Goal: Transaction & Acquisition: Purchase product/service

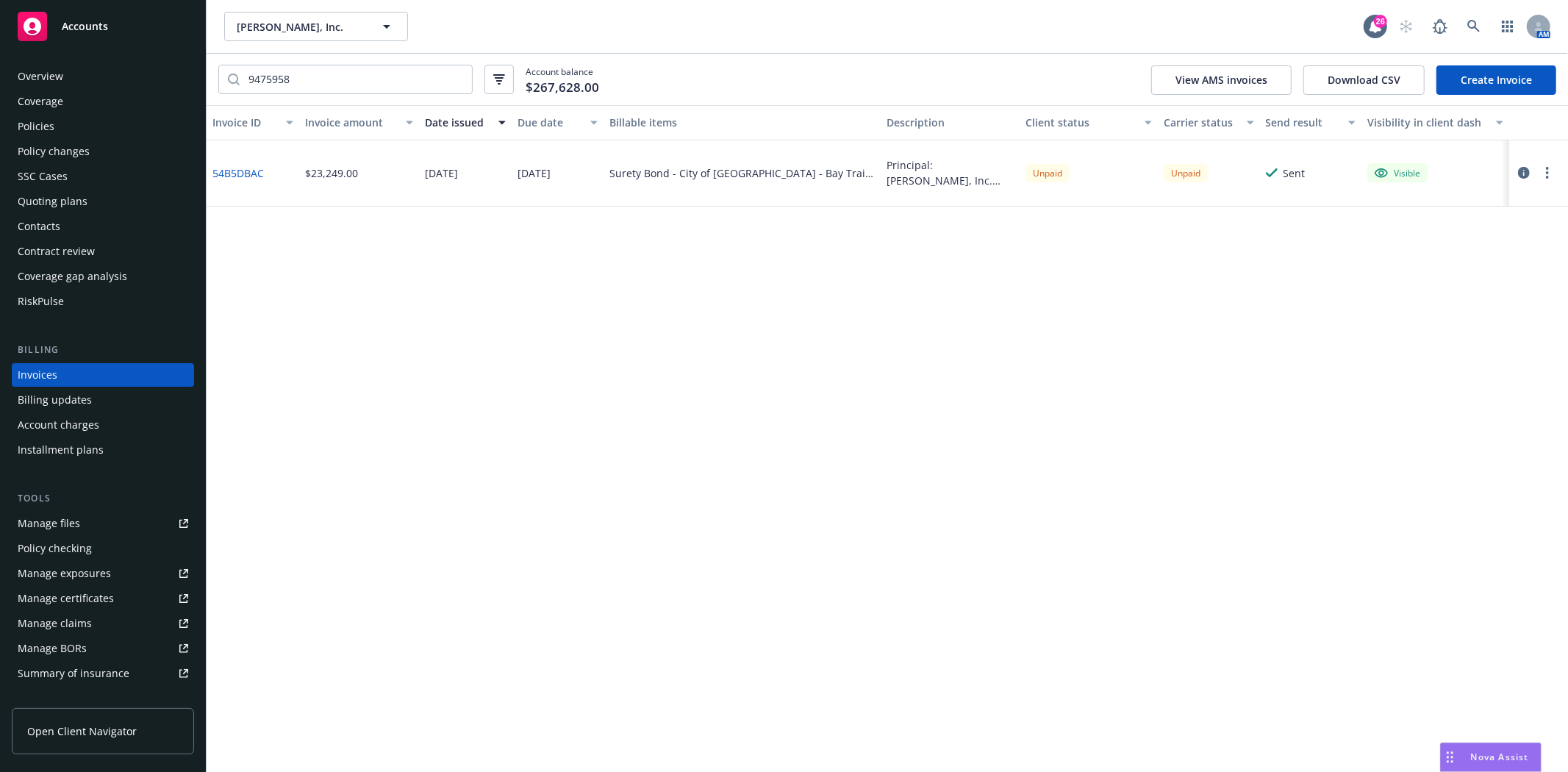
click at [38, 32] on icon at bounding box center [32, 26] width 17 height 17
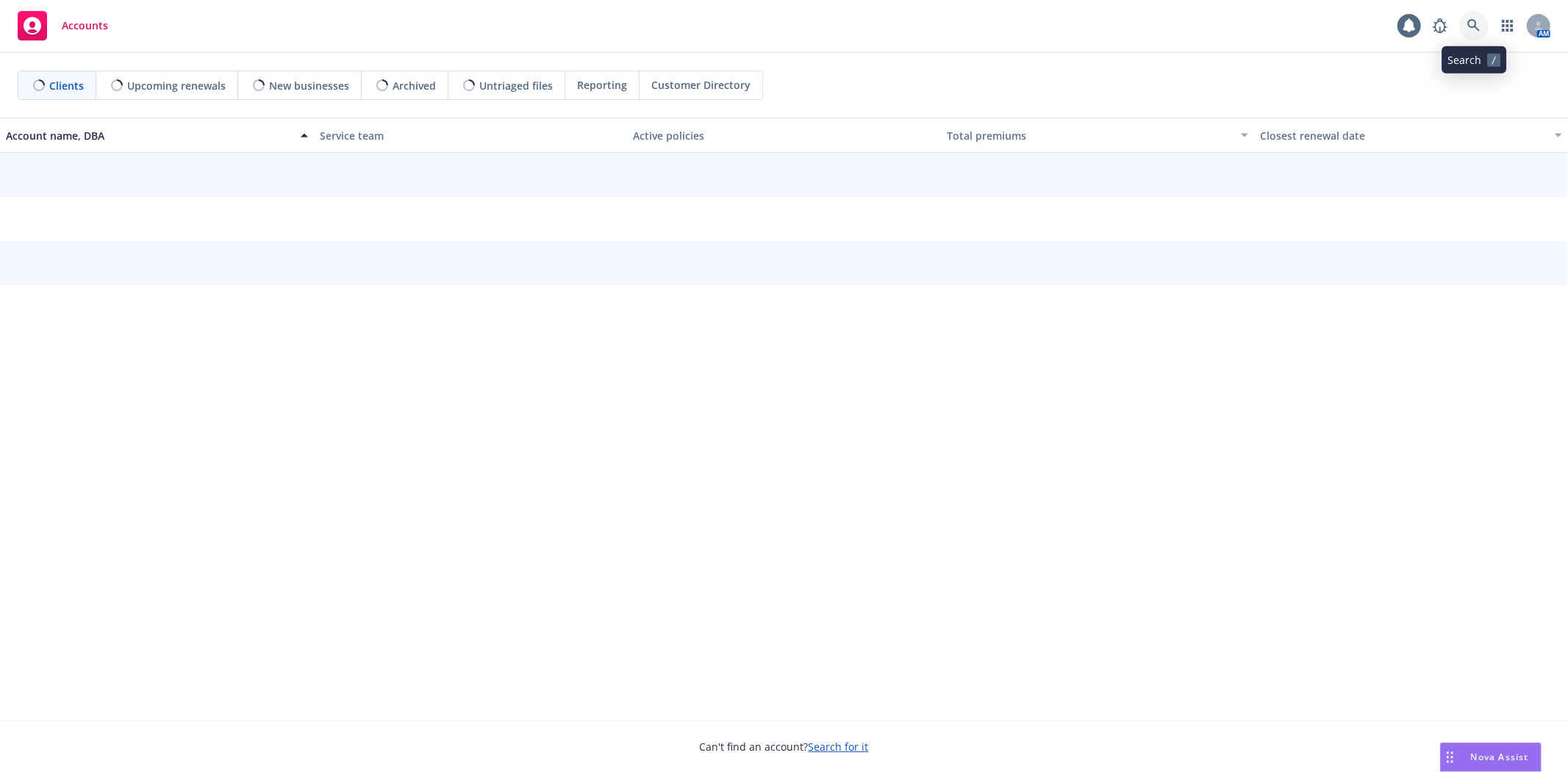
click at [1474, 33] on link at bounding box center [1474, 26] width 30 height 30
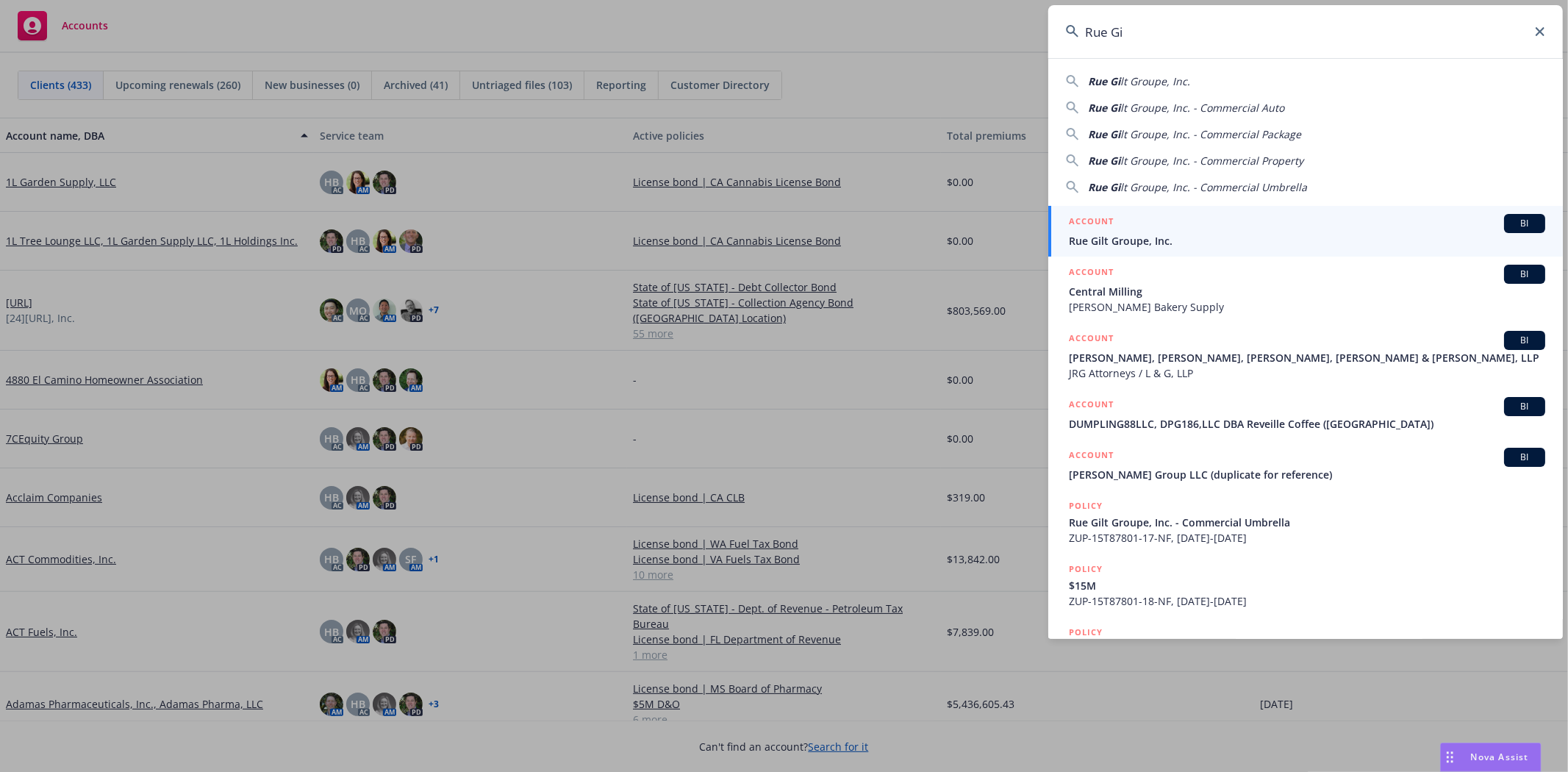
type input "Rue Gi"
click at [1152, 229] on div "ACCOUNT BI" at bounding box center [1307, 223] width 476 height 19
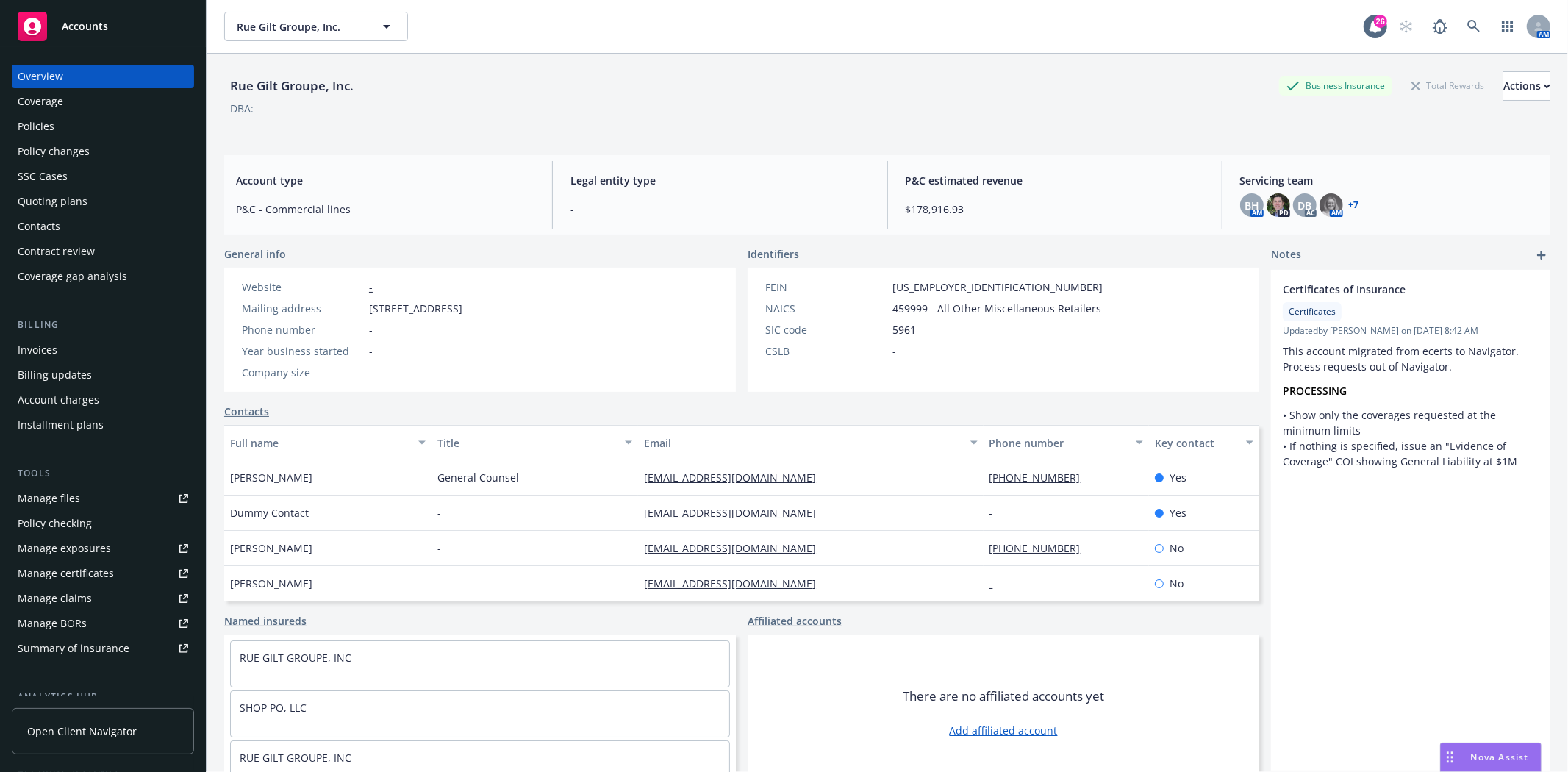
click at [61, 190] on div "Quoting plans" at bounding box center [52, 201] width 70 height 24
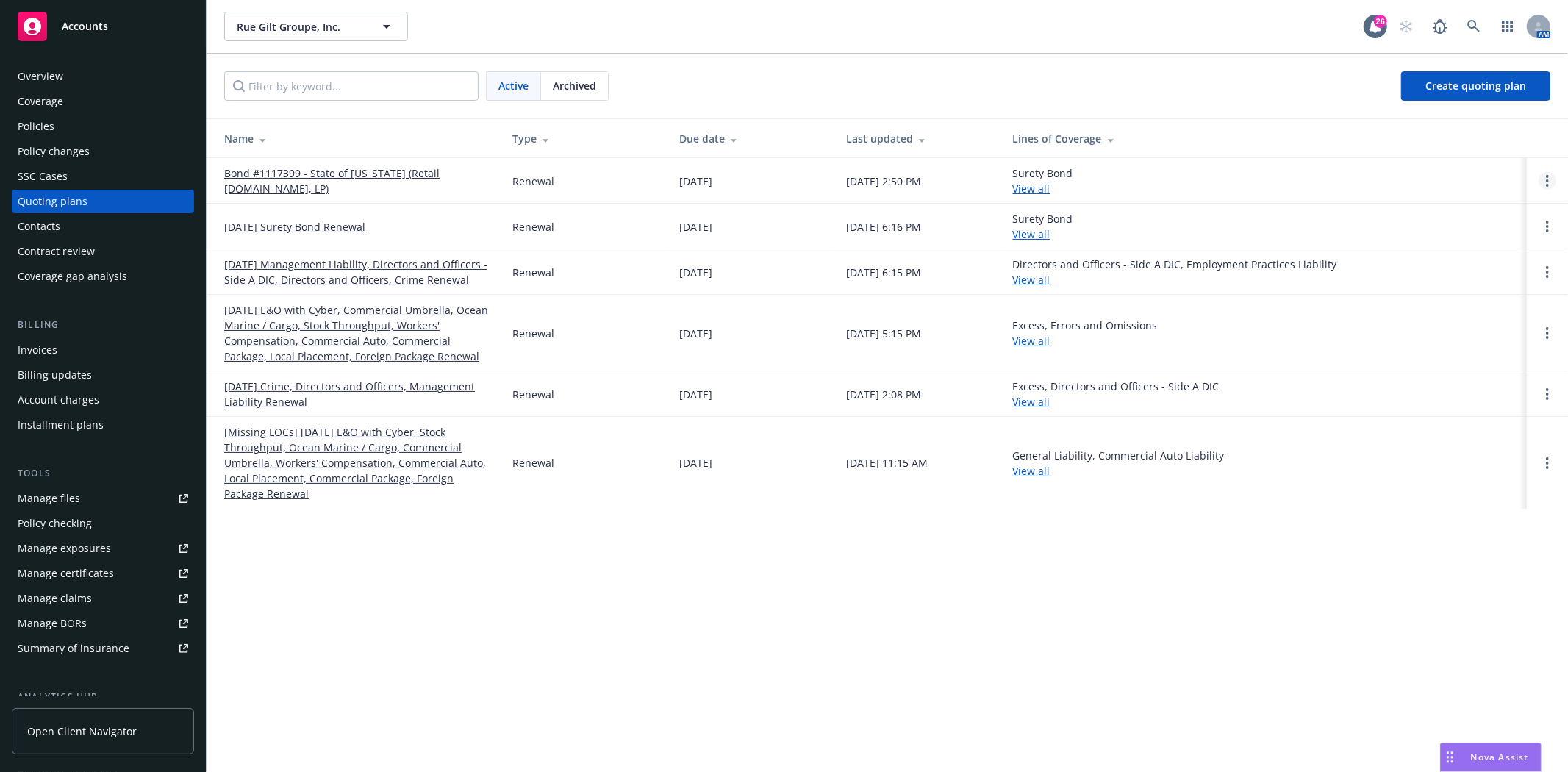
click at [1543, 178] on link "Open options" at bounding box center [1547, 180] width 17 height 17
click at [1437, 169] on span "Archive" at bounding box center [1443, 169] width 72 height 14
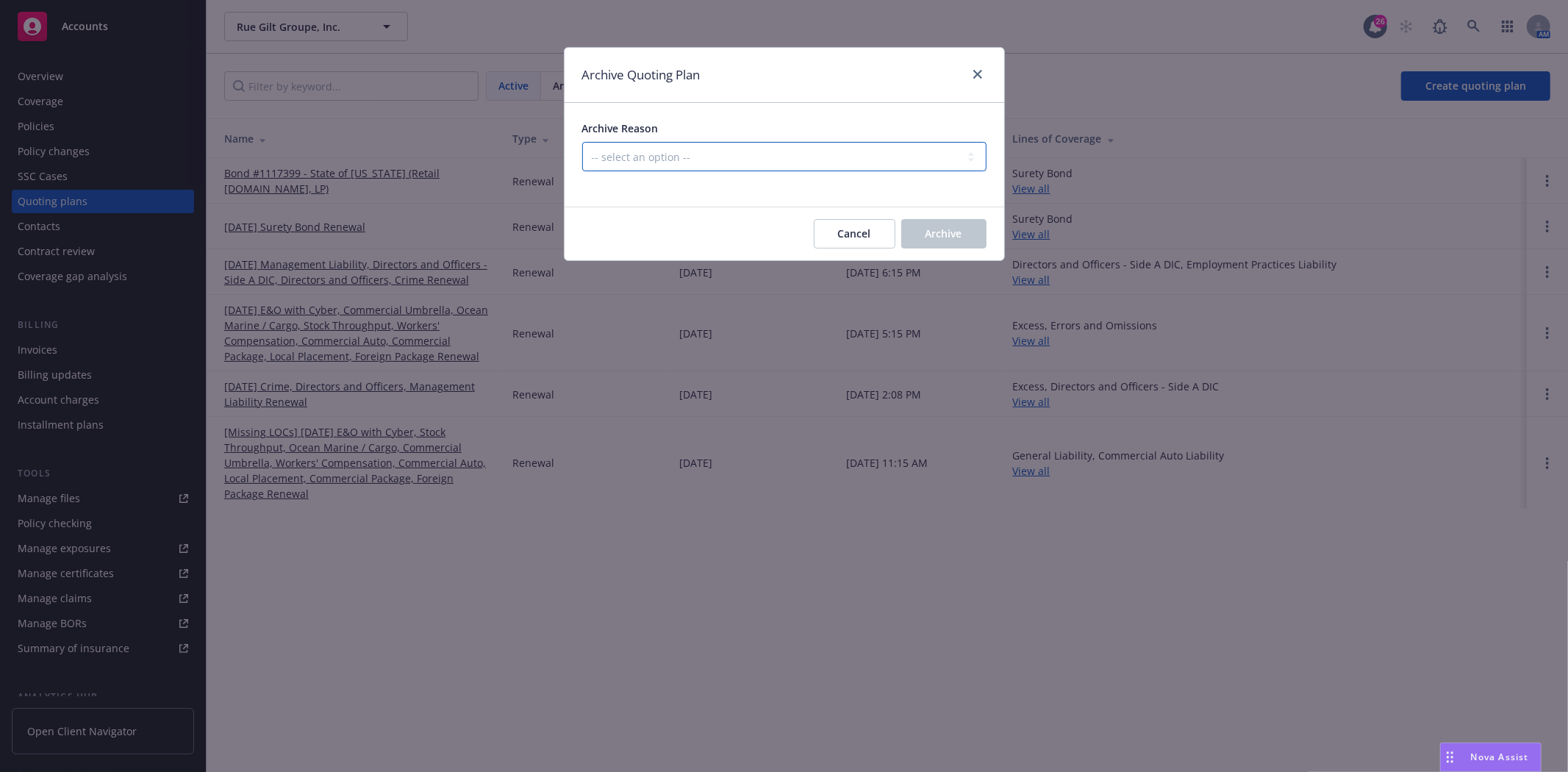
click at [892, 155] on select "-- select an option -- All policies in this renewal plan are auto-renewed Creat…" at bounding box center [785, 157] width 404 height 30
select select "ARCHIVED_RENEWAL_POLICY_AUTO_RENEWED"
click at [583, 142] on select "-- select an option -- All policies in this renewal plan are auto-renewed Creat…" at bounding box center [785, 157] width 404 height 30
click at [945, 225] on button "Archive" at bounding box center [944, 233] width 85 height 30
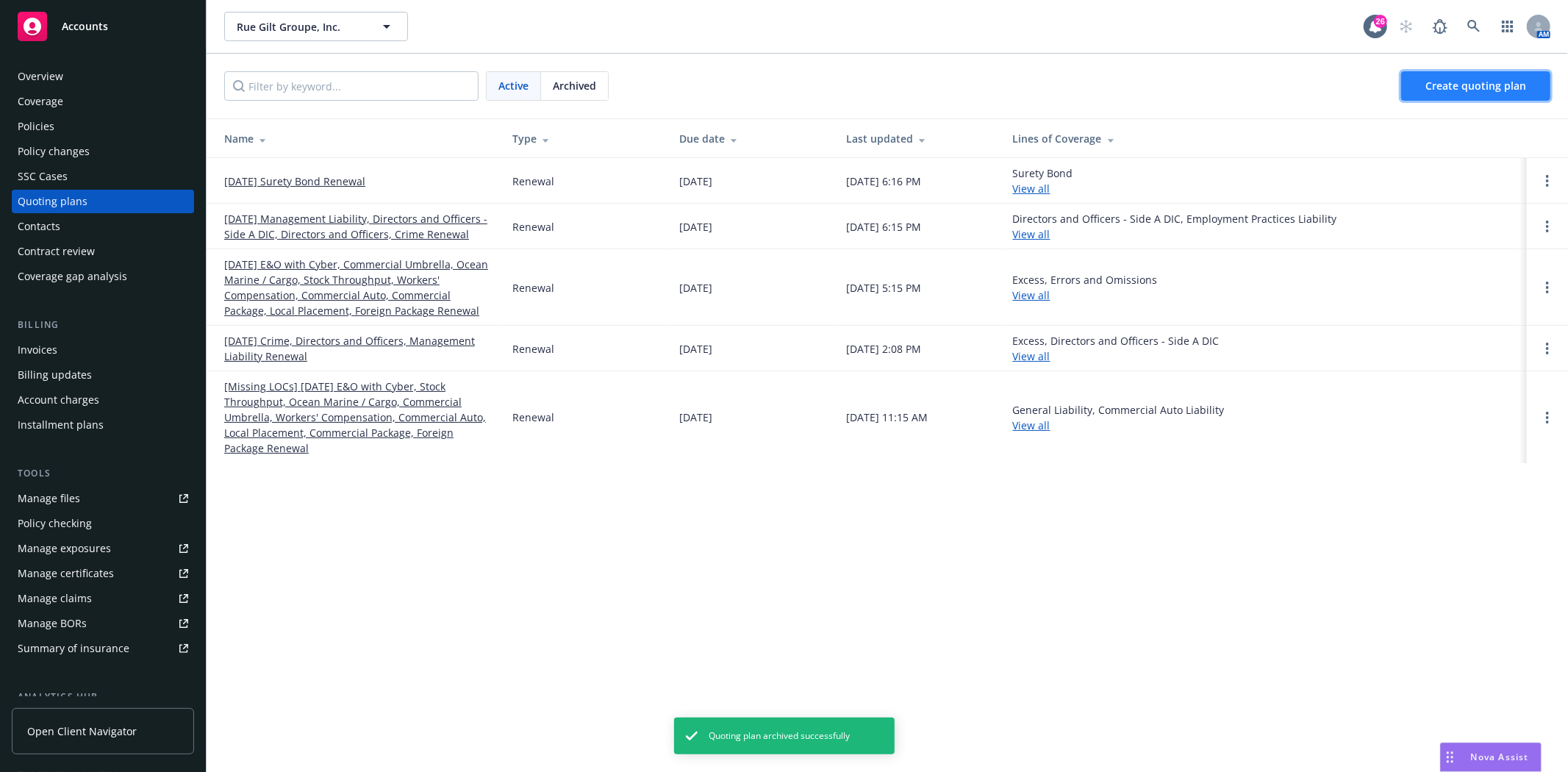
click at [1475, 90] on span "Create quoting plan" at bounding box center [1476, 86] width 101 height 14
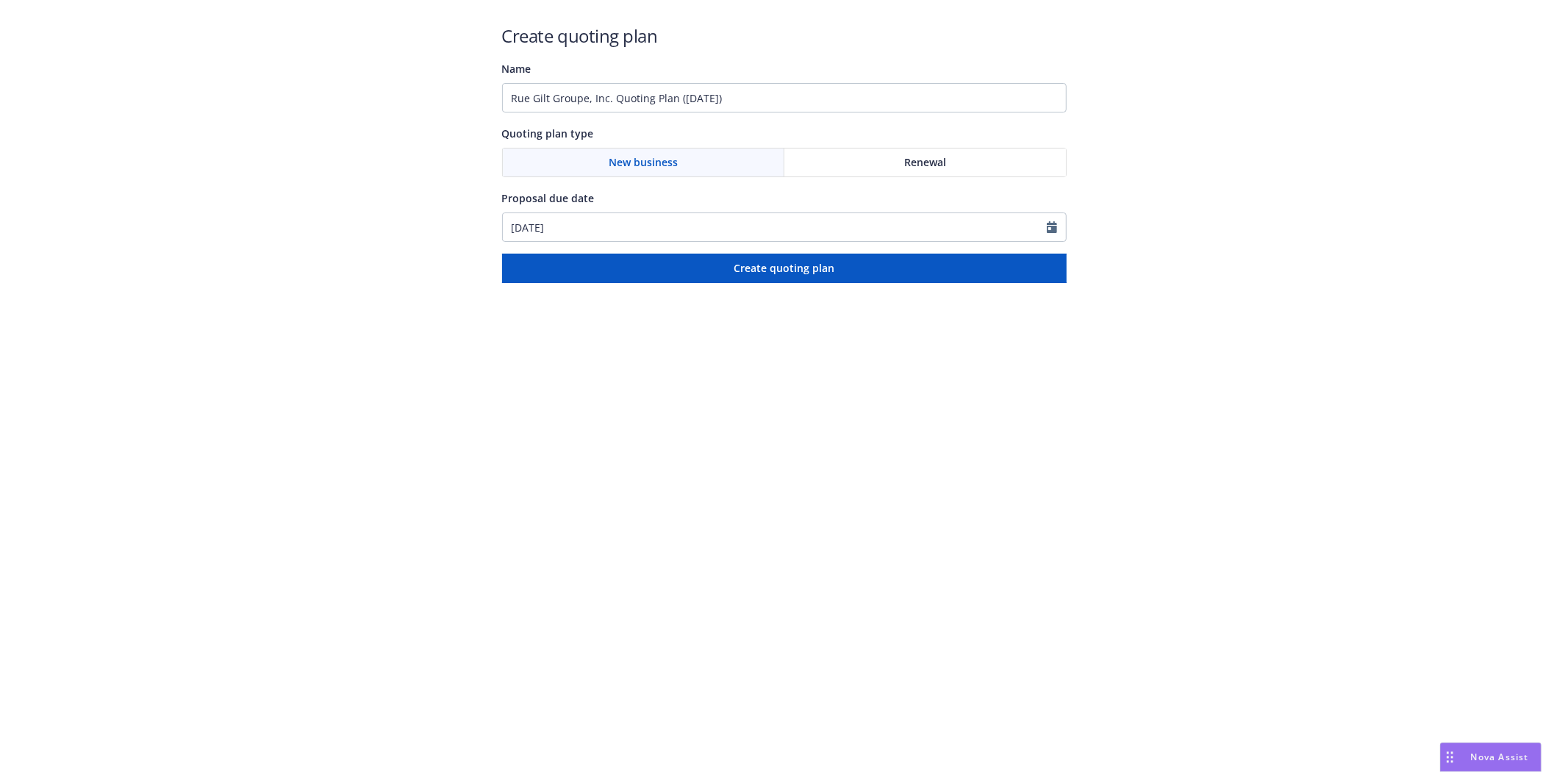
click at [964, 168] on div "Renewal" at bounding box center [925, 163] width 282 height 28
click at [744, 93] on input "Rue Gilt Groupe, Inc. Quoting Plan (2025-08-28)" at bounding box center [784, 97] width 564 height 30
type input "Bond #1117400 - State of Texas (ShopSimon, LLC)"
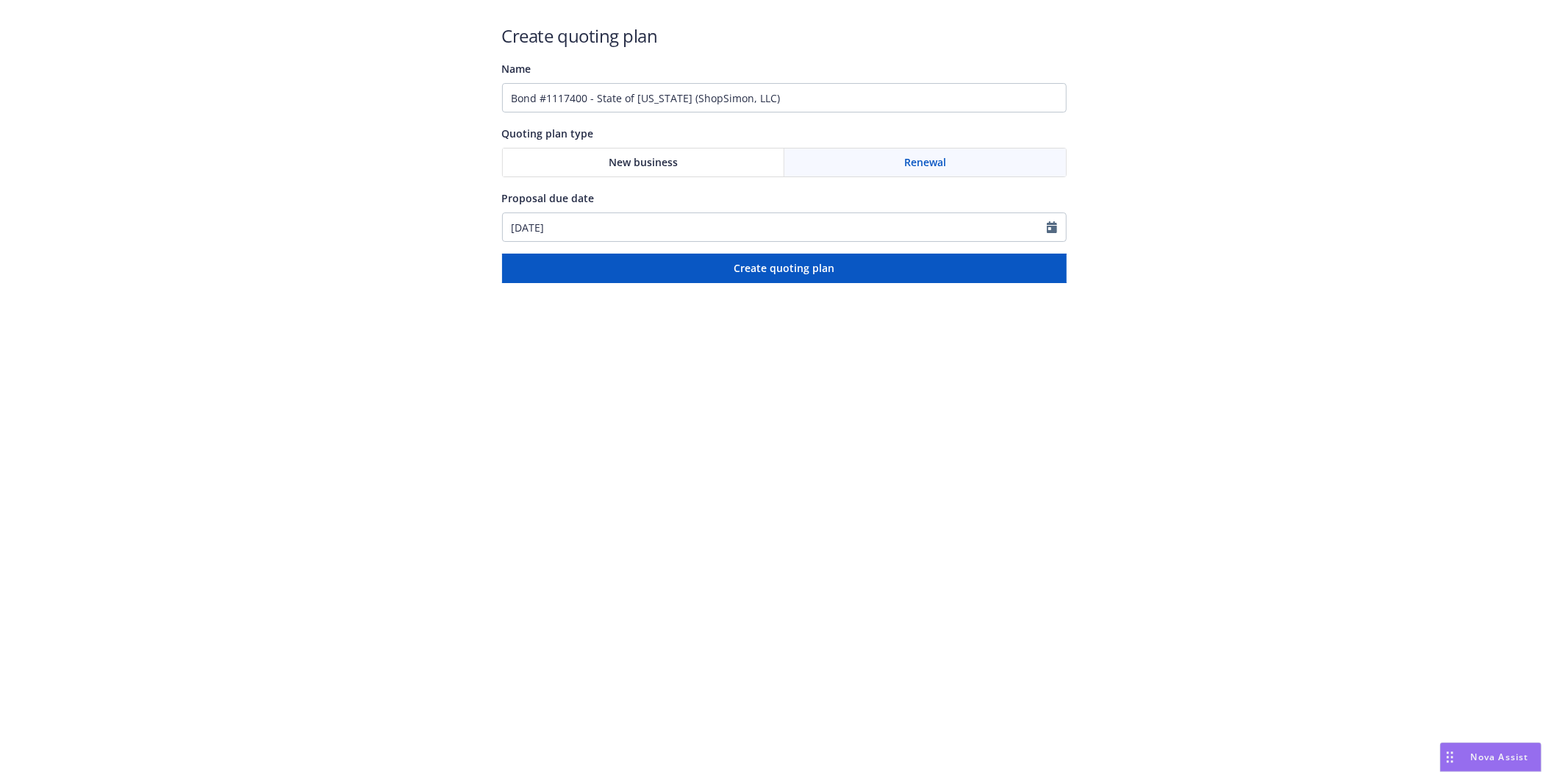
click at [777, 283] on html "Create quoting plan Name Bond #1117400 - State of Texas (ShopSimon, LLC) Quotin…" at bounding box center [784, 141] width 1568 height 283
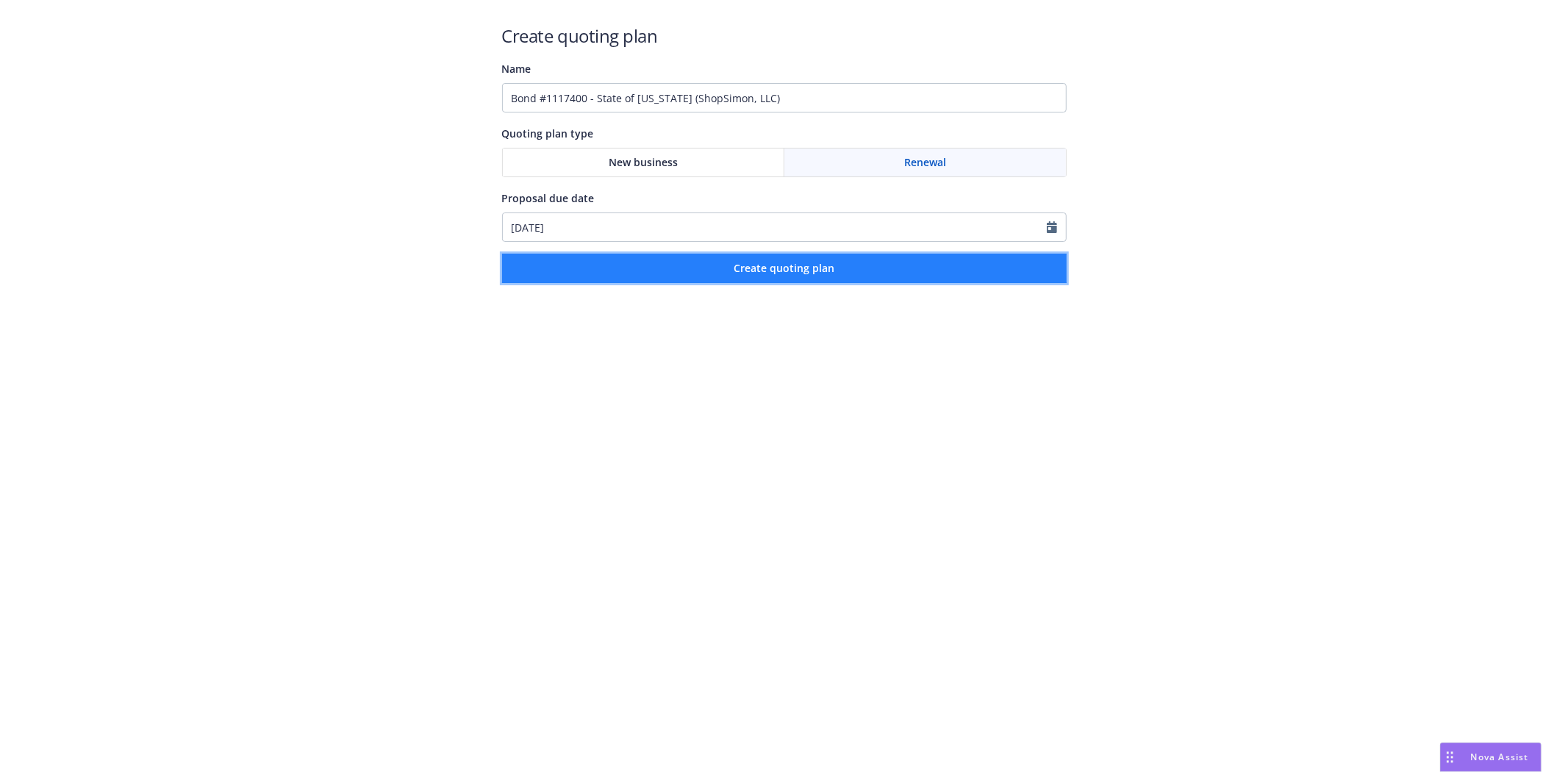
click at [778, 273] on span "Create quoting plan" at bounding box center [784, 268] width 101 height 14
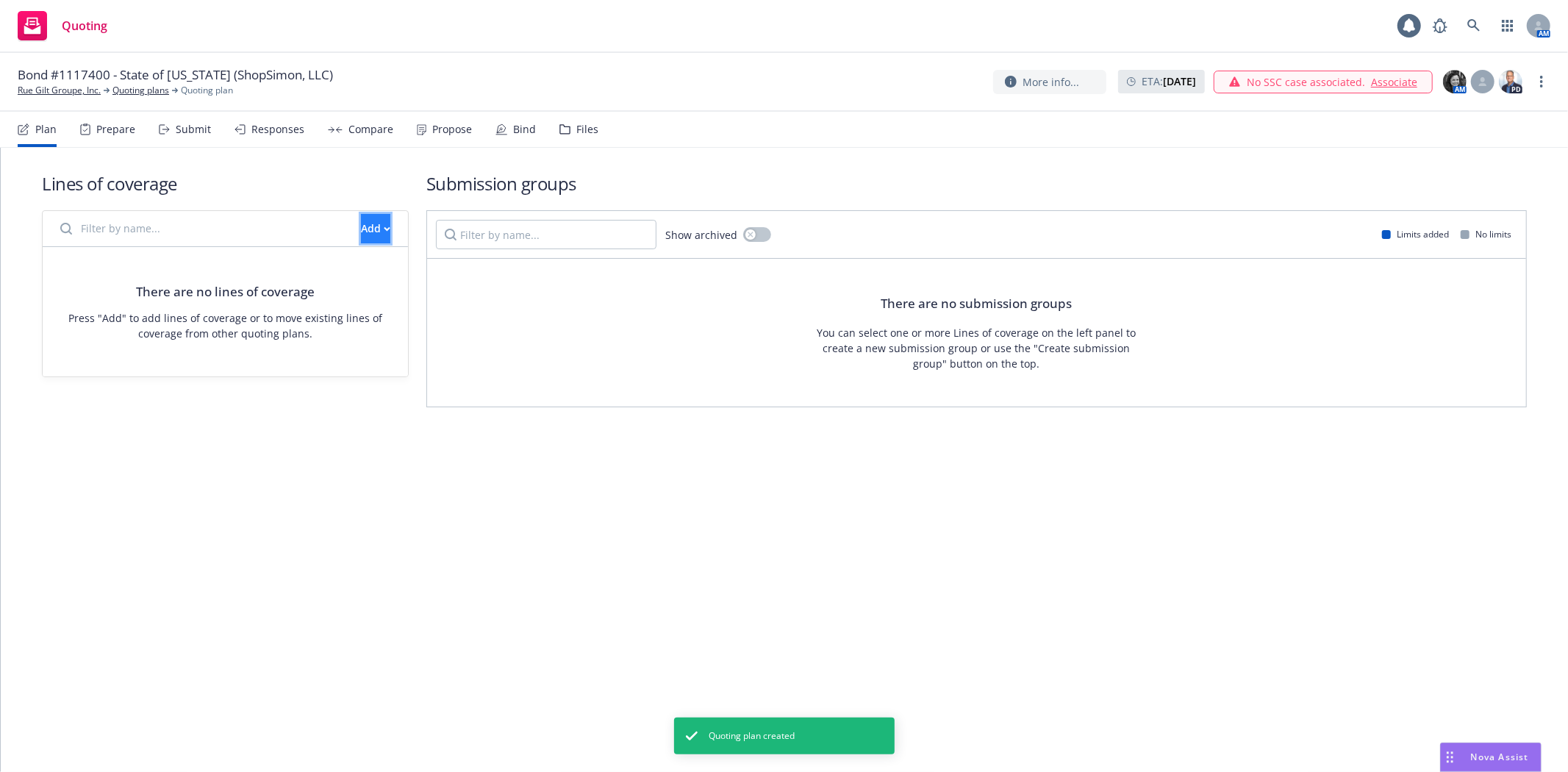
click at [361, 217] on div "Add" at bounding box center [375, 229] width 30 height 28
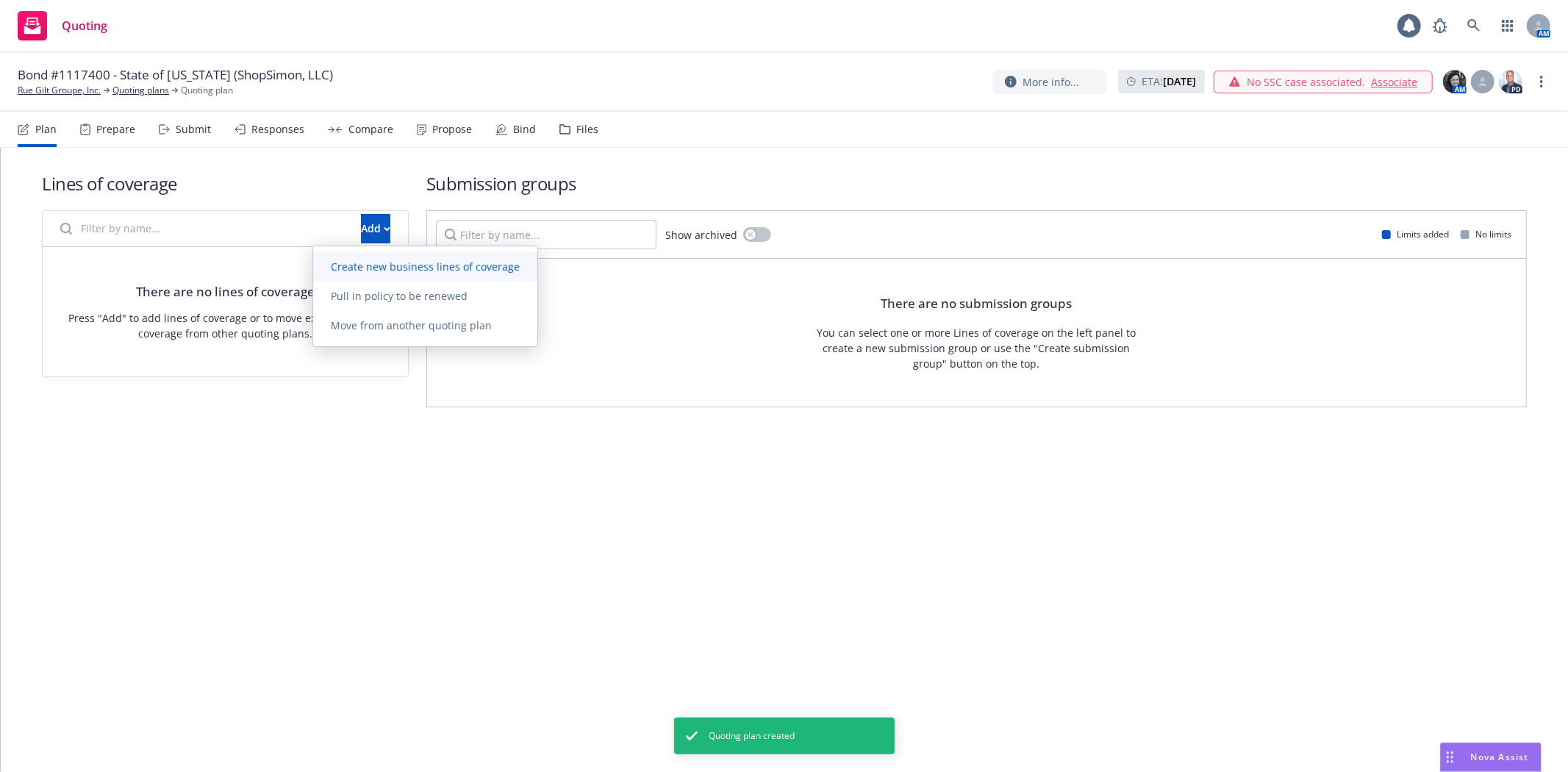
click at [353, 255] on link "Create new business lines of coverage" at bounding box center [425, 267] width 224 height 30
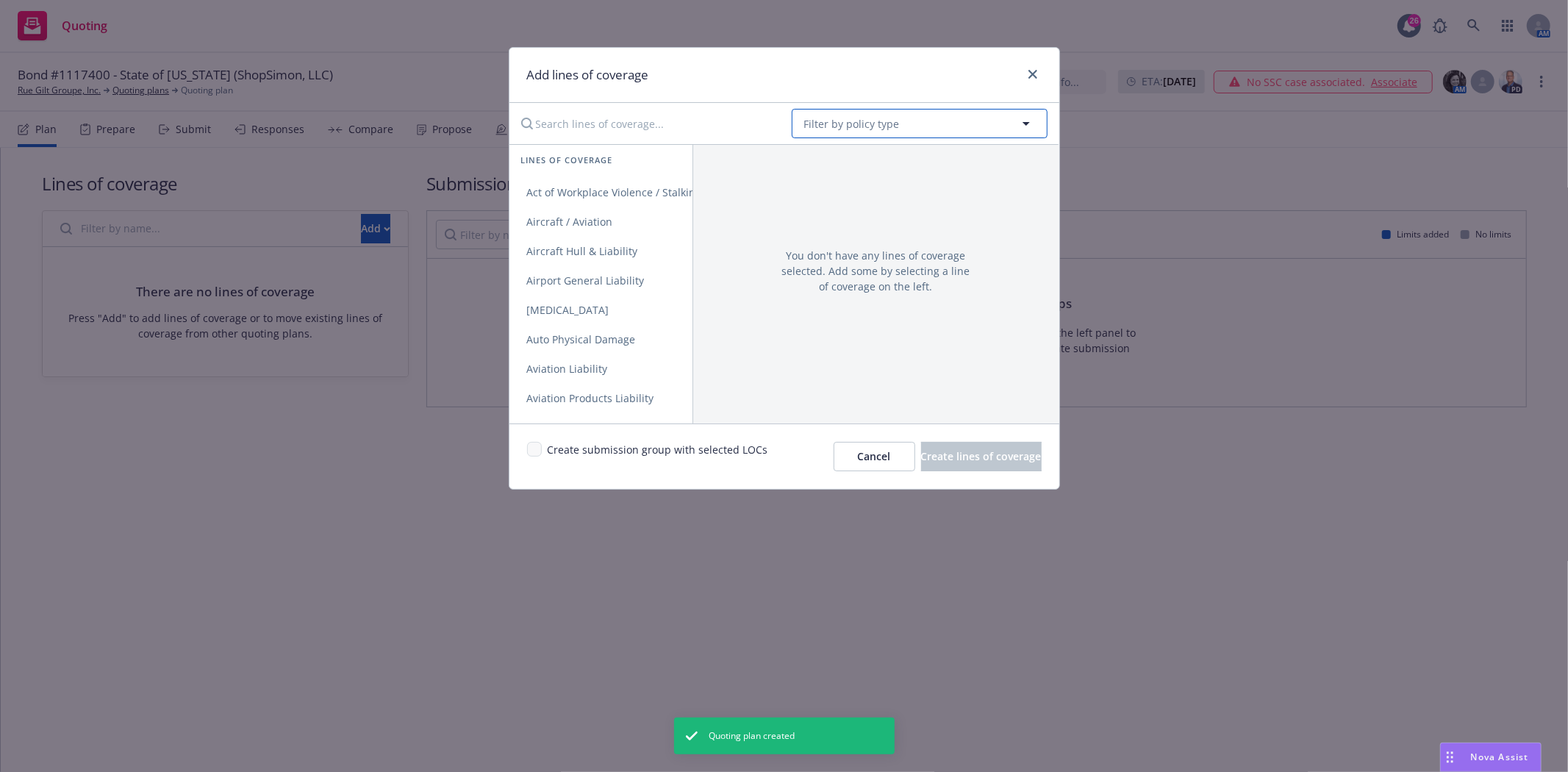
click at [958, 121] on button "Filter by policy type" at bounding box center [919, 123] width 256 height 30
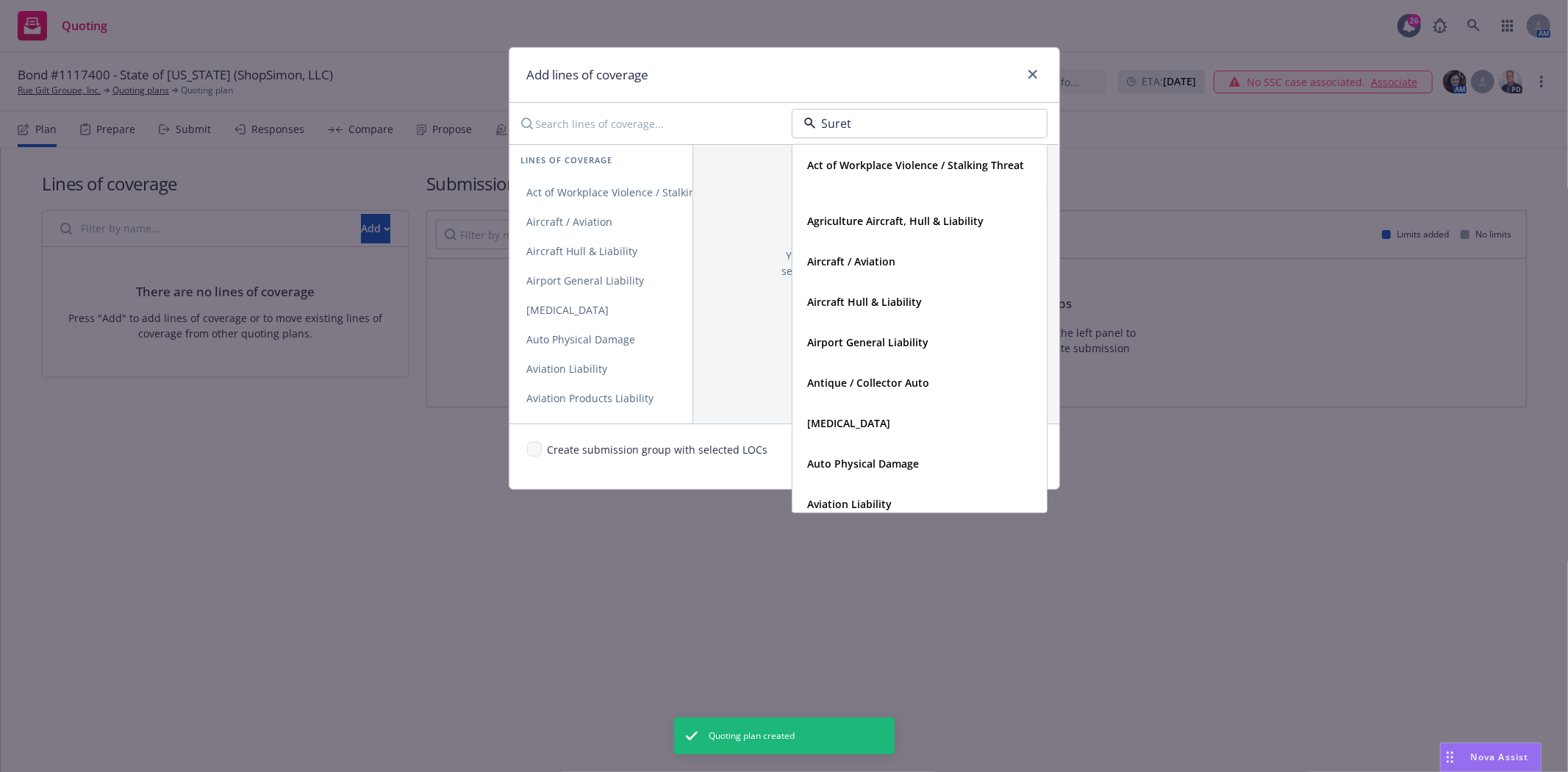
type input "Surety"
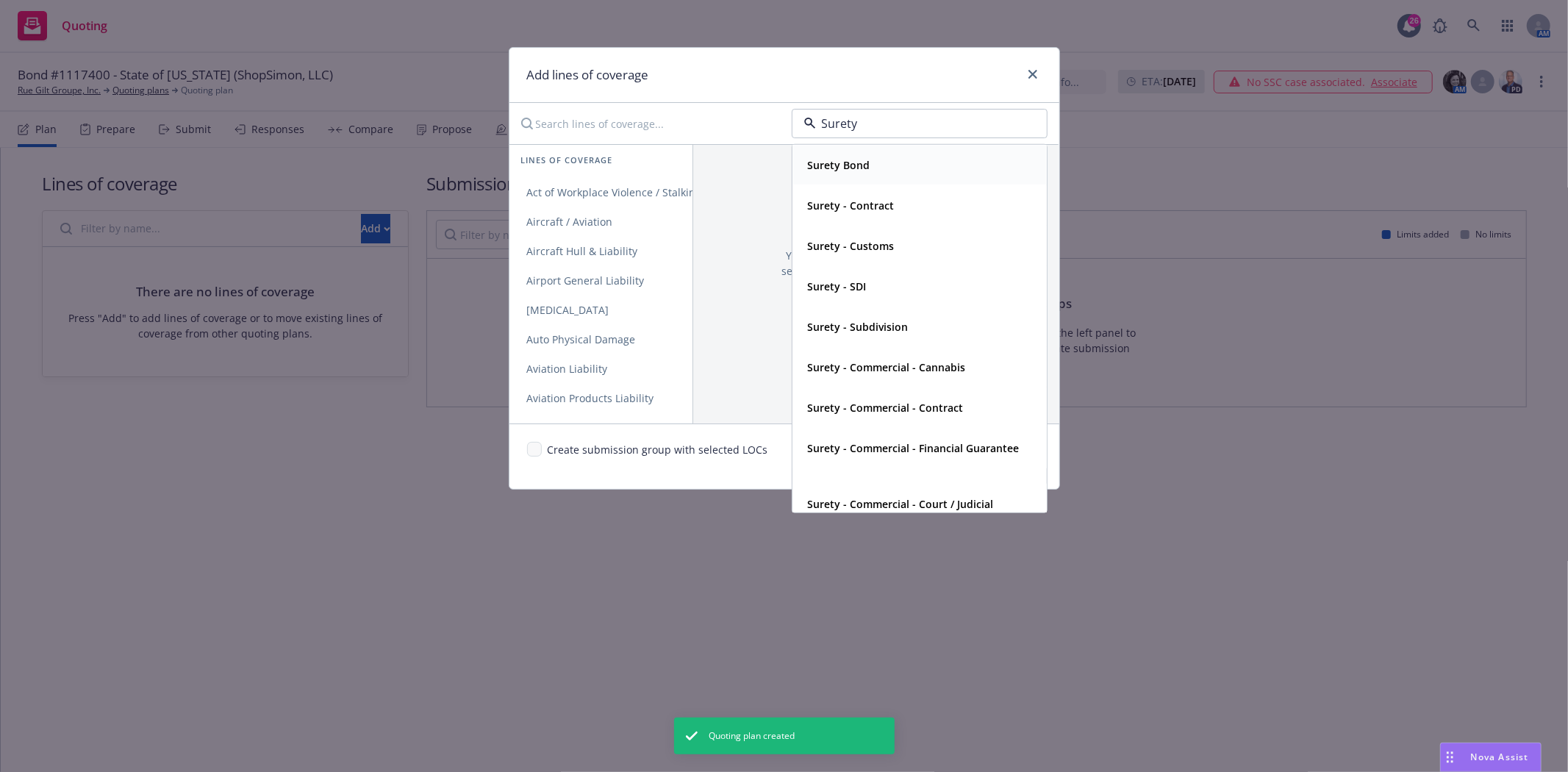
click at [858, 156] on div "Surety Bond" at bounding box center [838, 165] width 71 height 21
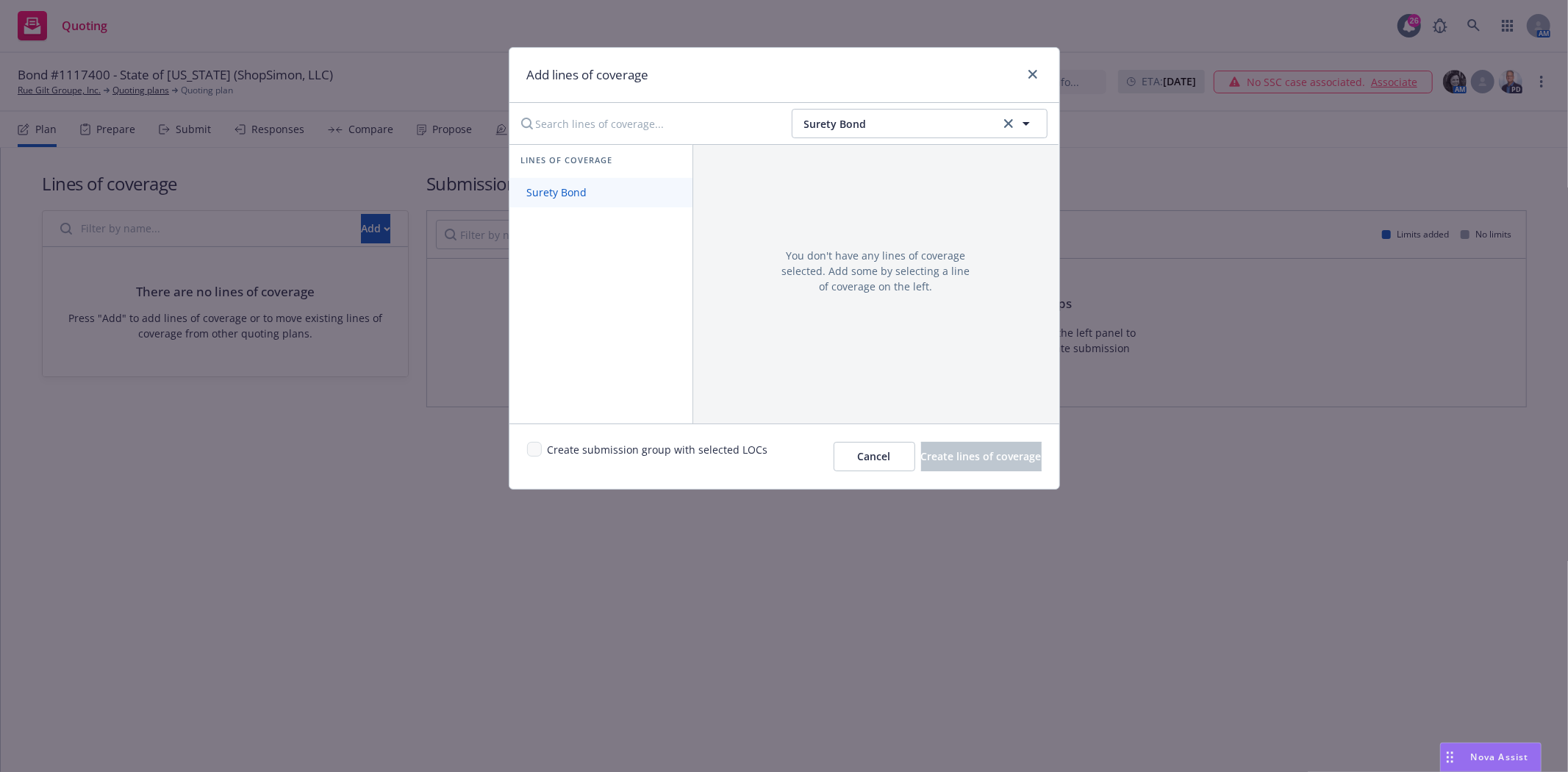
click at [571, 195] on span "Surety Bond" at bounding box center [558, 192] width 96 height 14
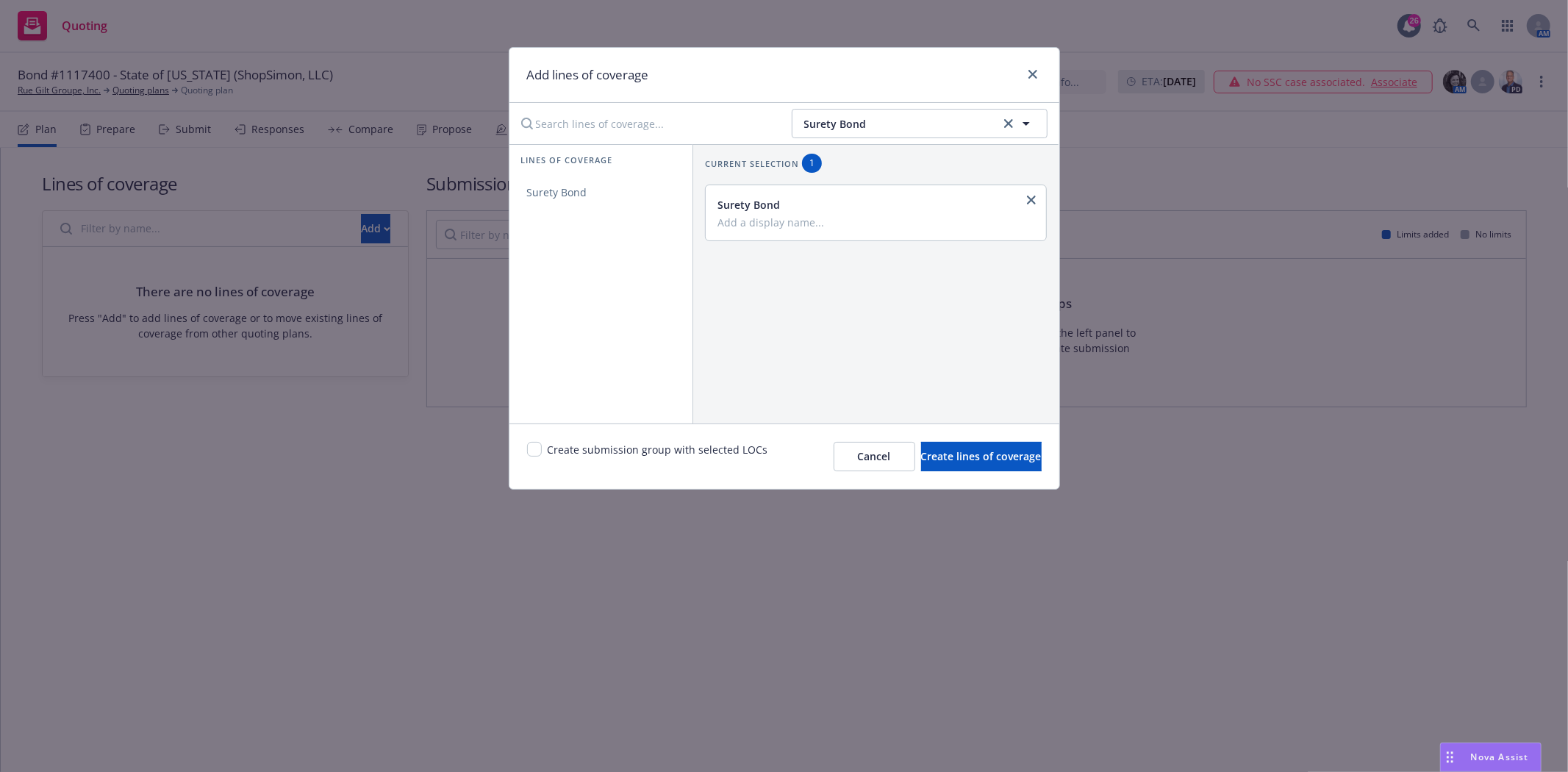
click at [795, 214] on div "Surety Bond" at bounding box center [875, 213] width 315 height 32
click at [794, 220] on input "Add a display name..." at bounding box center [875, 222] width 315 height 13
type input "License & Permit"
click at [536, 454] on input "checkbox" at bounding box center [534, 449] width 14 height 14
checkbox input "true"
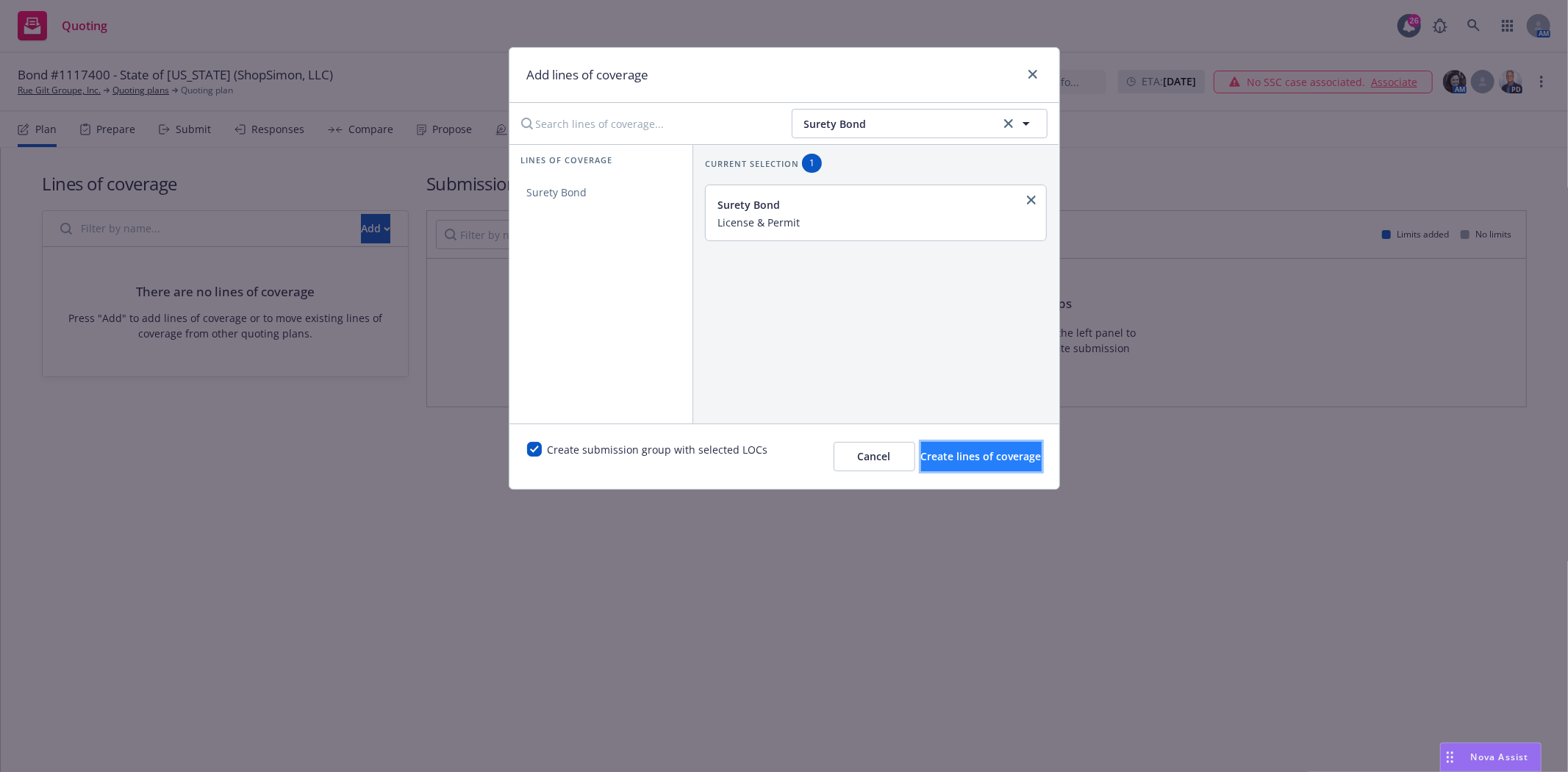
click at [947, 457] on span "Create lines of coverage" at bounding box center [982, 456] width 121 height 14
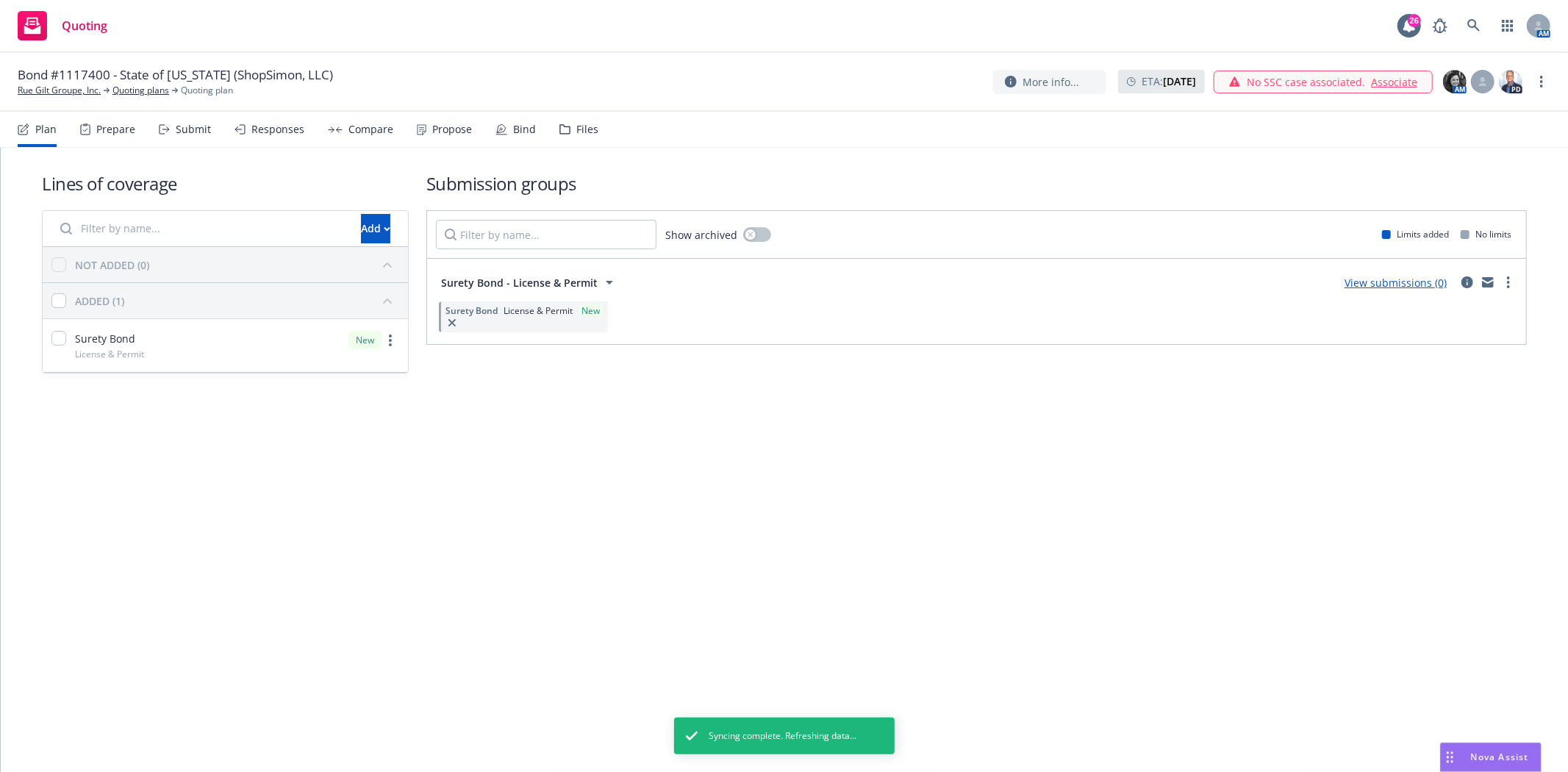
click at [1498, 277] on div "View submissions (0)" at bounding box center [1427, 282] width 182 height 17
click at [1508, 277] on circle "more" at bounding box center [1509, 278] width 3 height 3
click at [1414, 464] on span "Create policy (fast track)" at bounding box center [1438, 465] width 153 height 14
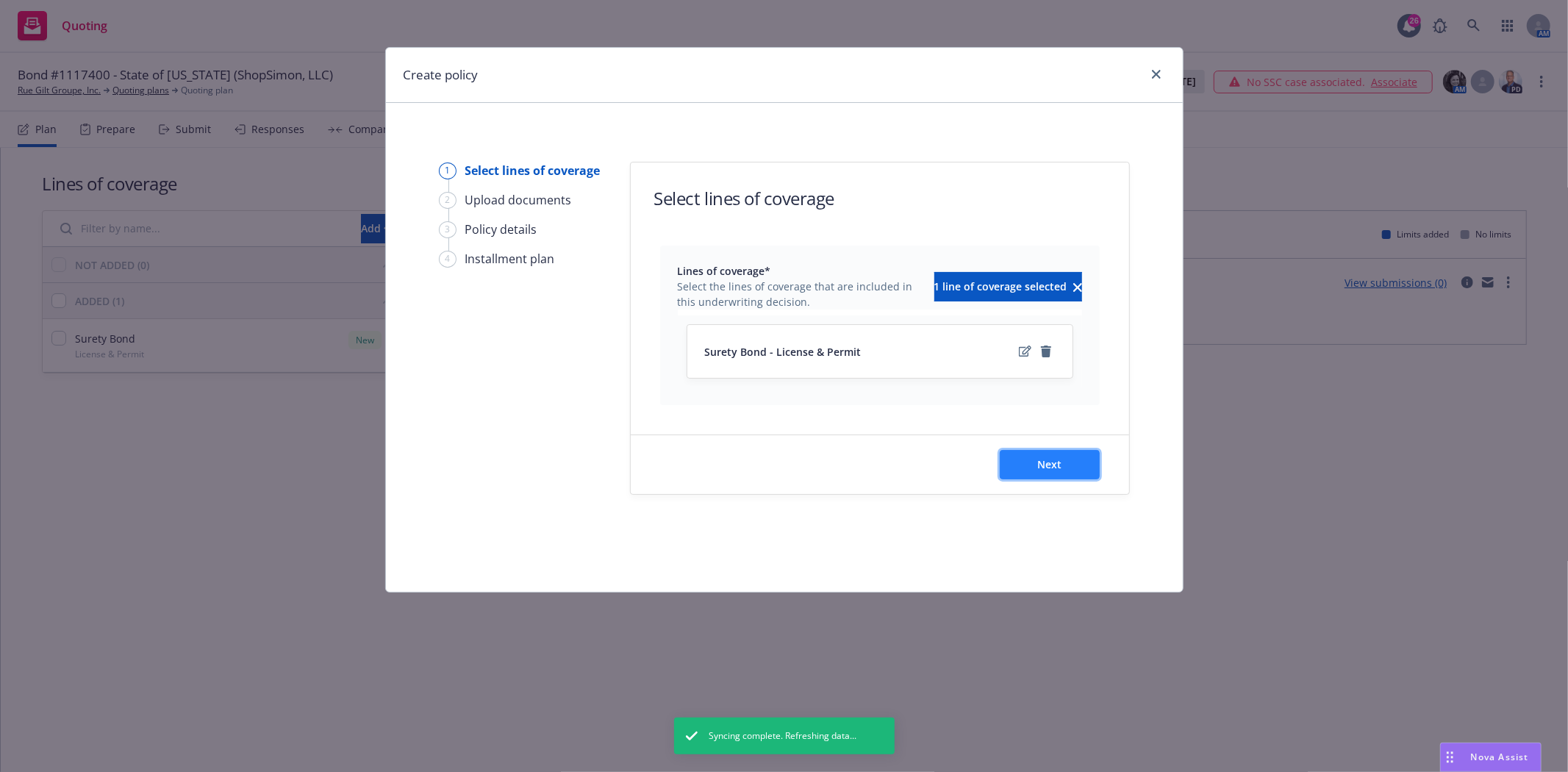
click at [1059, 459] on span "Next" at bounding box center [1050, 464] width 24 height 14
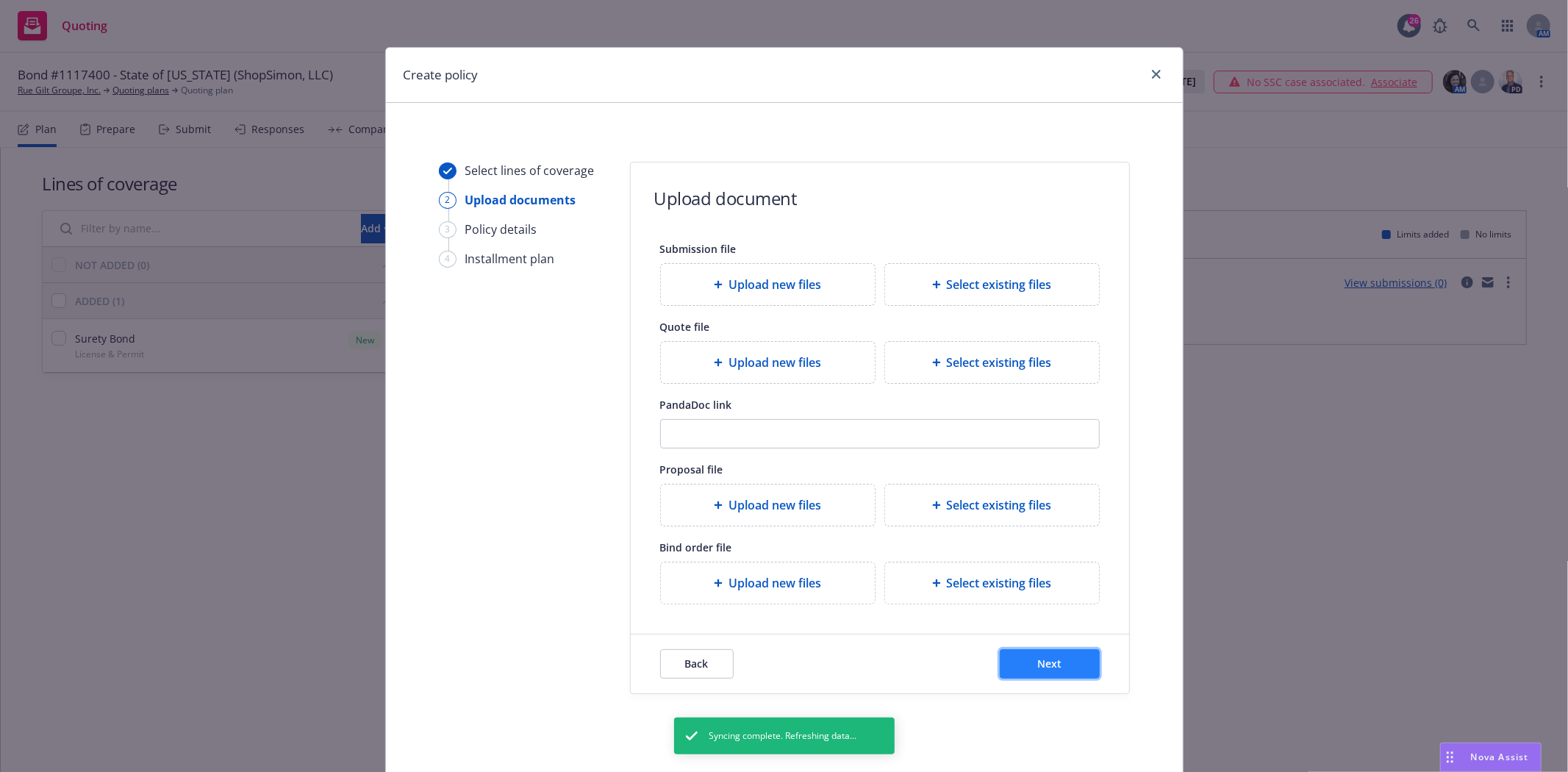
click at [1051, 659] on span "Next" at bounding box center [1050, 663] width 24 height 14
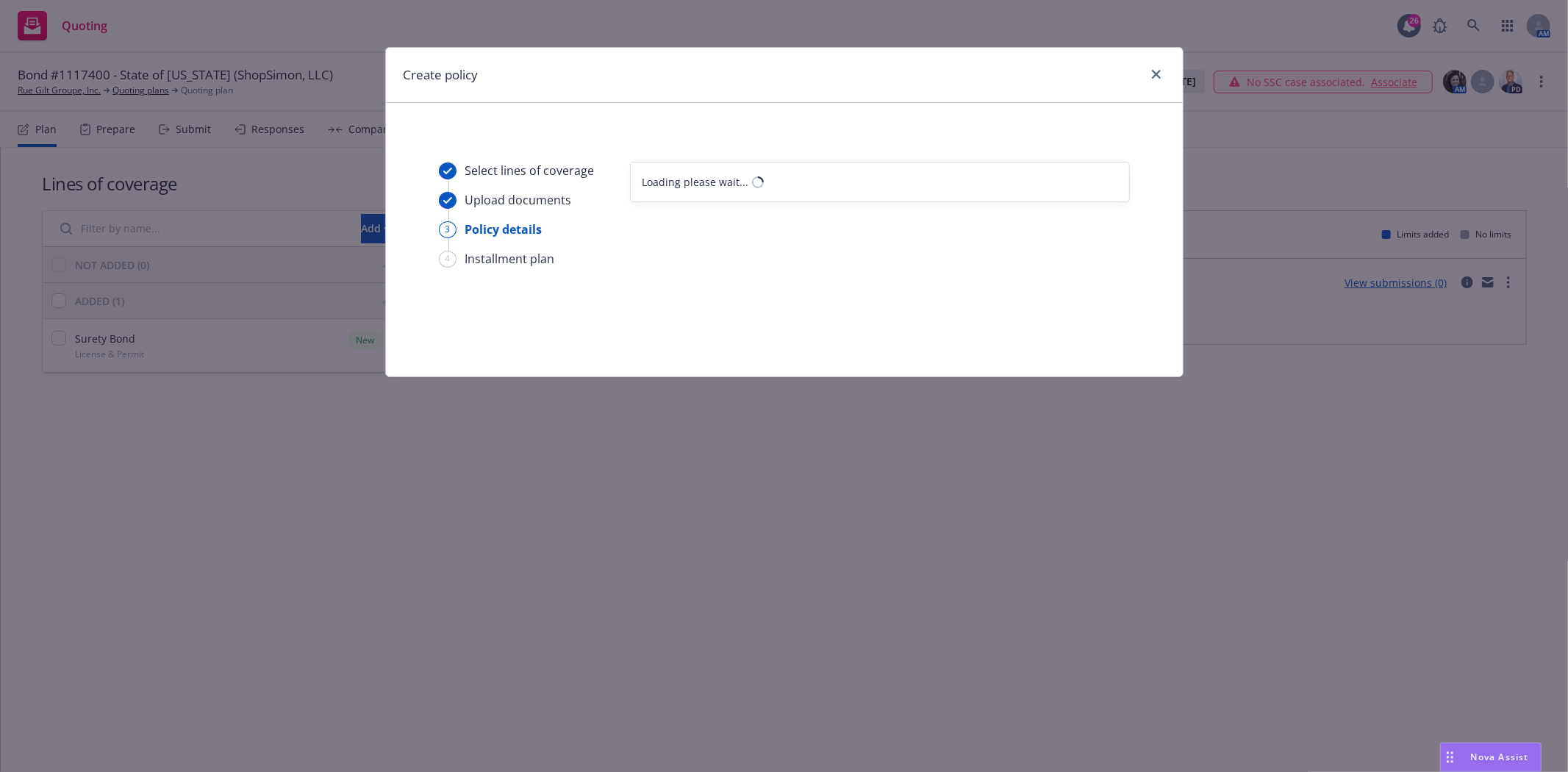
select select "12"
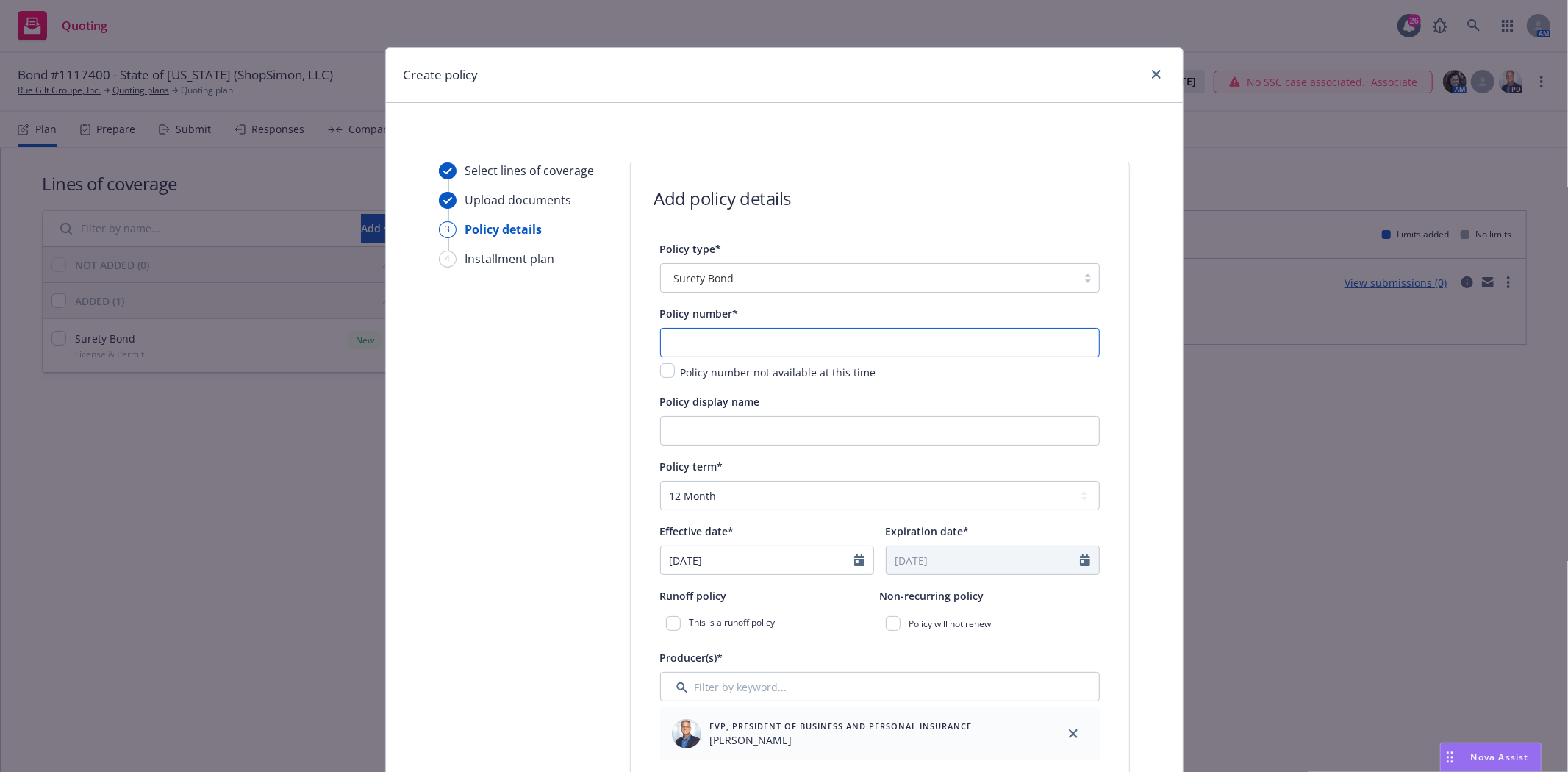
click at [762, 344] on input "text" at bounding box center [880, 343] width 440 height 30
type input "1117400"
click at [732, 435] on input "Policy display name" at bounding box center [880, 431] width 440 height 30
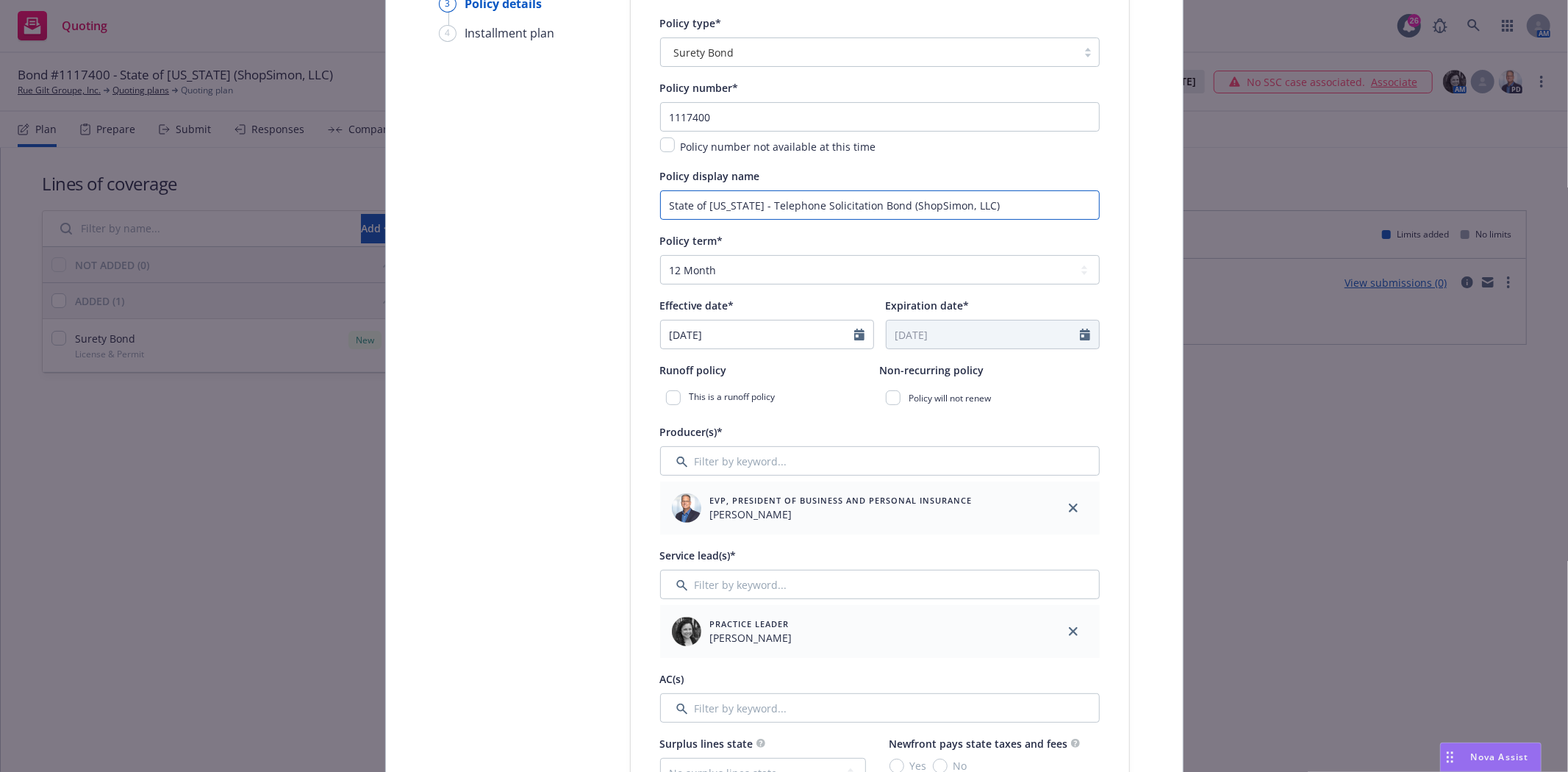
scroll to position [245, 0]
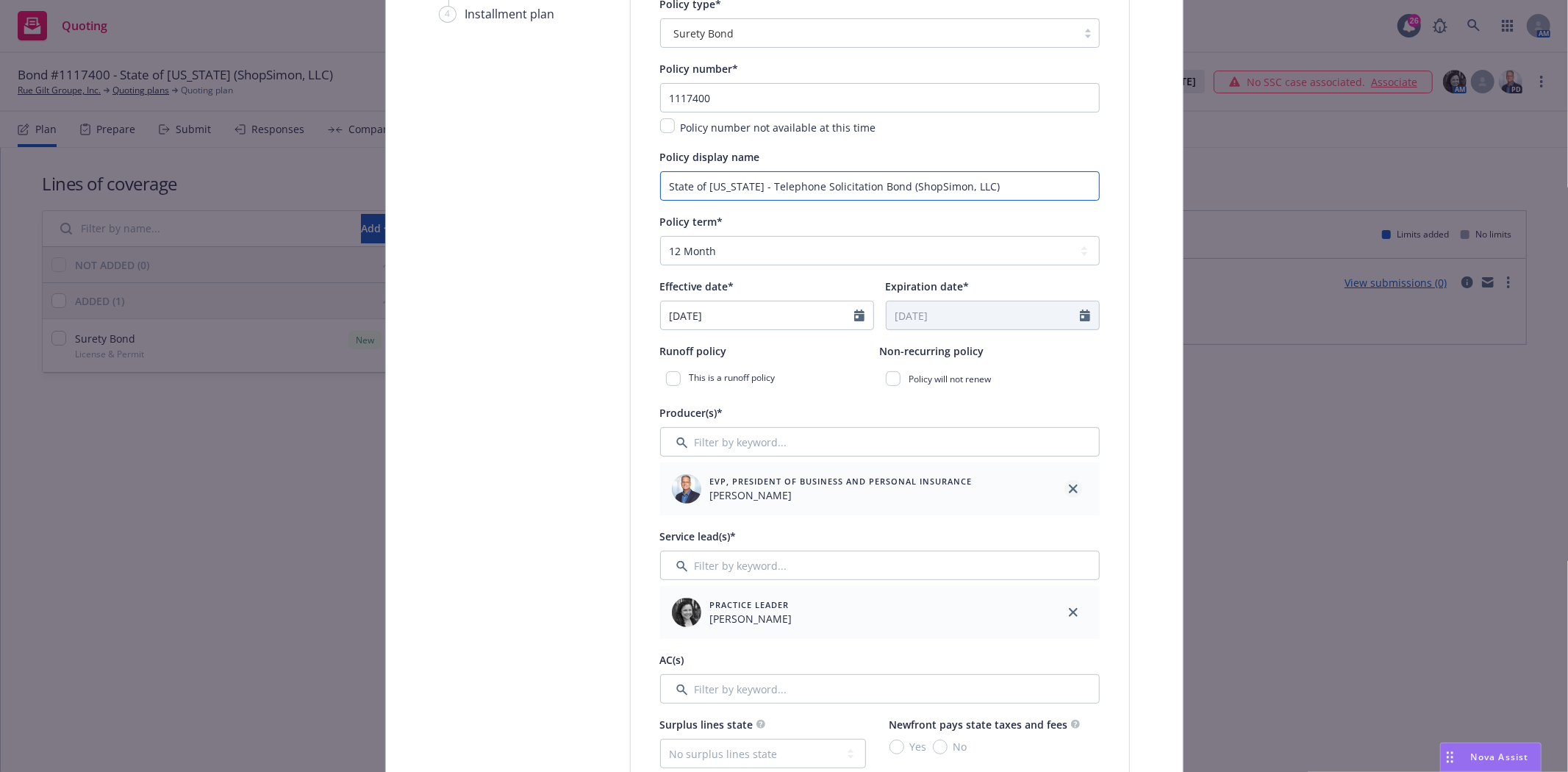
type input "State of Texas - Telephone Solicitation Bond (ShopSimon, LLC)"
click at [1067, 482] on link "close" at bounding box center [1073, 489] width 17 height 17
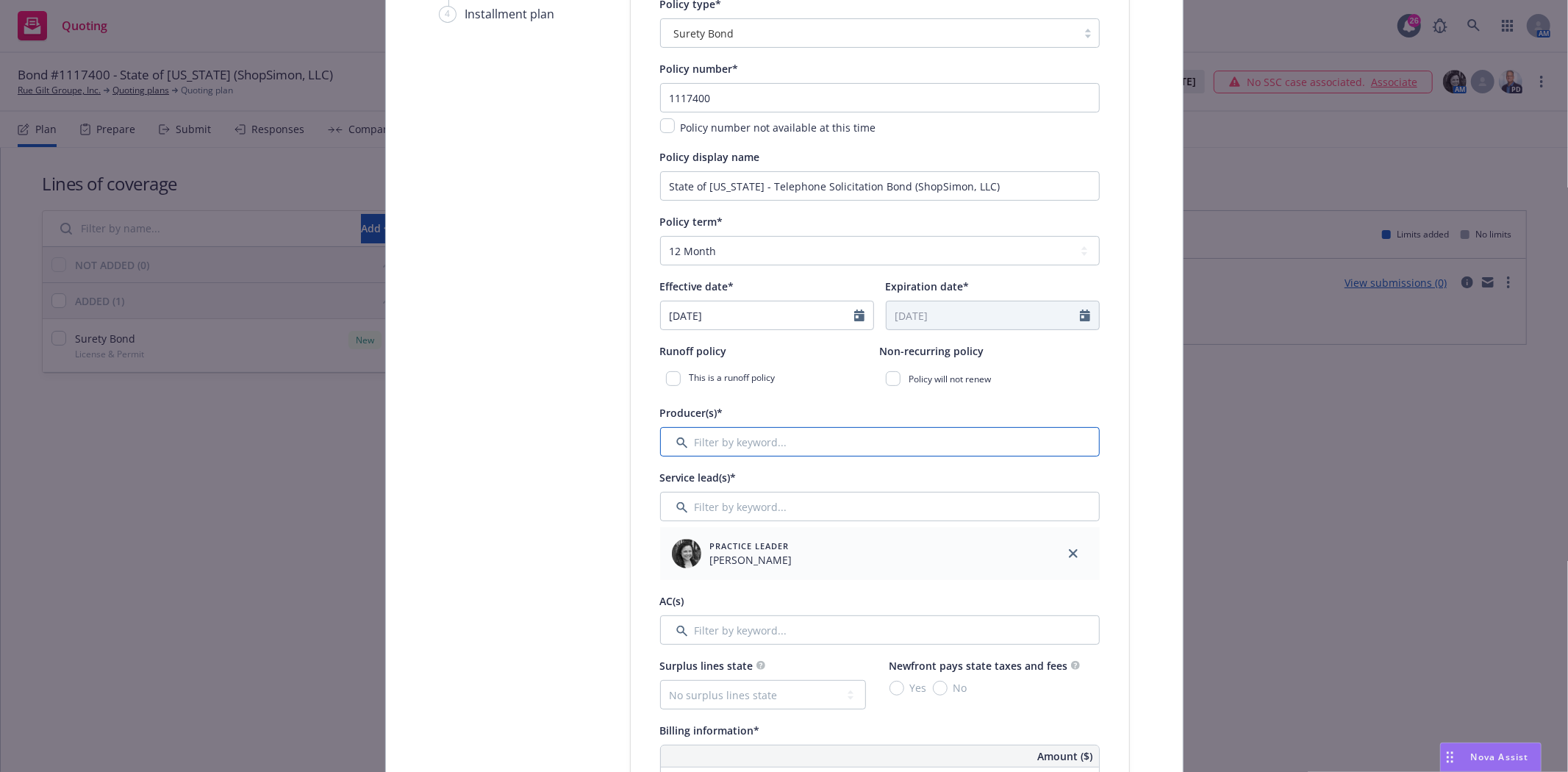
click at [930, 440] on input "Filter by keyword..." at bounding box center [880, 441] width 440 height 30
type input "Bry"
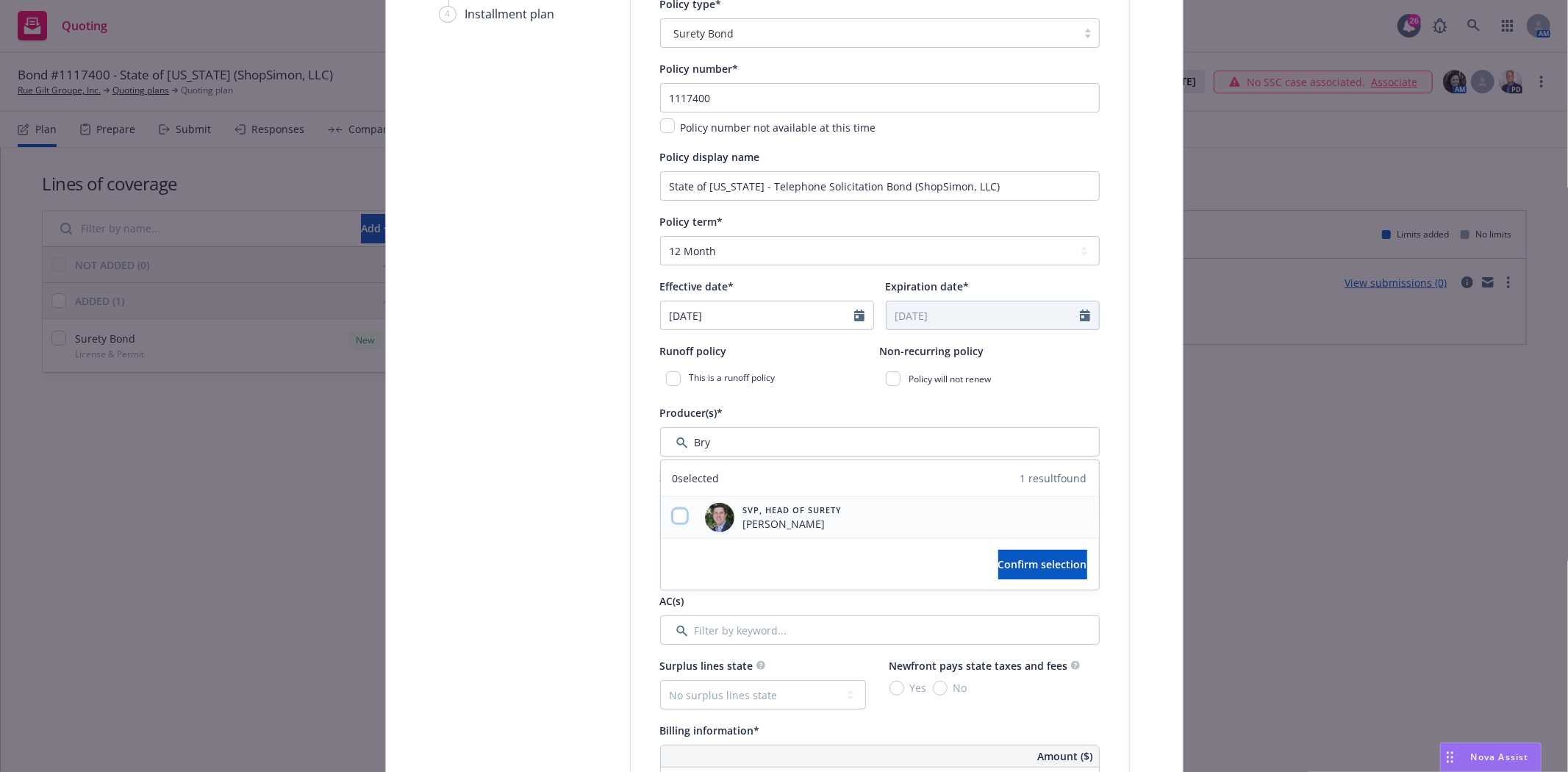
click at [673, 517] on input "checkbox" at bounding box center [680, 516] width 14 height 14
checkbox input "true"
click at [1012, 569] on span "Confirm selection" at bounding box center [1042, 565] width 89 height 14
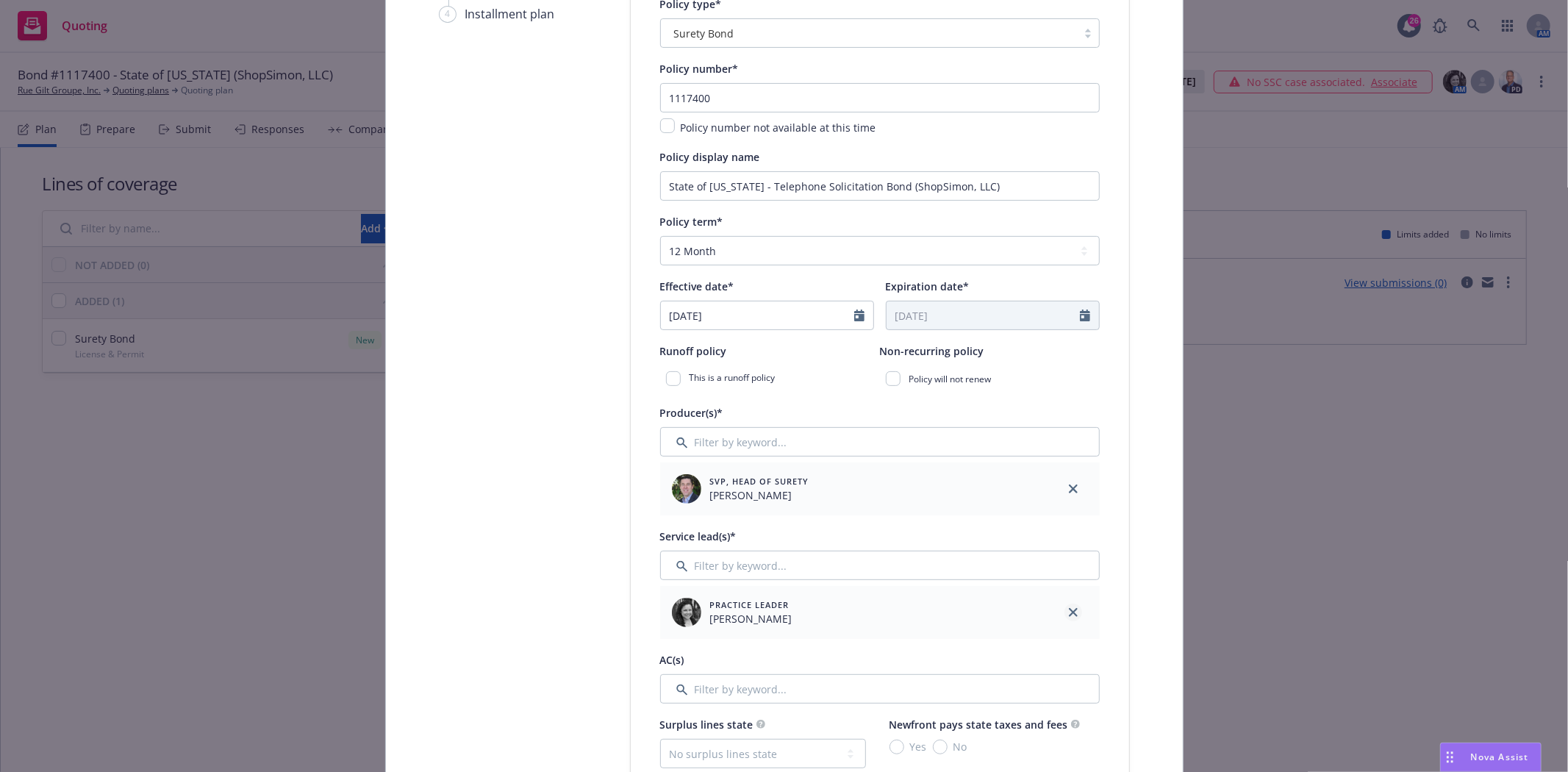
click at [1069, 614] on icon "close" at bounding box center [1073, 612] width 9 height 9
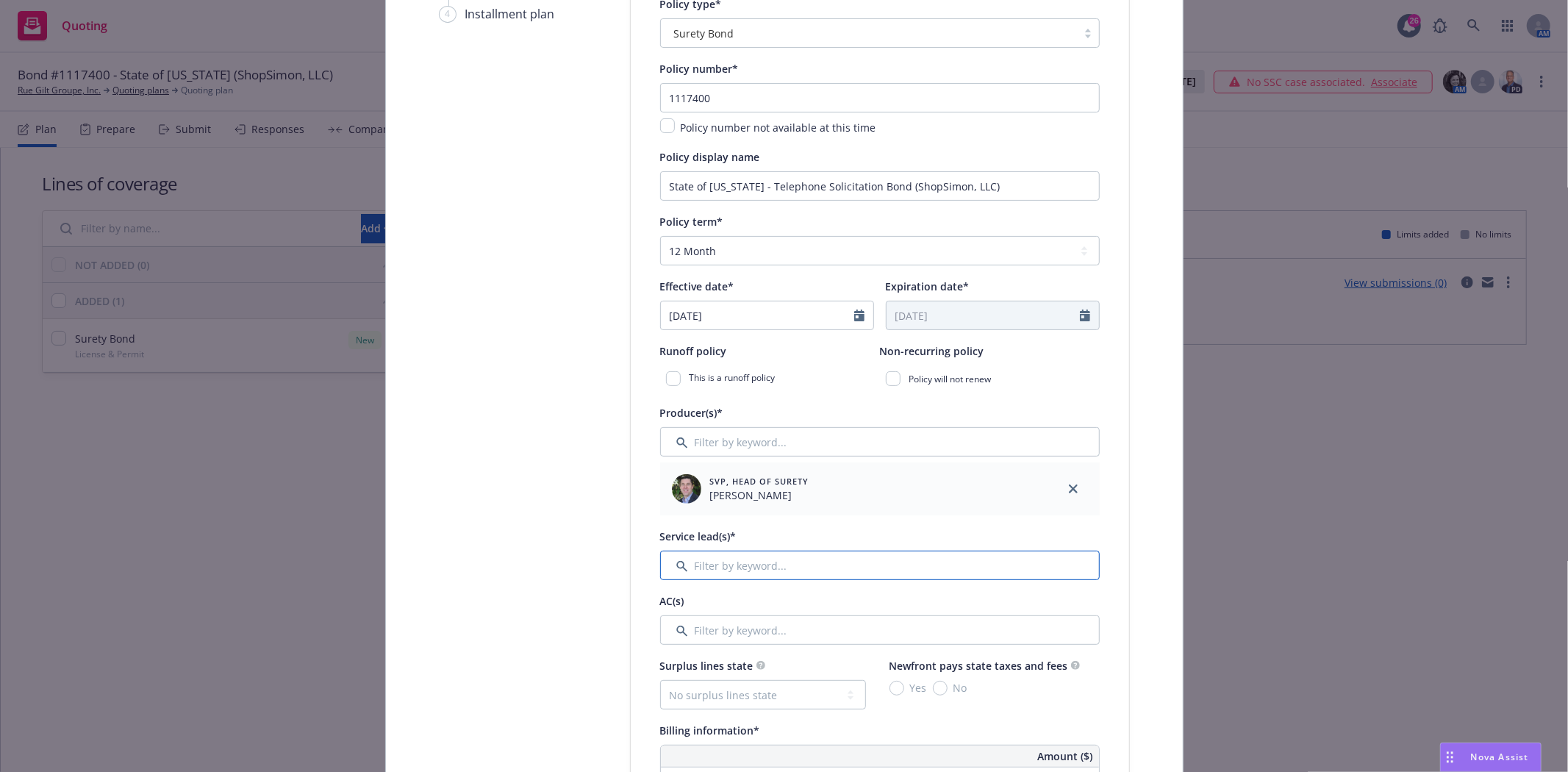
click at [842, 563] on input "Filter by keyword..." at bounding box center [880, 565] width 440 height 30
type input "G"
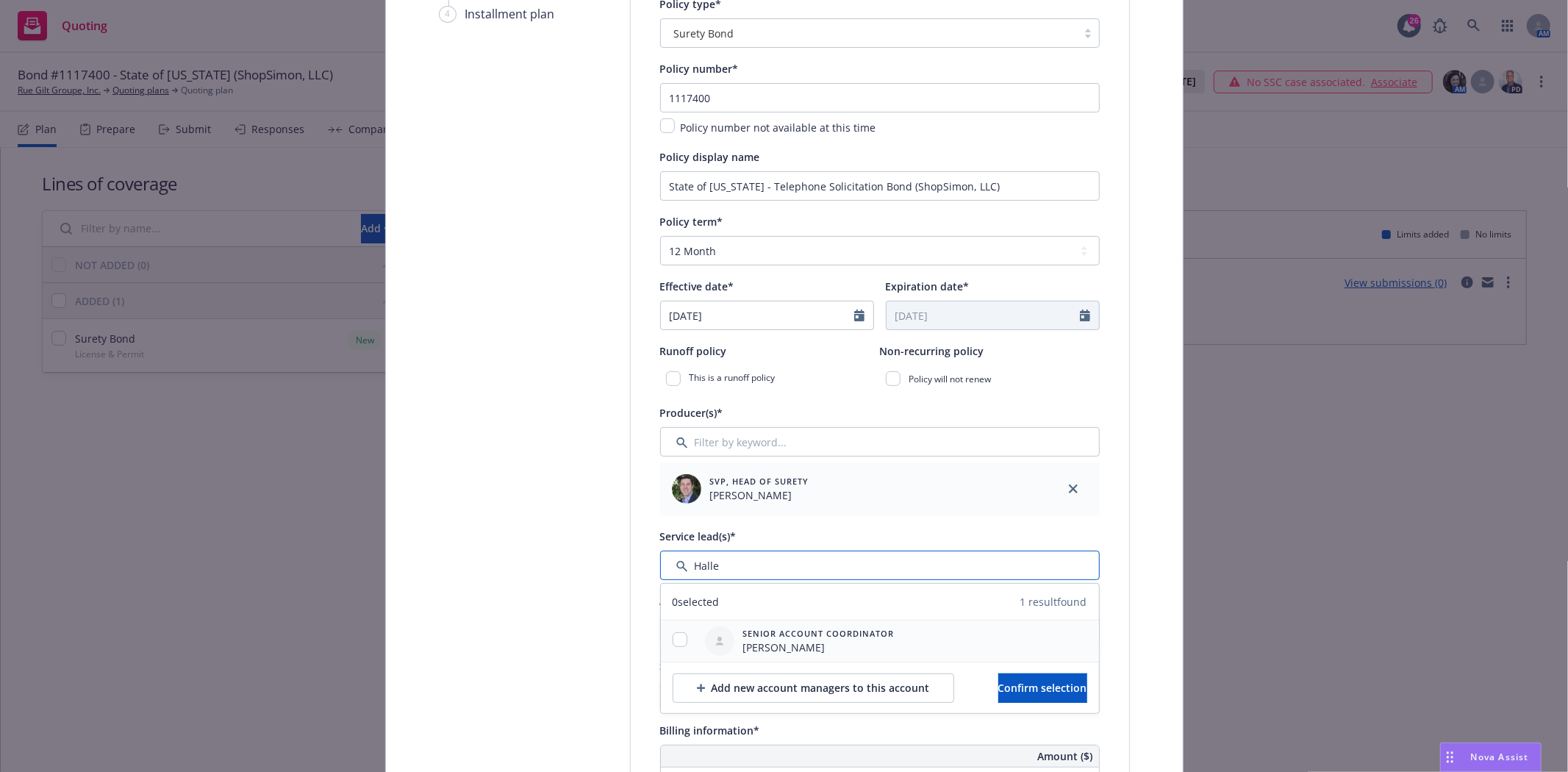
type input "Halle"
click at [673, 643] on input "checkbox" at bounding box center [680, 639] width 14 height 14
checkbox input "true"
click at [1042, 692] on span "Confirm selection" at bounding box center [1042, 688] width 89 height 14
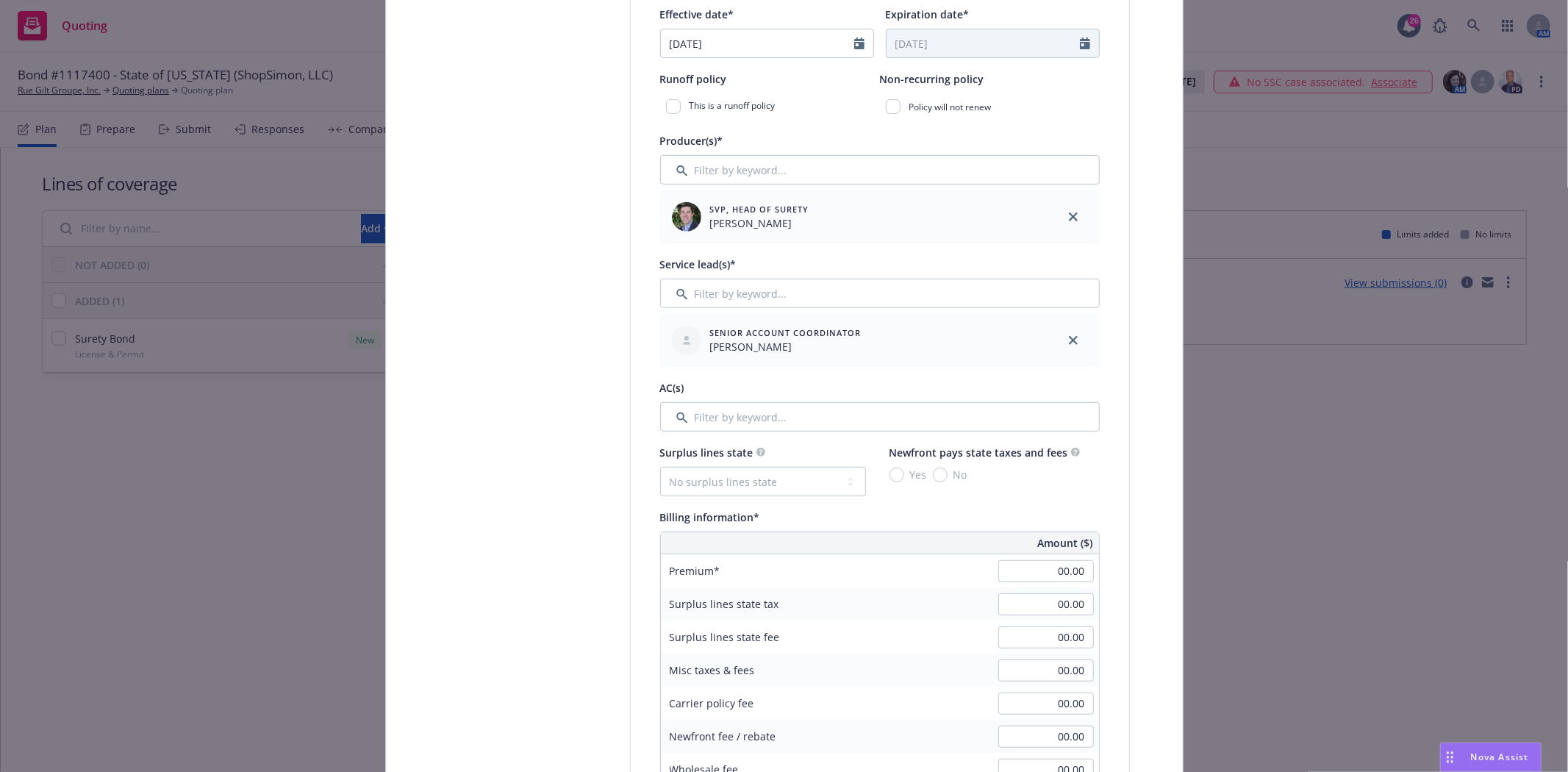
scroll to position [571, 0]
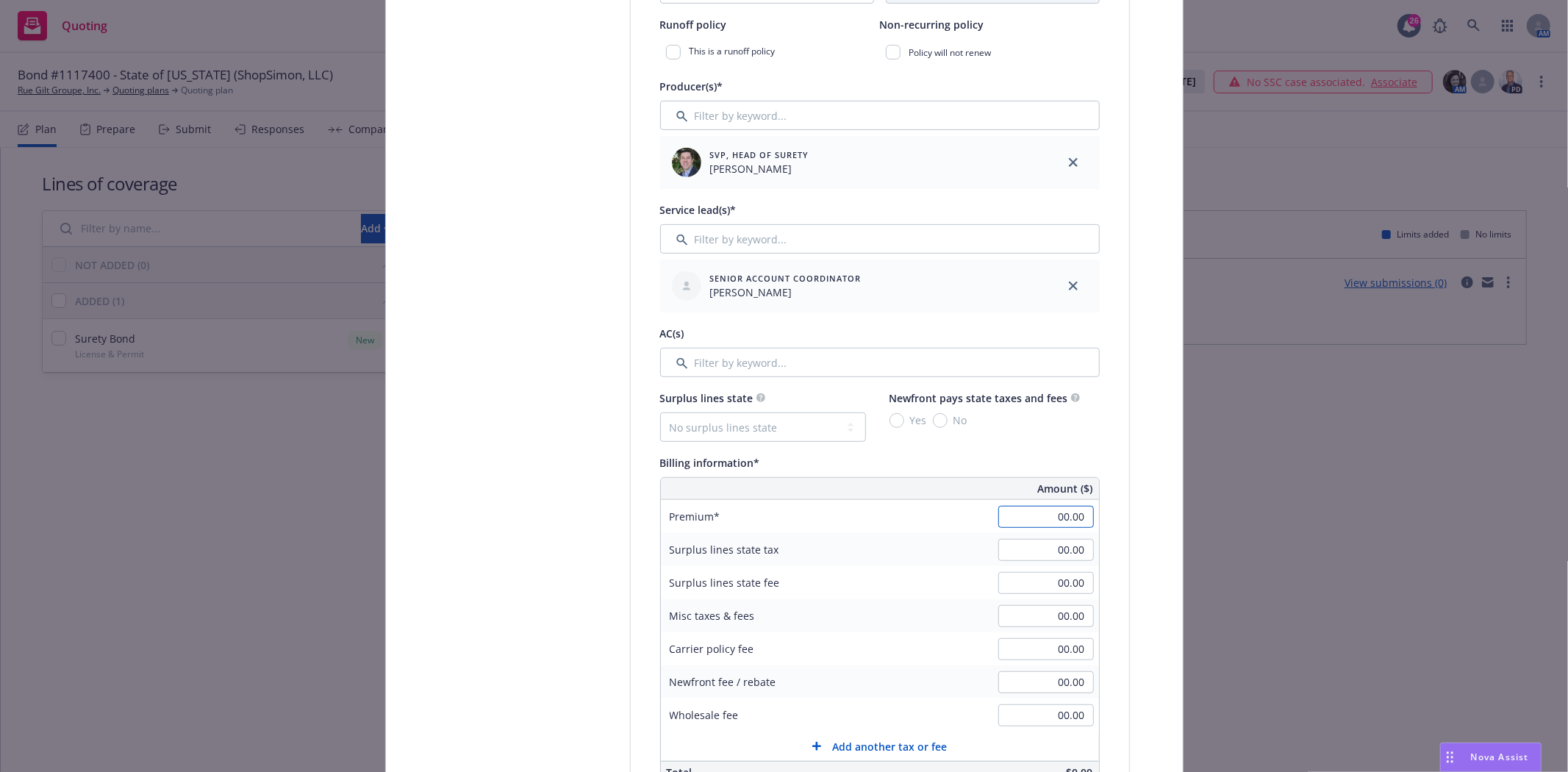
click at [1046, 524] on input "00.00" at bounding box center [1046, 517] width 96 height 22
click at [1073, 518] on input "00.00" at bounding box center [1046, 517] width 96 height 22
type input "4"
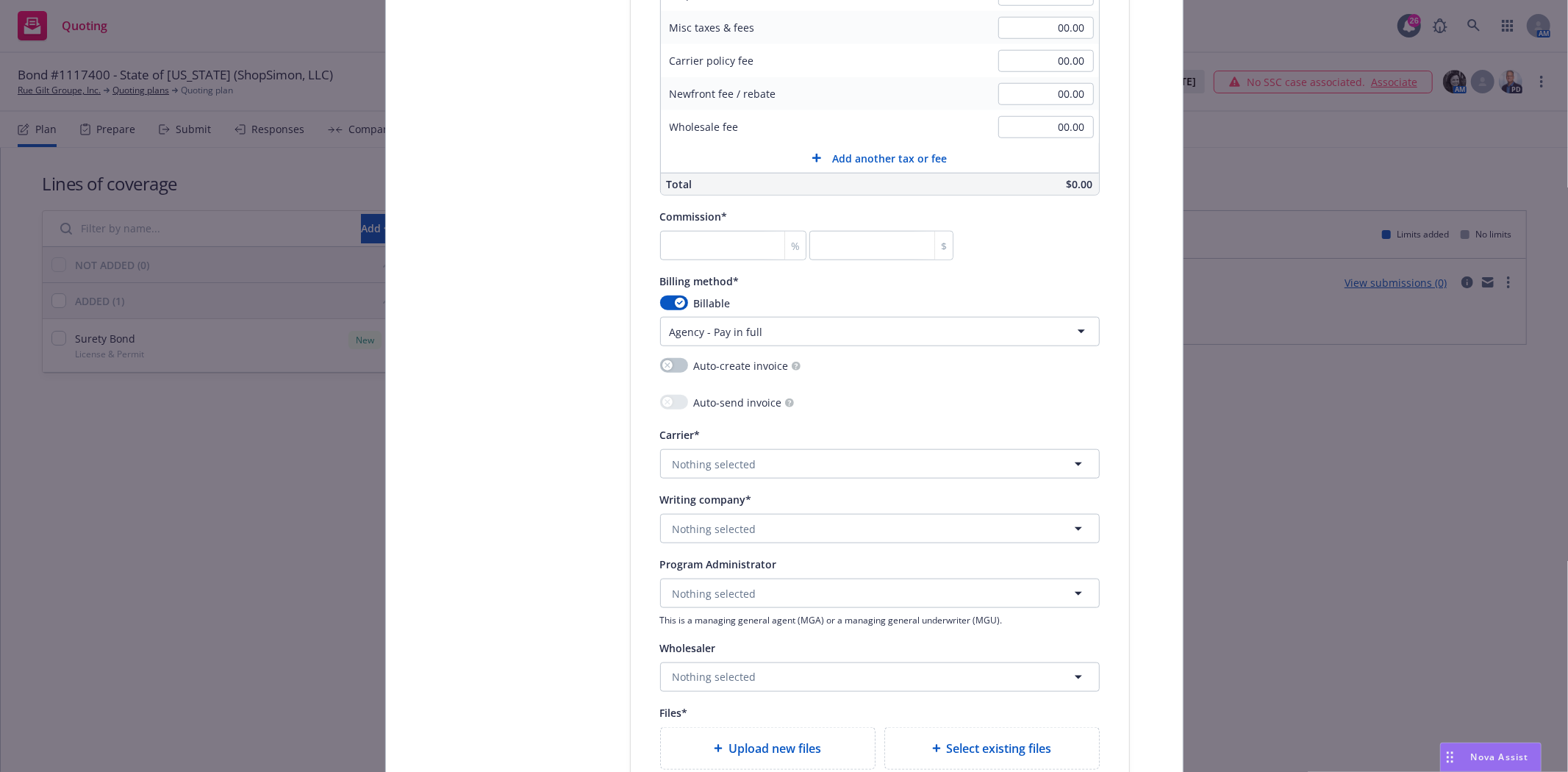
scroll to position [1307, 0]
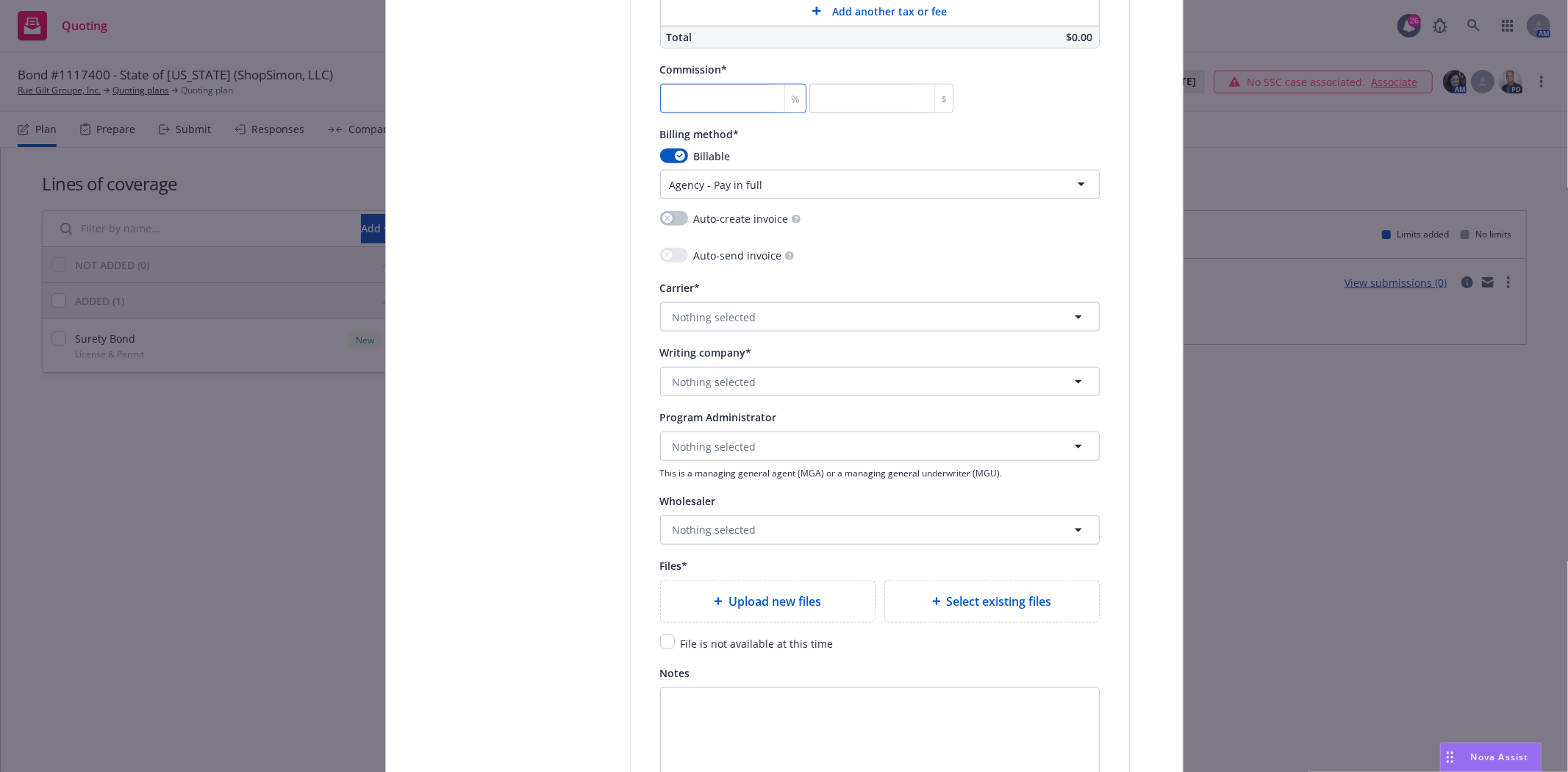
type input "140.00"
click at [751, 87] on div "Commission* % $" at bounding box center [807, 87] width 294 height 53
type input "3"
type input "4.2"
type input "30"
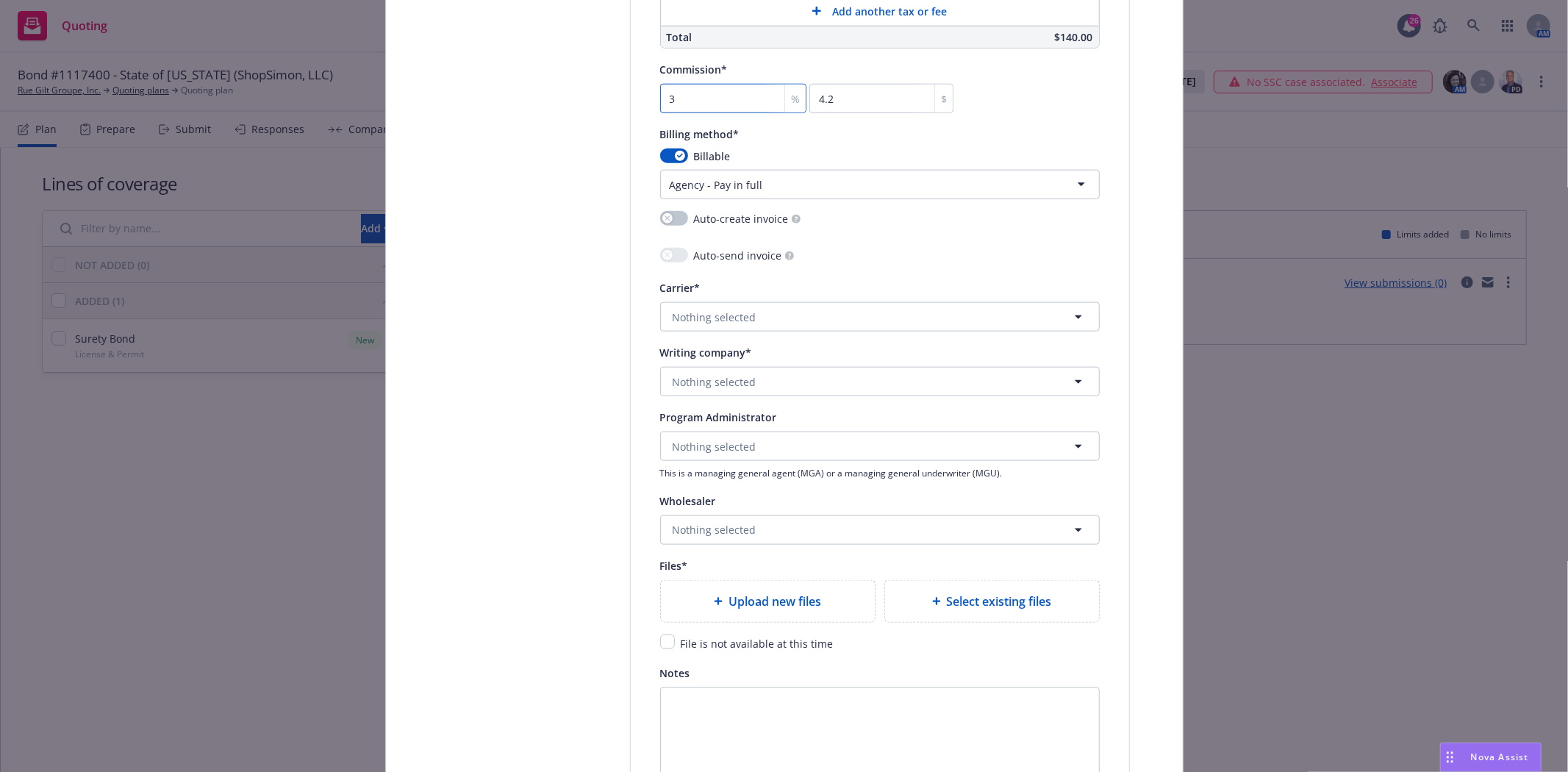
type input "42"
type input "30"
click at [722, 383] on span "Nothing selected" at bounding box center [715, 382] width 84 height 15
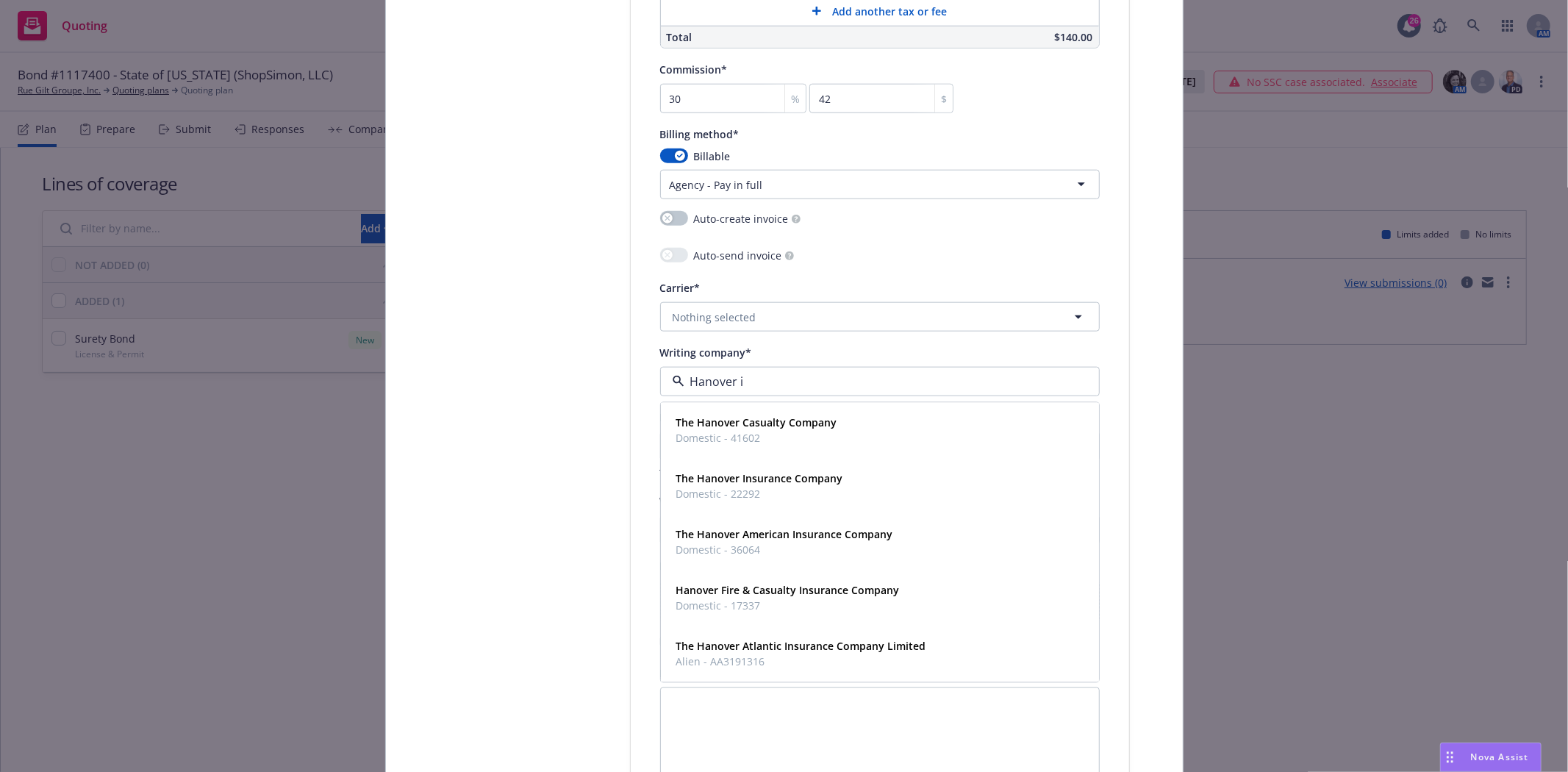
type input "Hanover in"
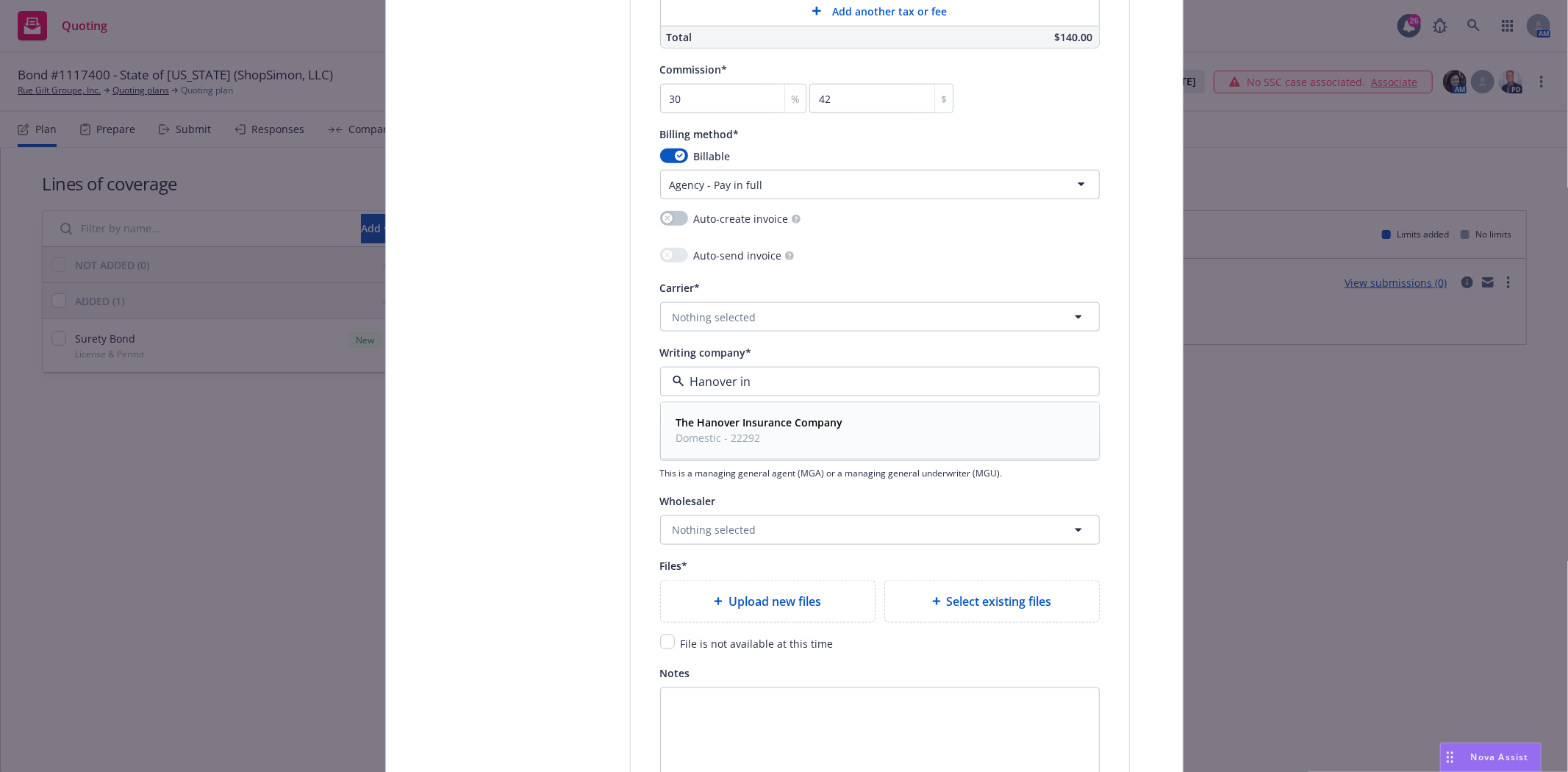
click at [789, 430] on strong "The Hanover Insurance Company" at bounding box center [760, 423] width 167 height 14
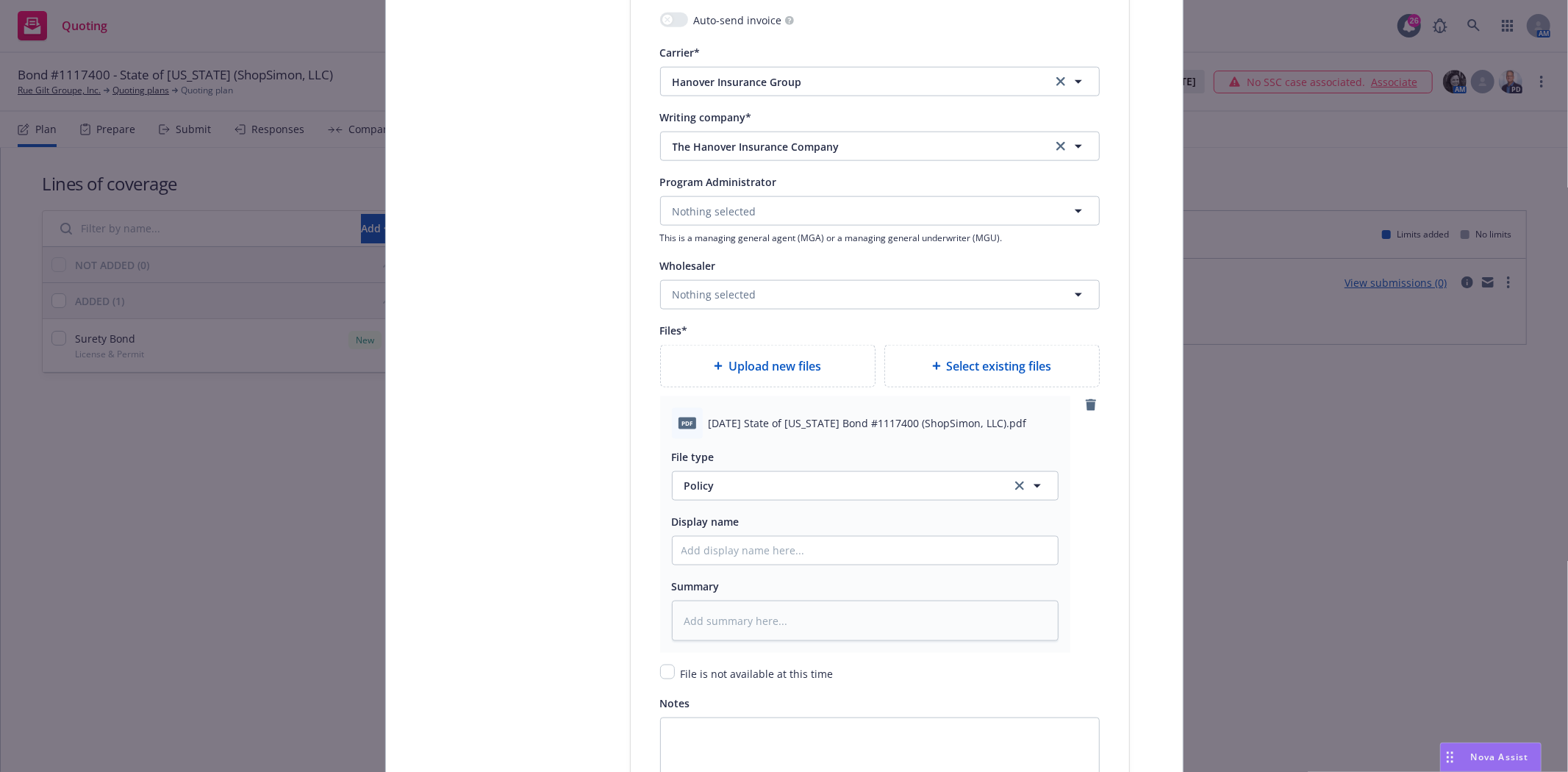
scroll to position [1552, 0]
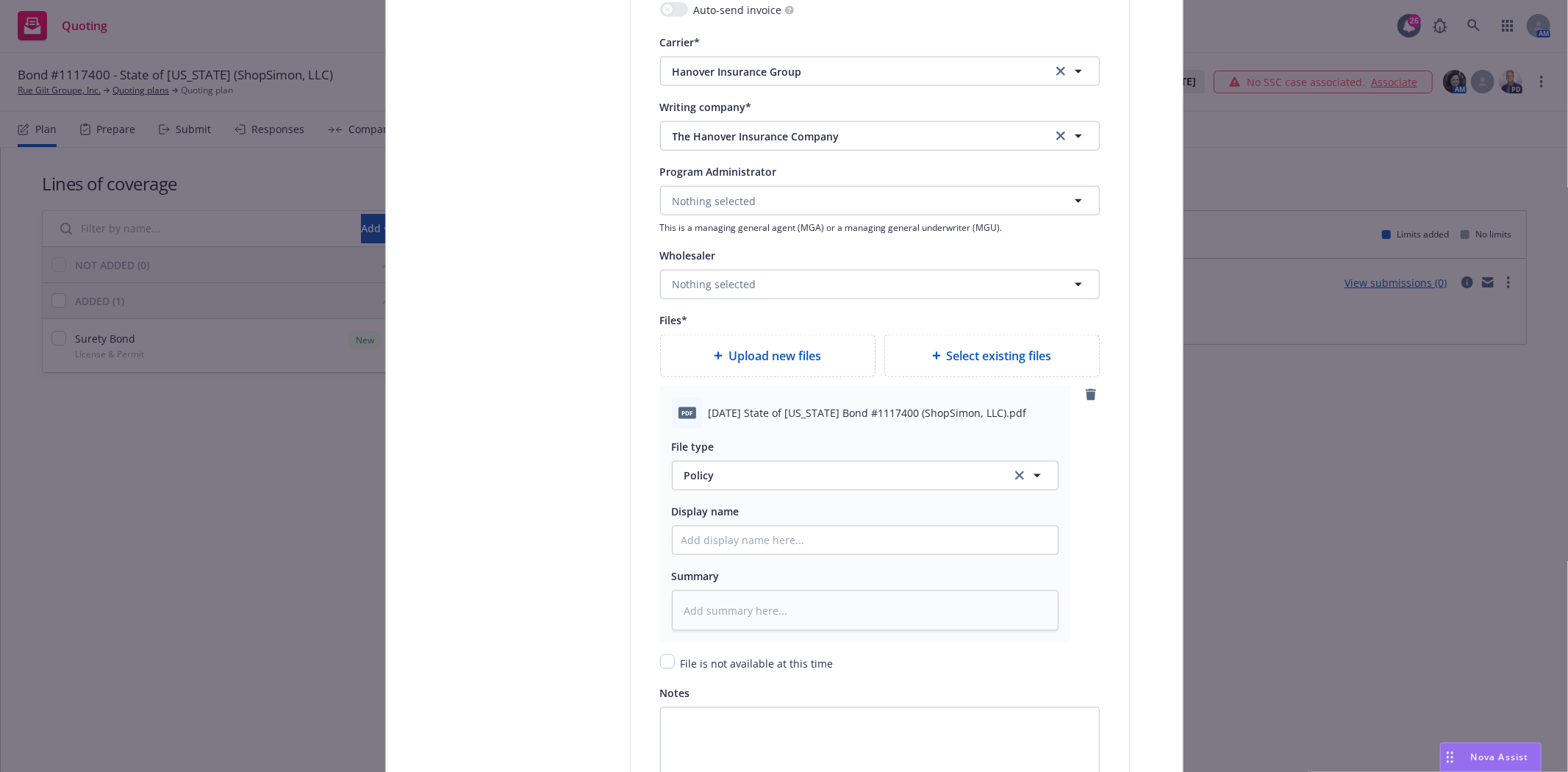
click at [716, 419] on span "2025 08 28 State of Texas Bond #1117400 (ShopSimon, LLC).pdf" at bounding box center [868, 413] width 318 height 15
copy span "2025 08 28 State of Texas Bond #1117400 (ShopSimon, LLC).pdf"
click at [681, 538] on input "Policy display name" at bounding box center [865, 540] width 385 height 28
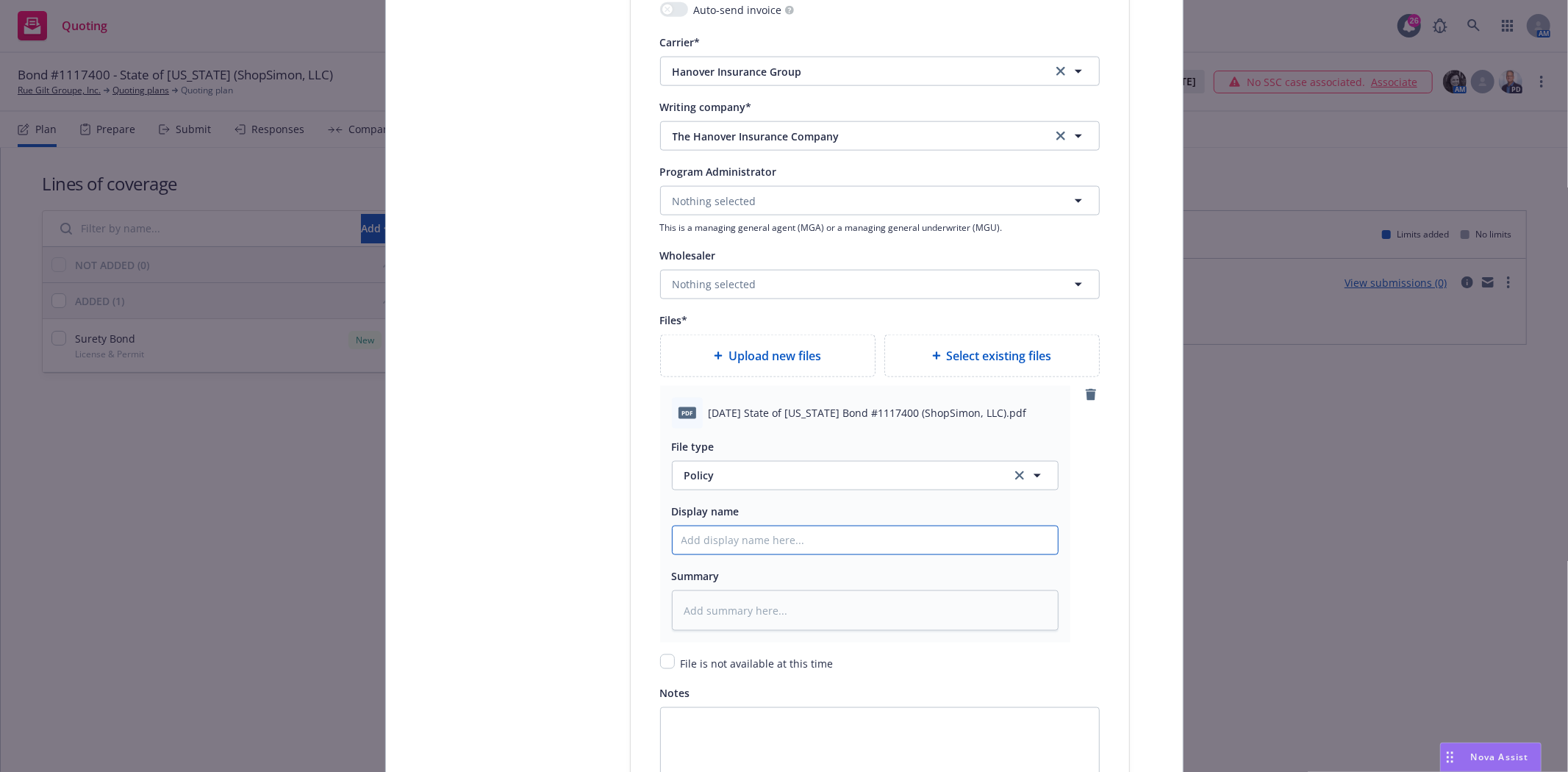
paste input "2025 08 28 State of Texas Bond #1117400 (ShopSimon, LLC).pdf"
type textarea "x"
type input "2025 08 28 State of Texas Bond #1117400 (ShopSimon, LLC).pdf"
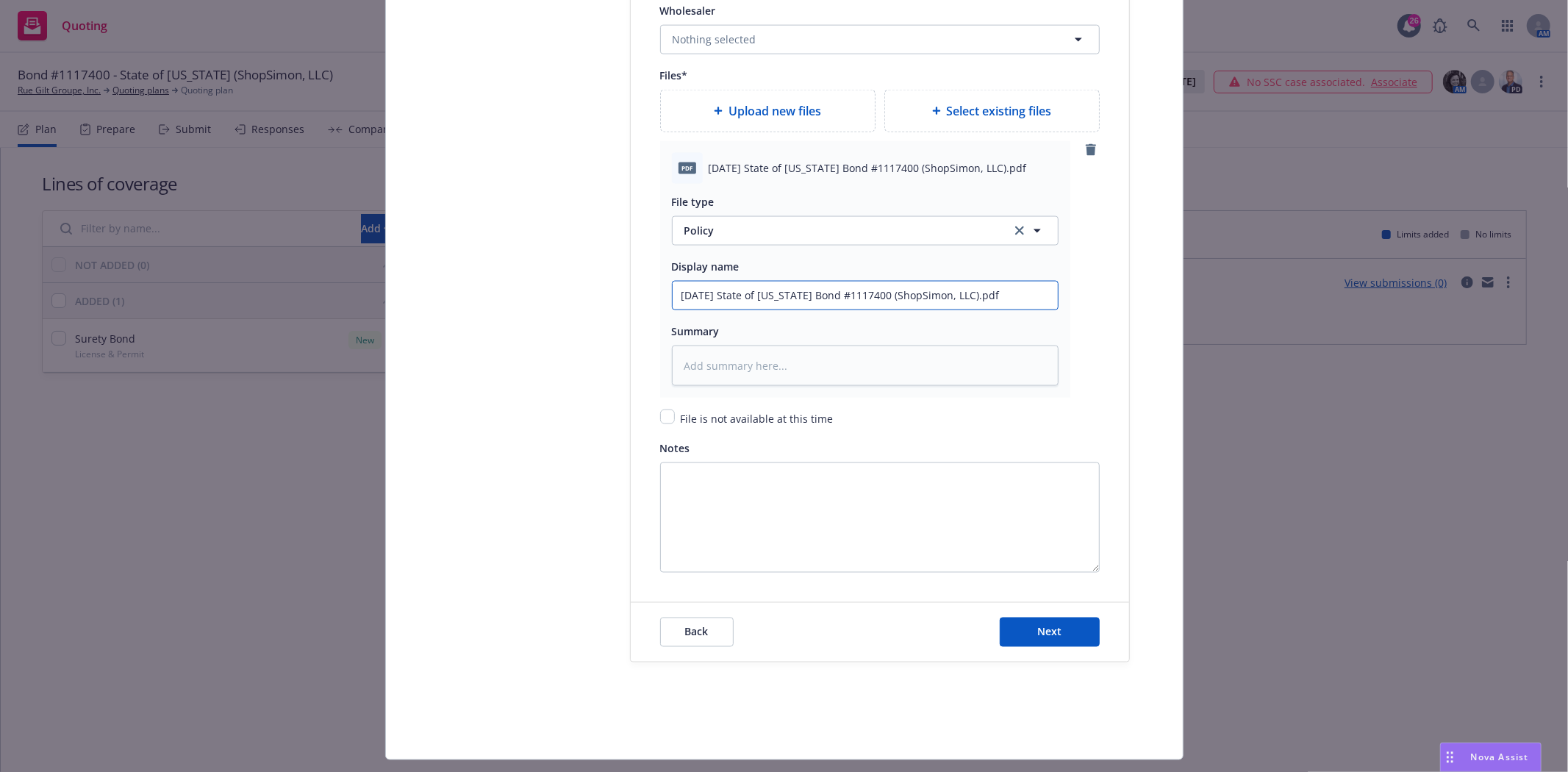
type textarea "x"
type input "2025 08 28 State of Texas Bond #1117400 (ShopSimon, LLC).pd"
type textarea "x"
type input "2025 08 28 State of Texas Bond #1117400 (ShopSimon, LLC).p"
type textarea "x"
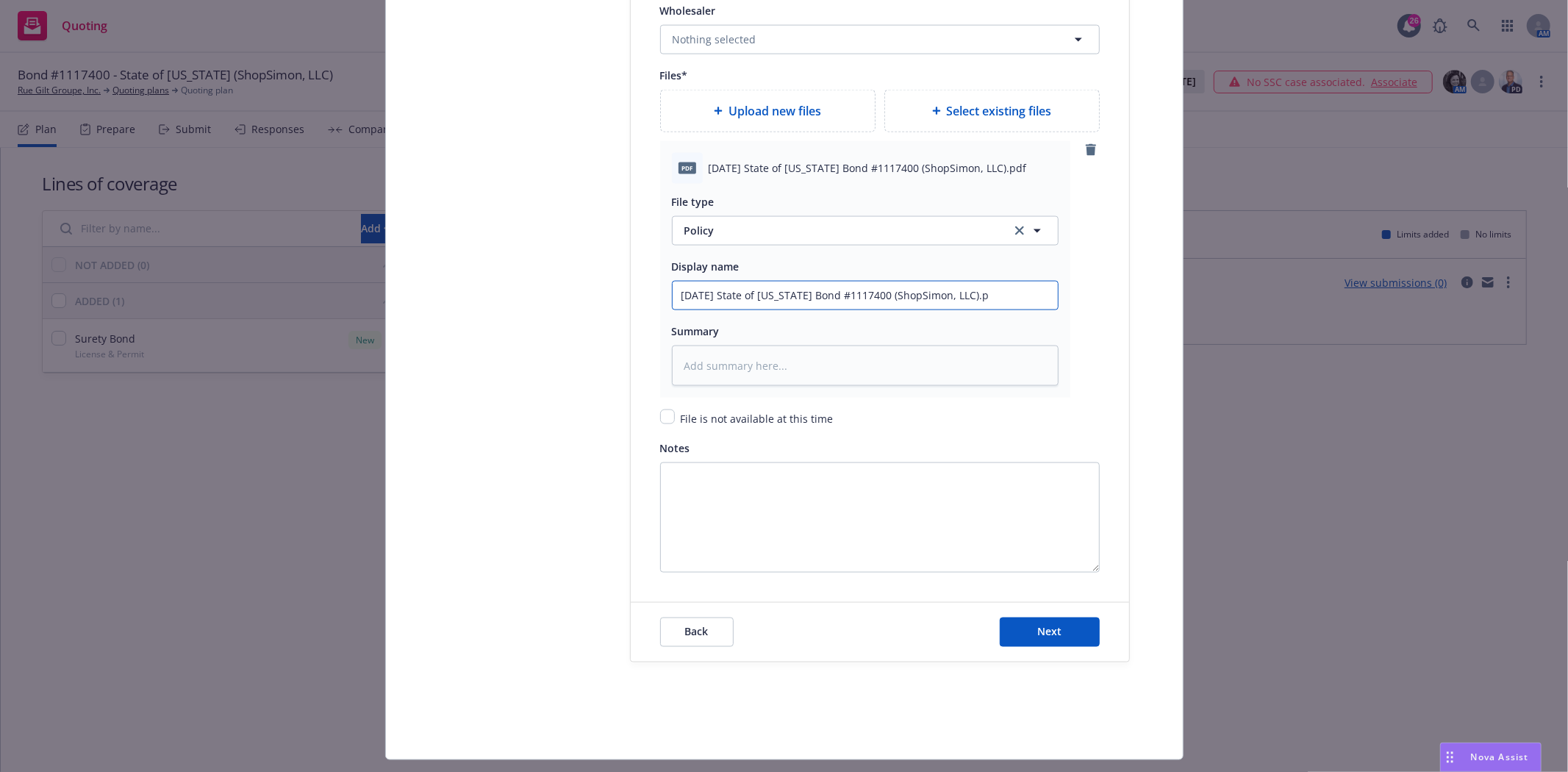
type input "2025 08 28 State of Texas Bond #1117400 (ShopSimon, LLC)."
type textarea "x"
type input "2025 08 28 State of Texas Bond #1117400 (ShopSimon, LLC)"
click at [1032, 644] on button "Next" at bounding box center [1050, 632] width 100 height 30
type textarea "x"
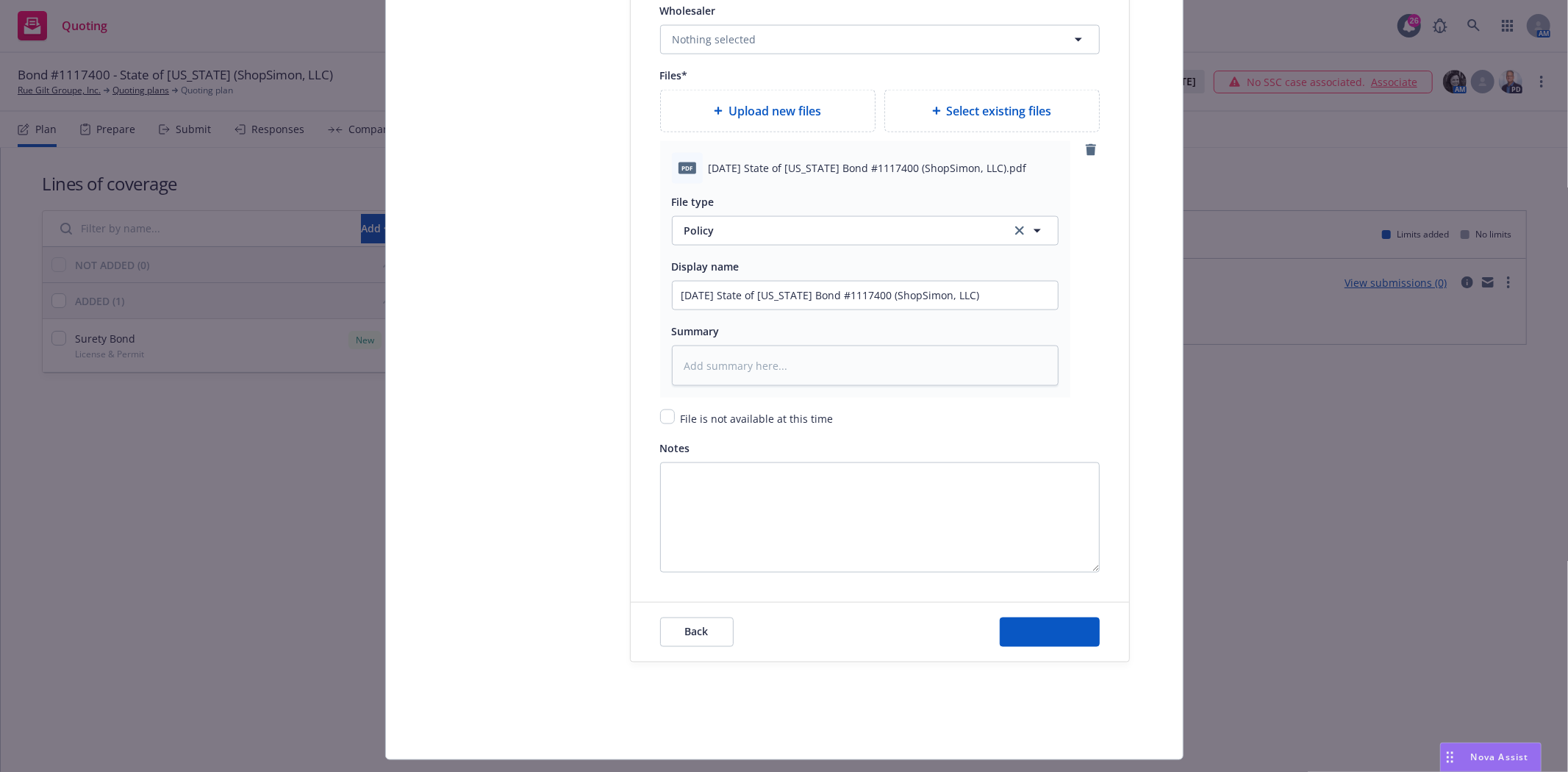
scroll to position [0, 0]
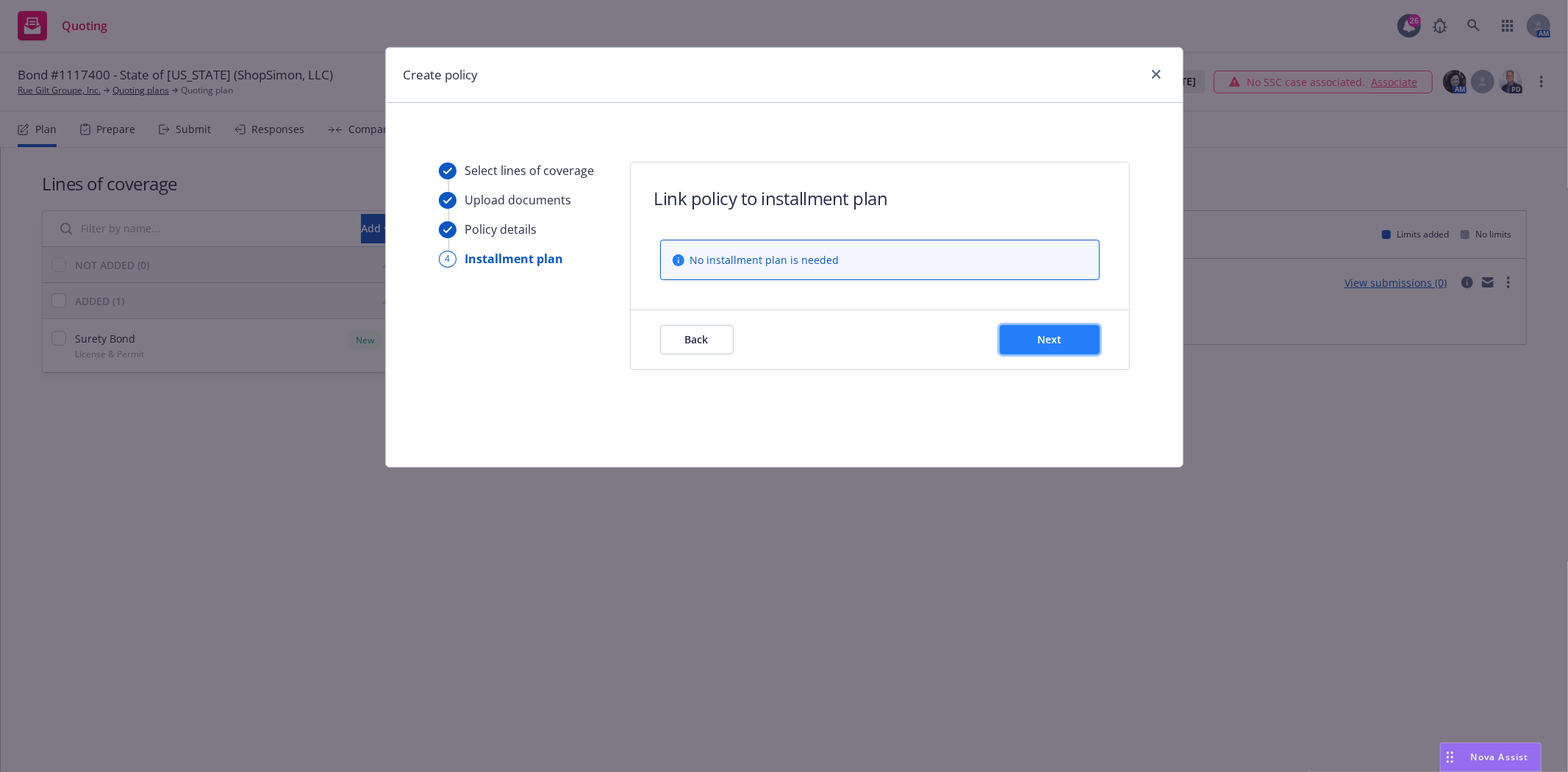
click at [1038, 350] on button "Next" at bounding box center [1050, 340] width 100 height 30
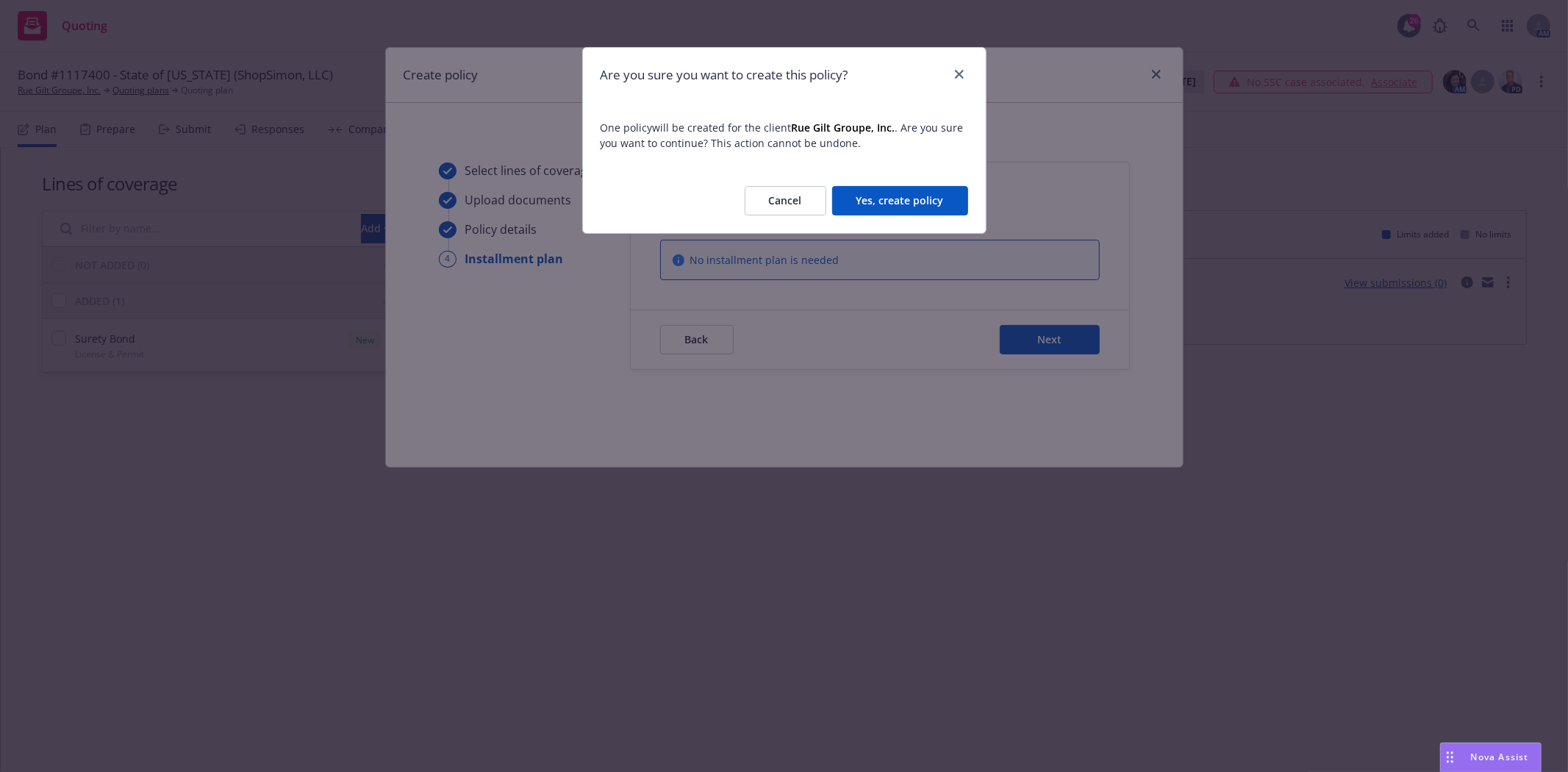
click at [895, 207] on button "Yes, create policy" at bounding box center [900, 201] width 136 height 30
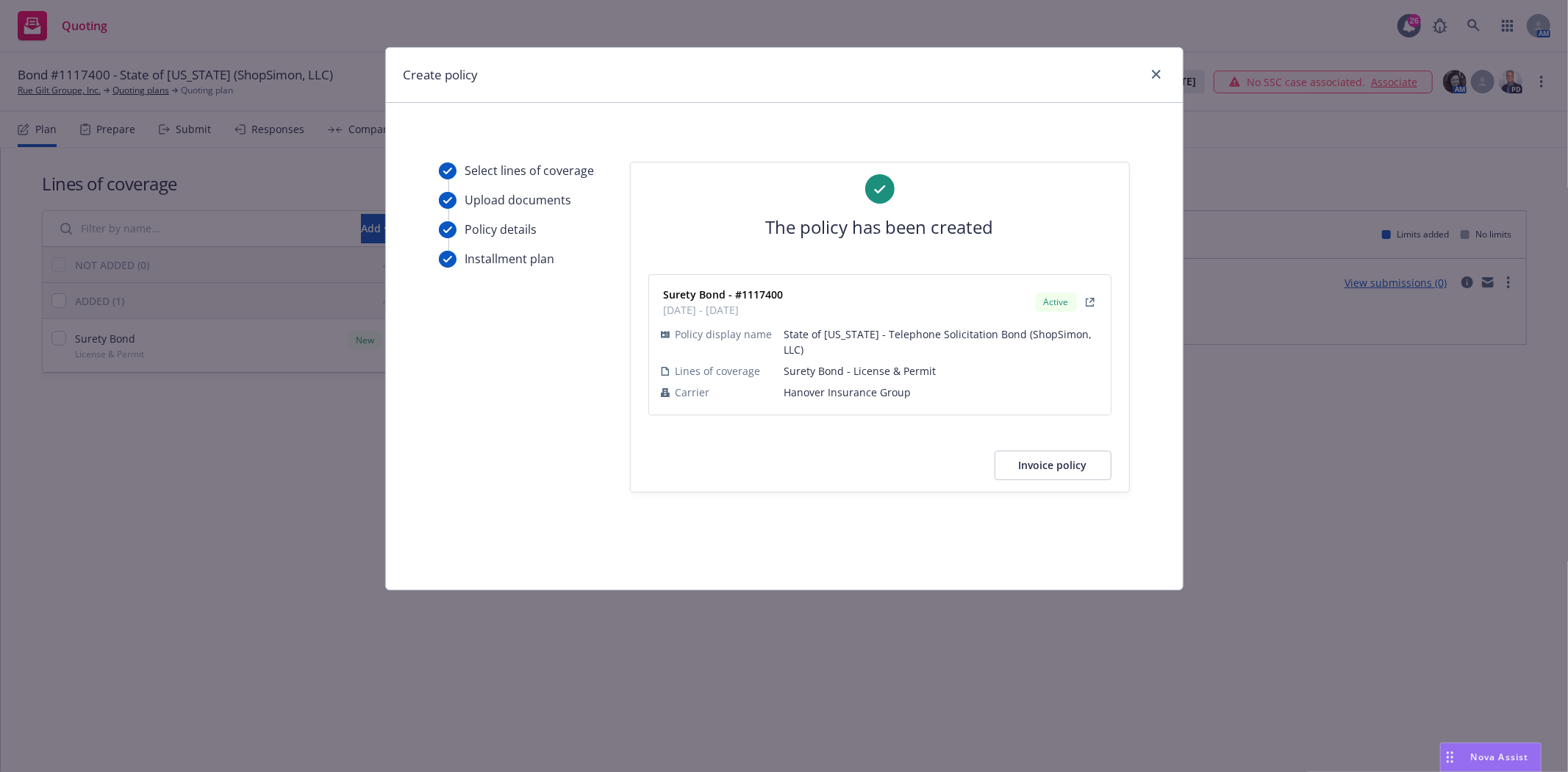
click at [1039, 451] on button "Invoice policy" at bounding box center [1054, 465] width 117 height 30
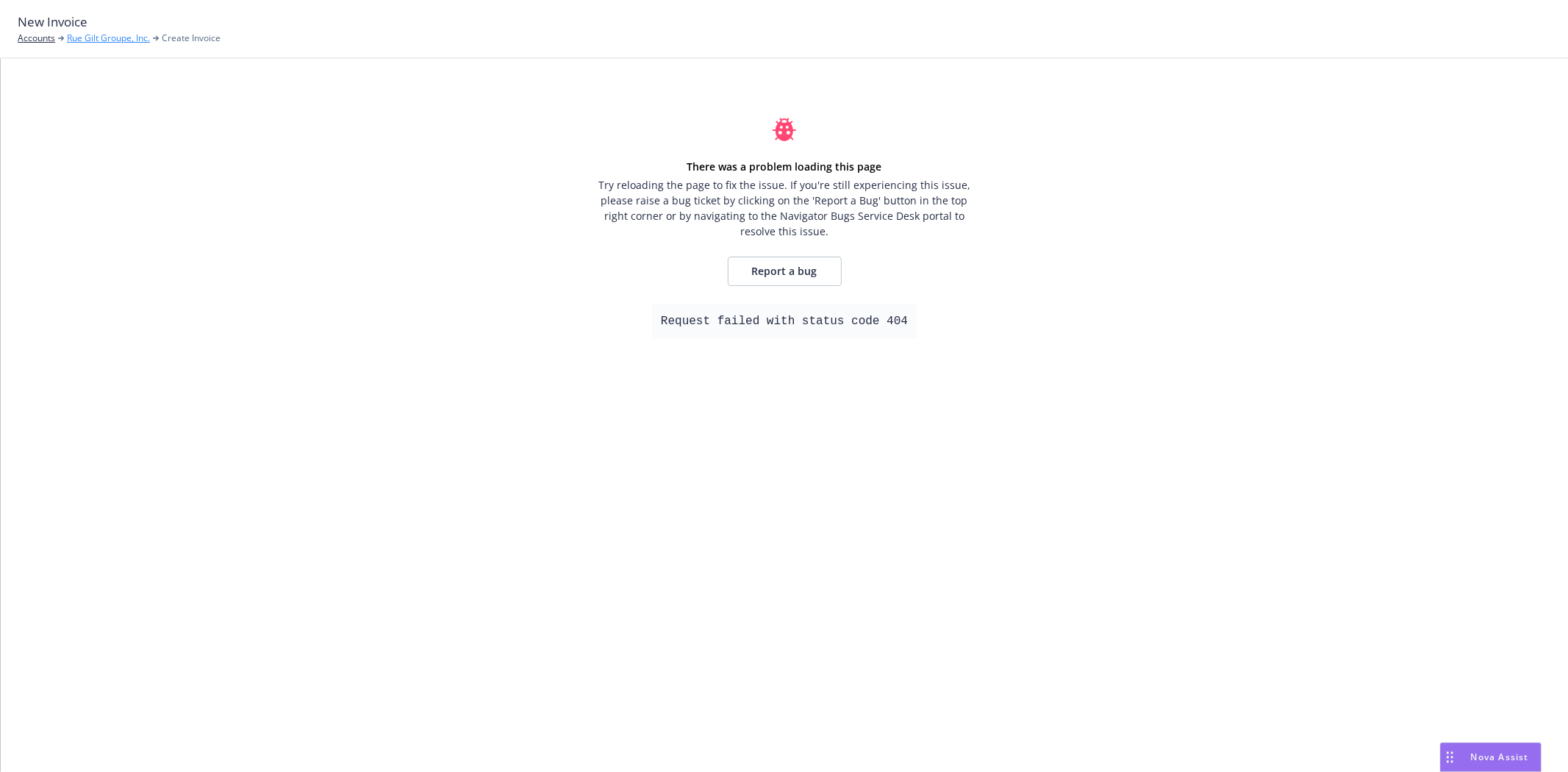
click at [102, 38] on link "Rue Gilt Groupe, Inc." at bounding box center [108, 38] width 83 height 13
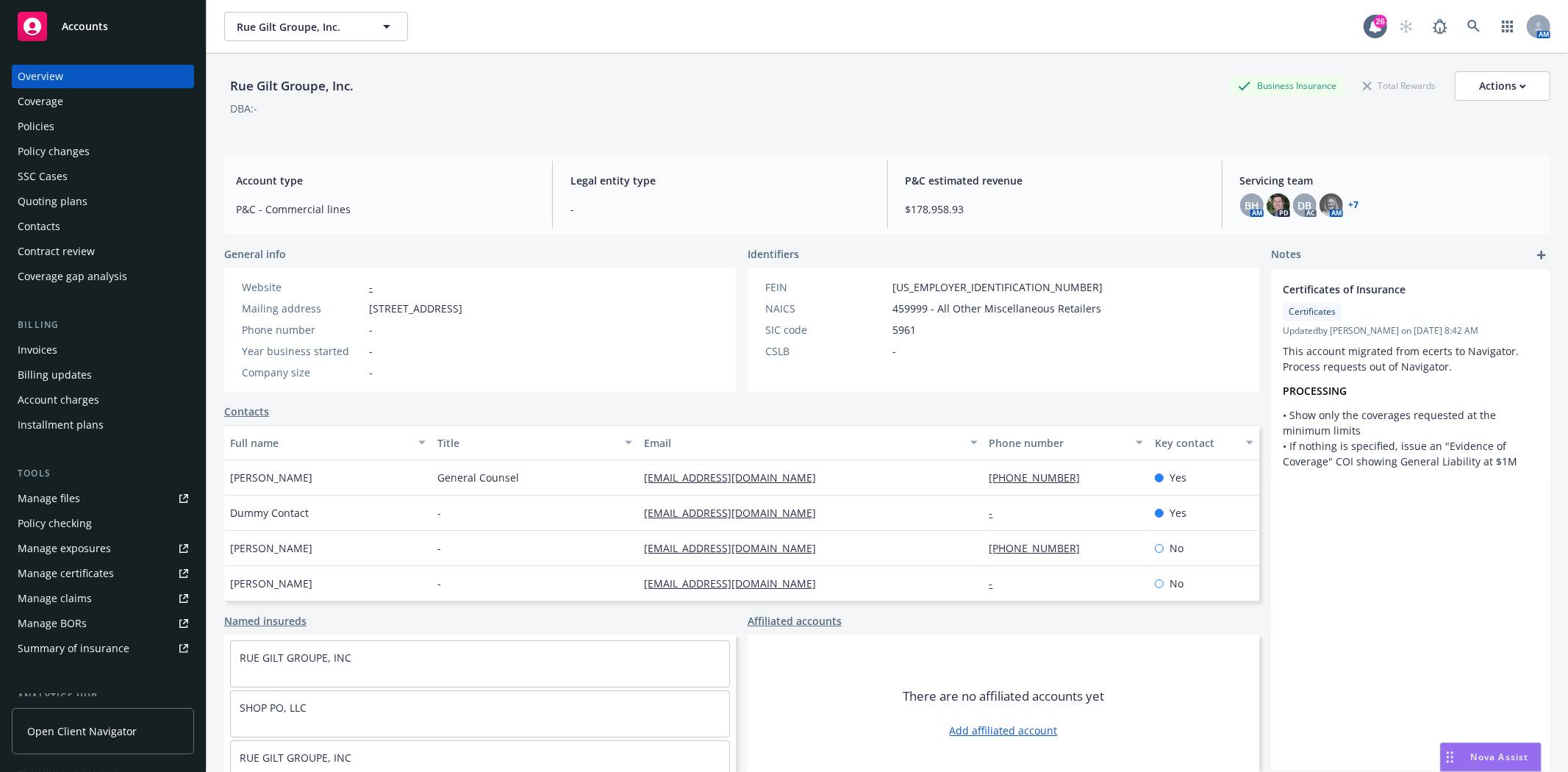
click at [71, 346] on div "Invoices" at bounding box center [103, 350] width 171 height 24
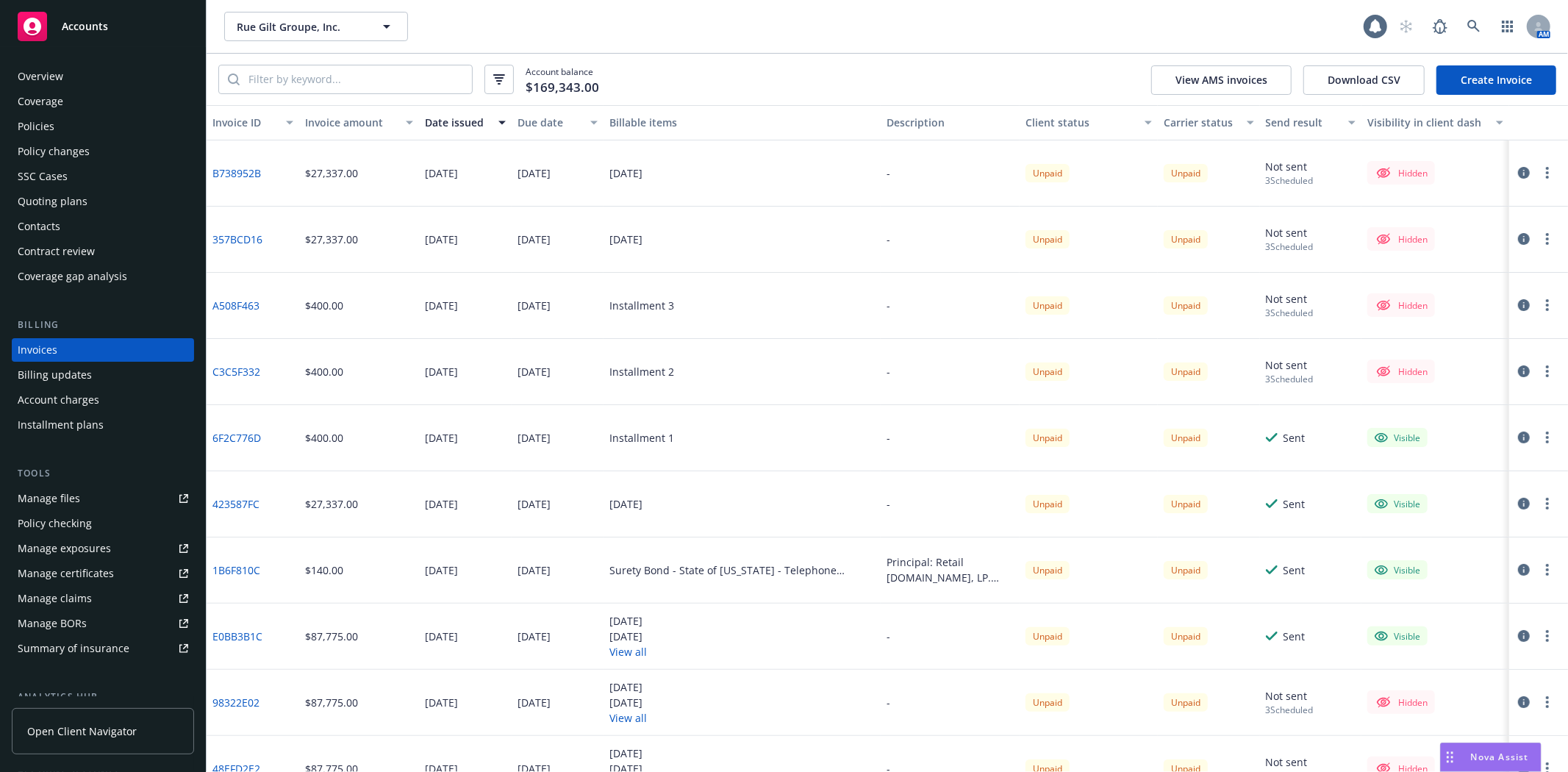
click at [1485, 80] on link "Create Invoice" at bounding box center [1497, 80] width 120 height 30
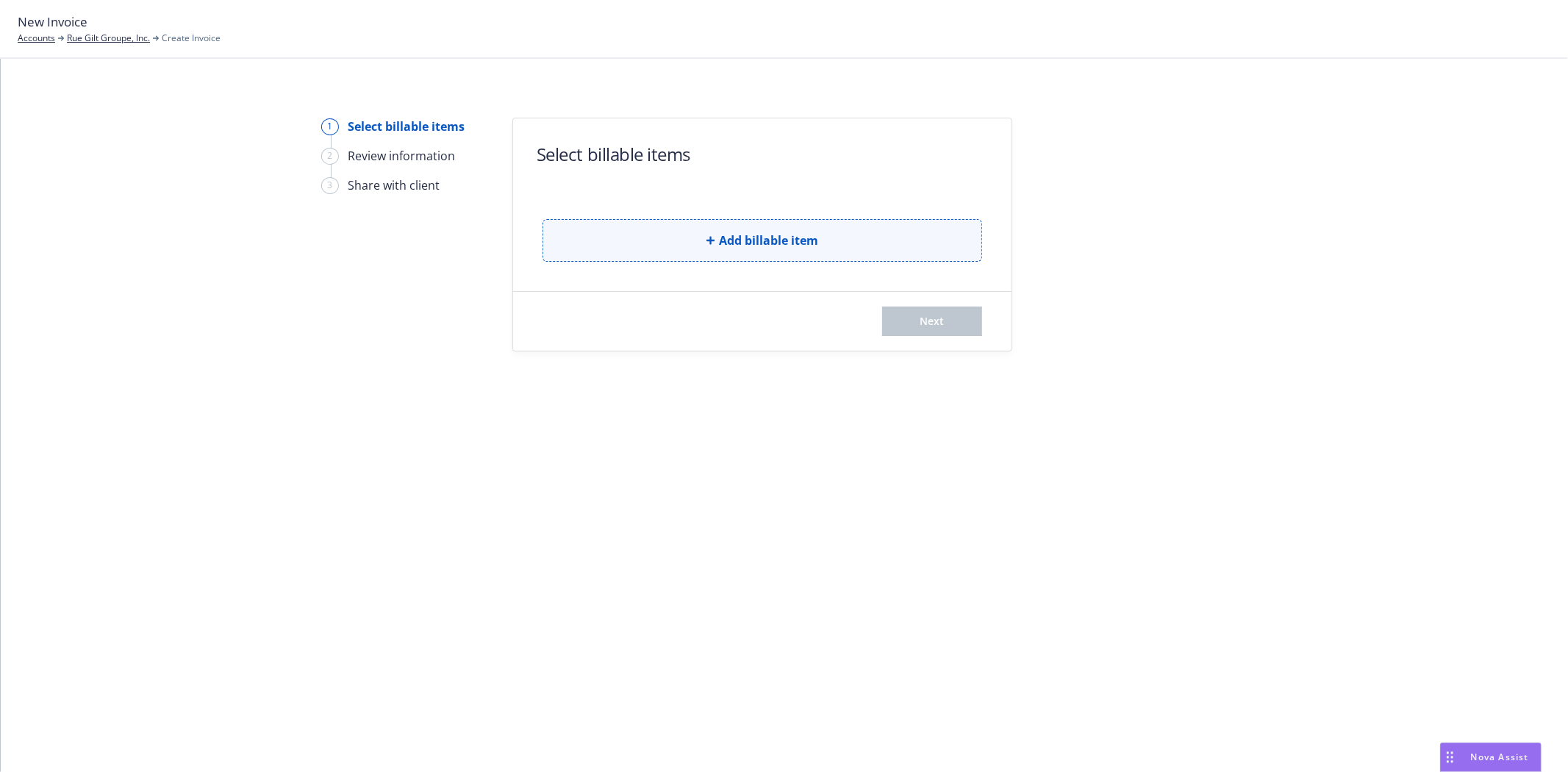
click at [773, 254] on button "Add billable item" at bounding box center [762, 240] width 440 height 43
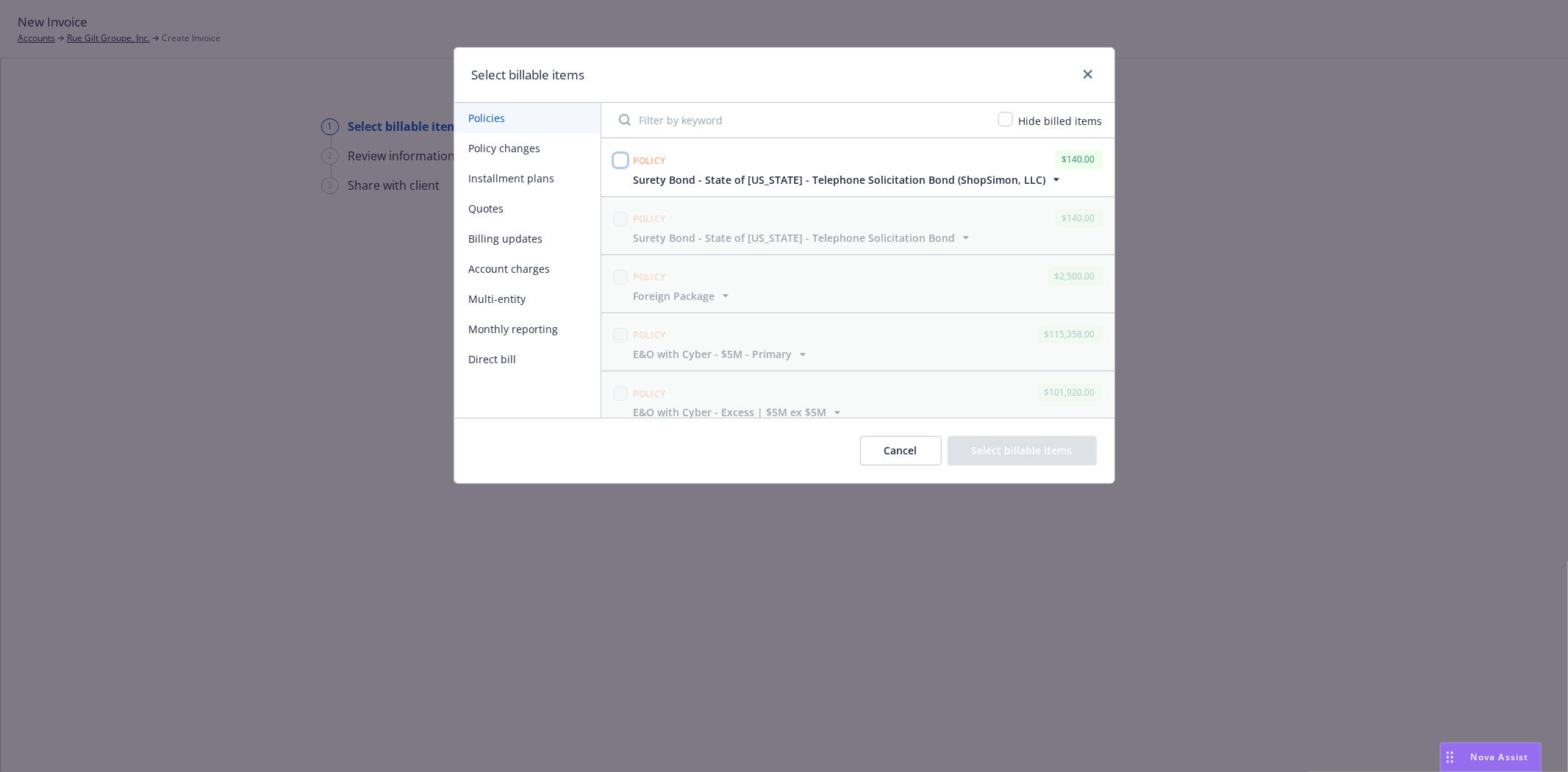
click at [621, 160] on input "checkbox" at bounding box center [620, 160] width 14 height 14
checkbox input "true"
click at [996, 441] on button "Select billable items" at bounding box center [1023, 451] width 149 height 30
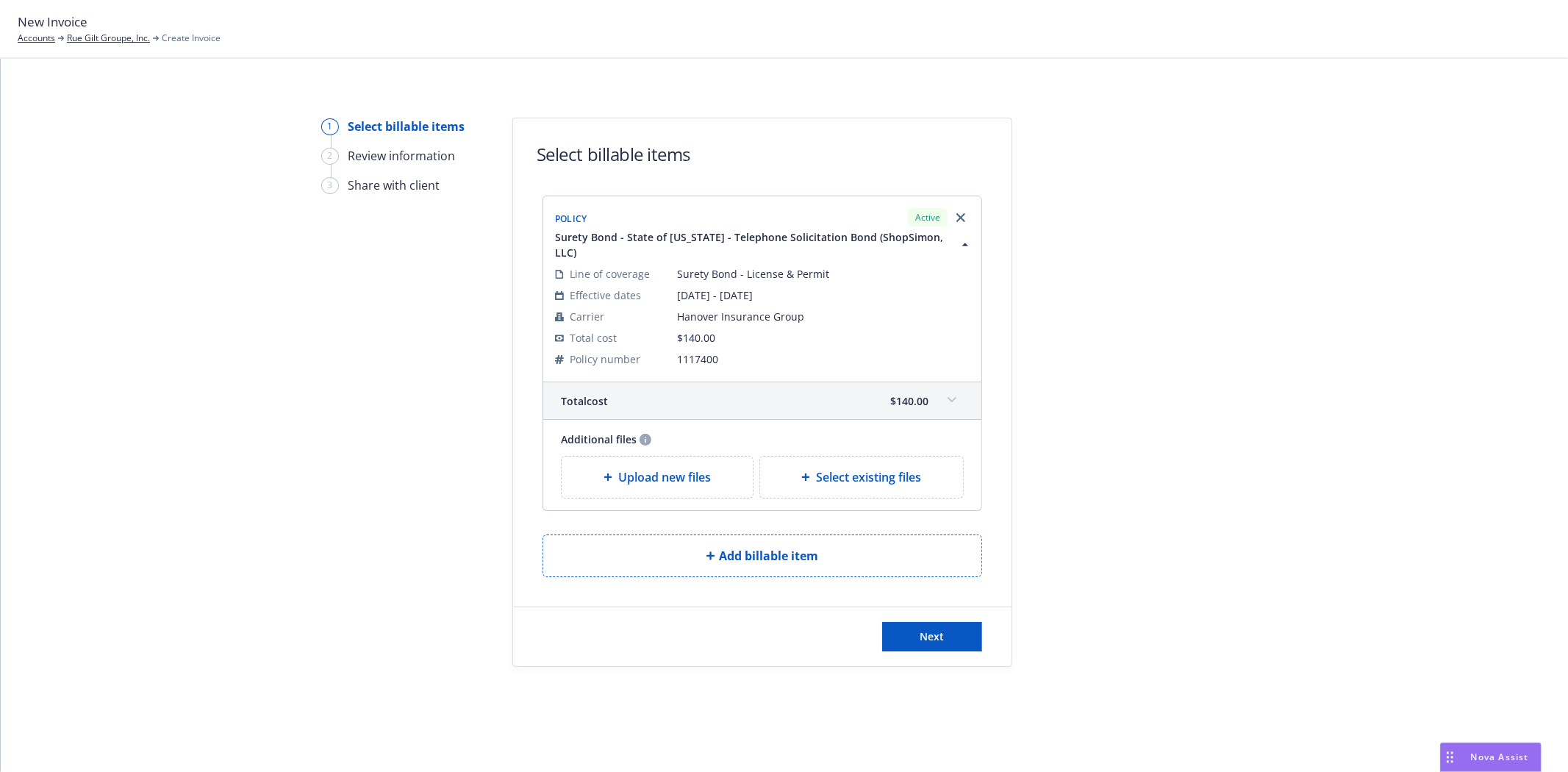
click at [960, 644] on div "Next" at bounding box center [763, 636] width 498 height 59
click at [959, 632] on button "Next" at bounding box center [932, 637] width 100 height 30
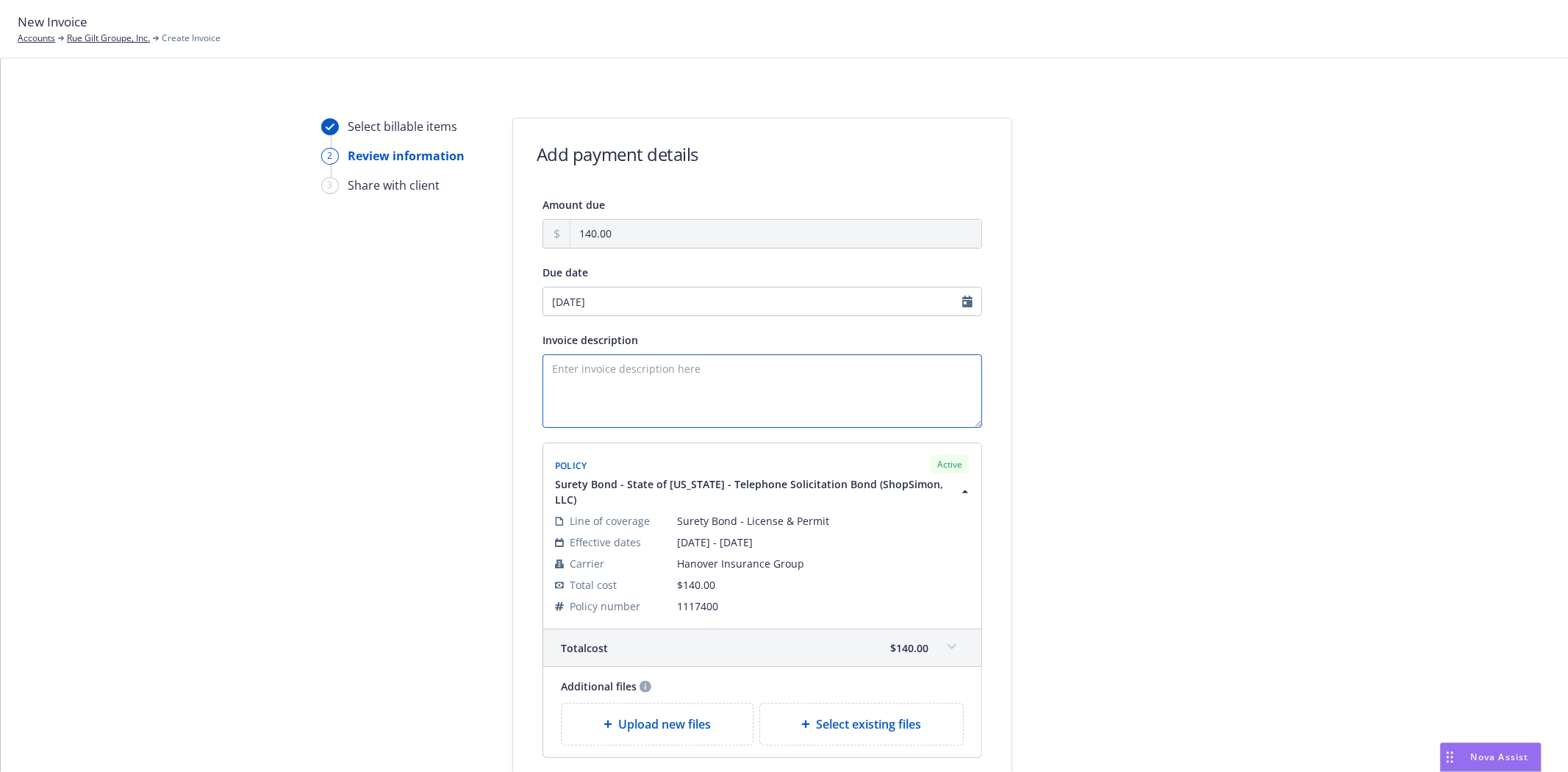
click at [710, 404] on textarea "Invoice description" at bounding box center [762, 391] width 440 height 74
click at [664, 379] on textarea "Principal:" at bounding box center [762, 391] width 440 height 74
type textarea "Principal: ShopSimon, LLC Obligee: State of [US_STATE] Bond Amount: $10,000 Tel…"
click at [1278, 458] on div "Select billable items 2 Review information 3 Share with client Add payment deta…" at bounding box center [784, 482] width 1532 height 730
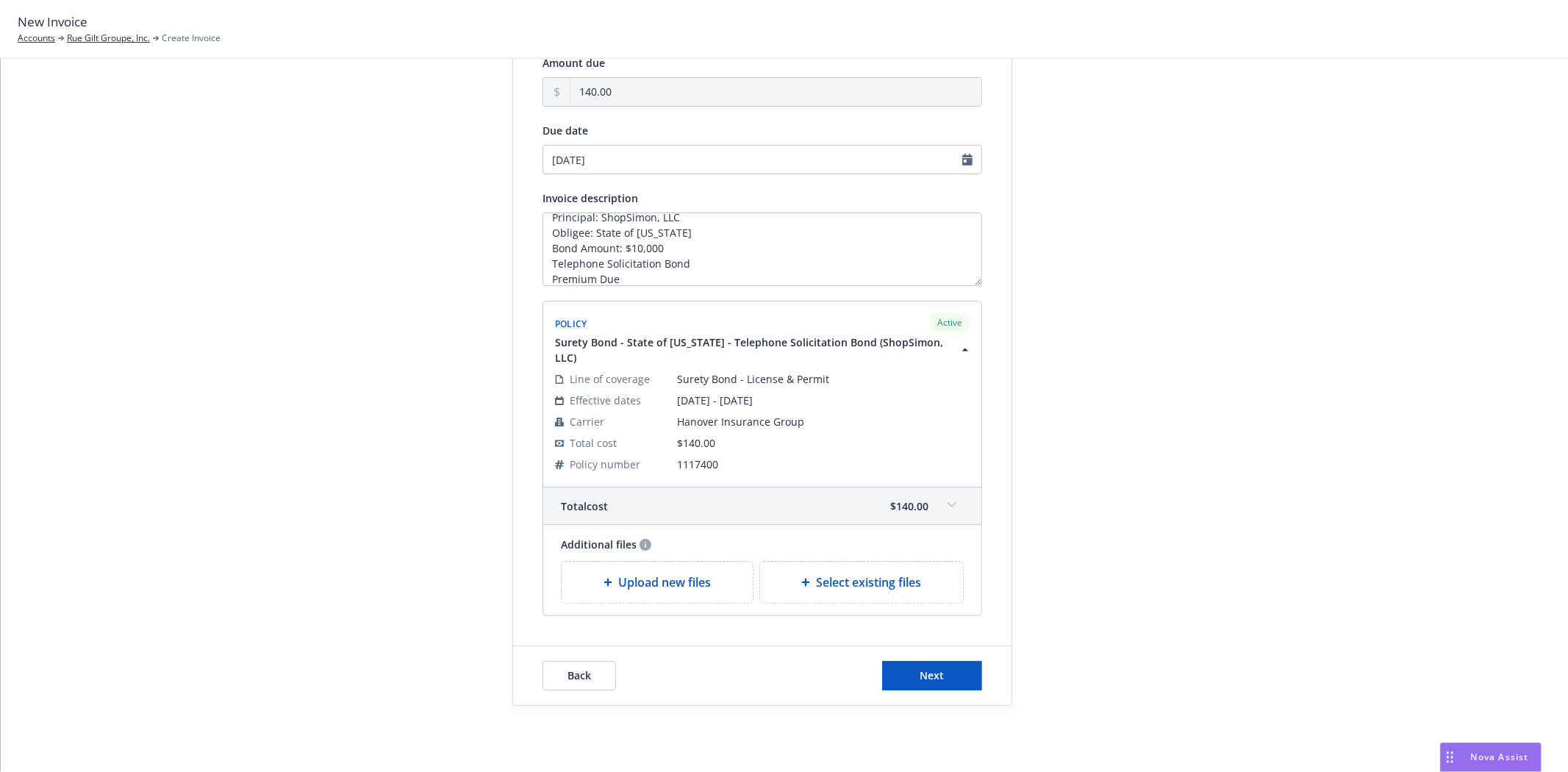
scroll to position [156, 0]
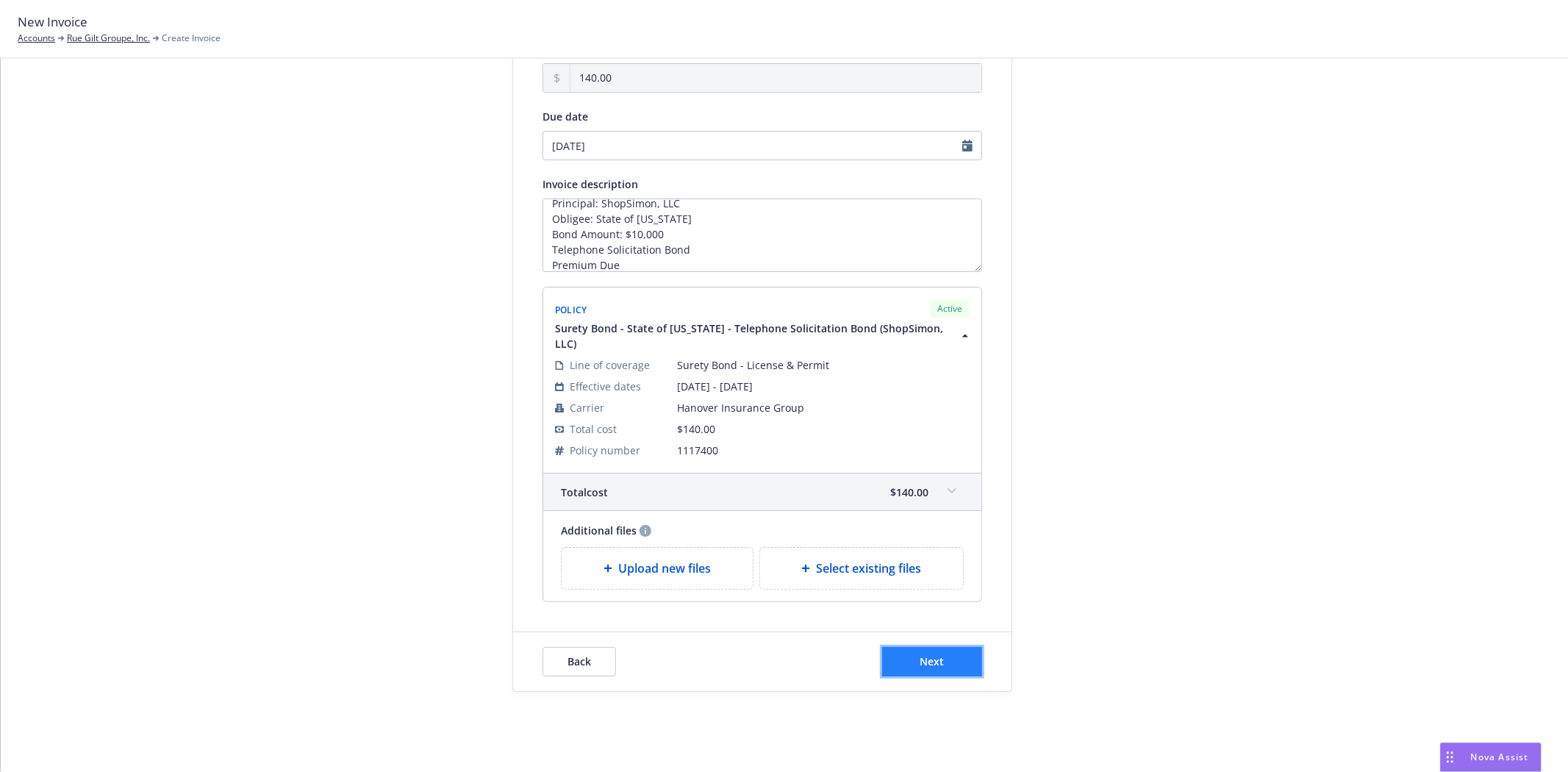
click at [912, 647] on button "Next" at bounding box center [932, 662] width 100 height 30
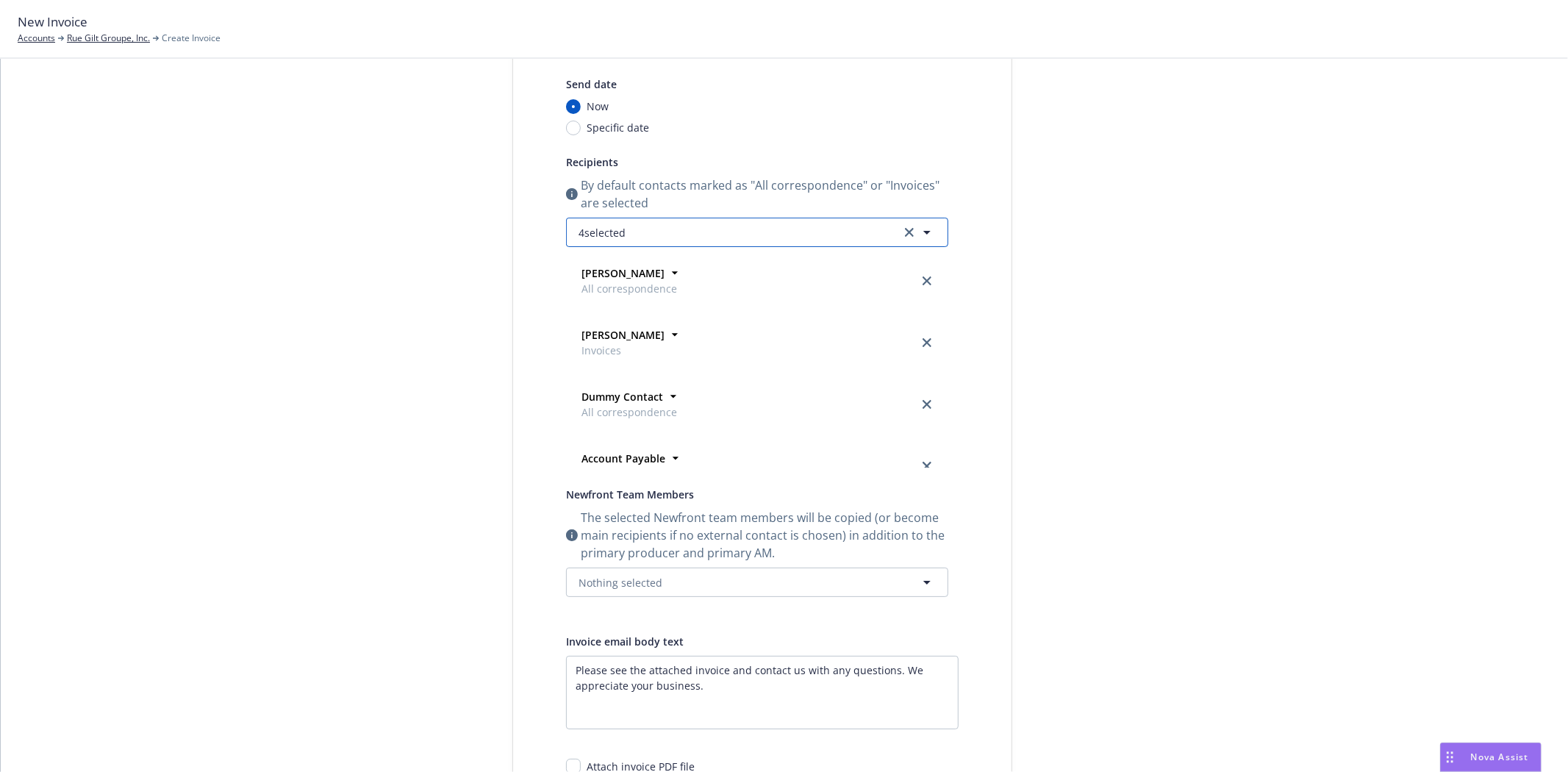
click at [634, 225] on button "4 selected" at bounding box center [757, 232] width 382 height 30
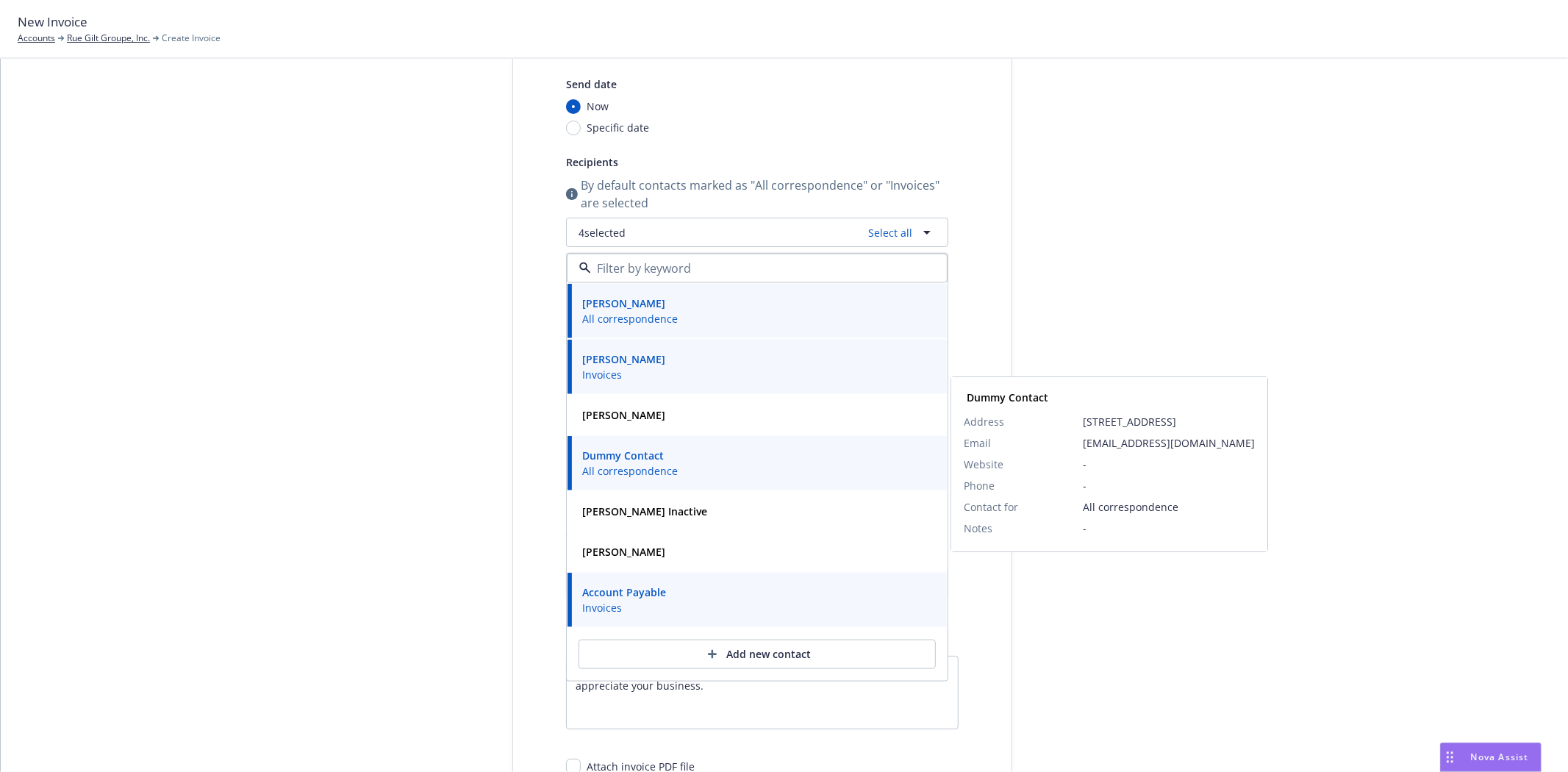
click at [640, 452] on strong "Dummy Contact" at bounding box center [623, 455] width 81 height 14
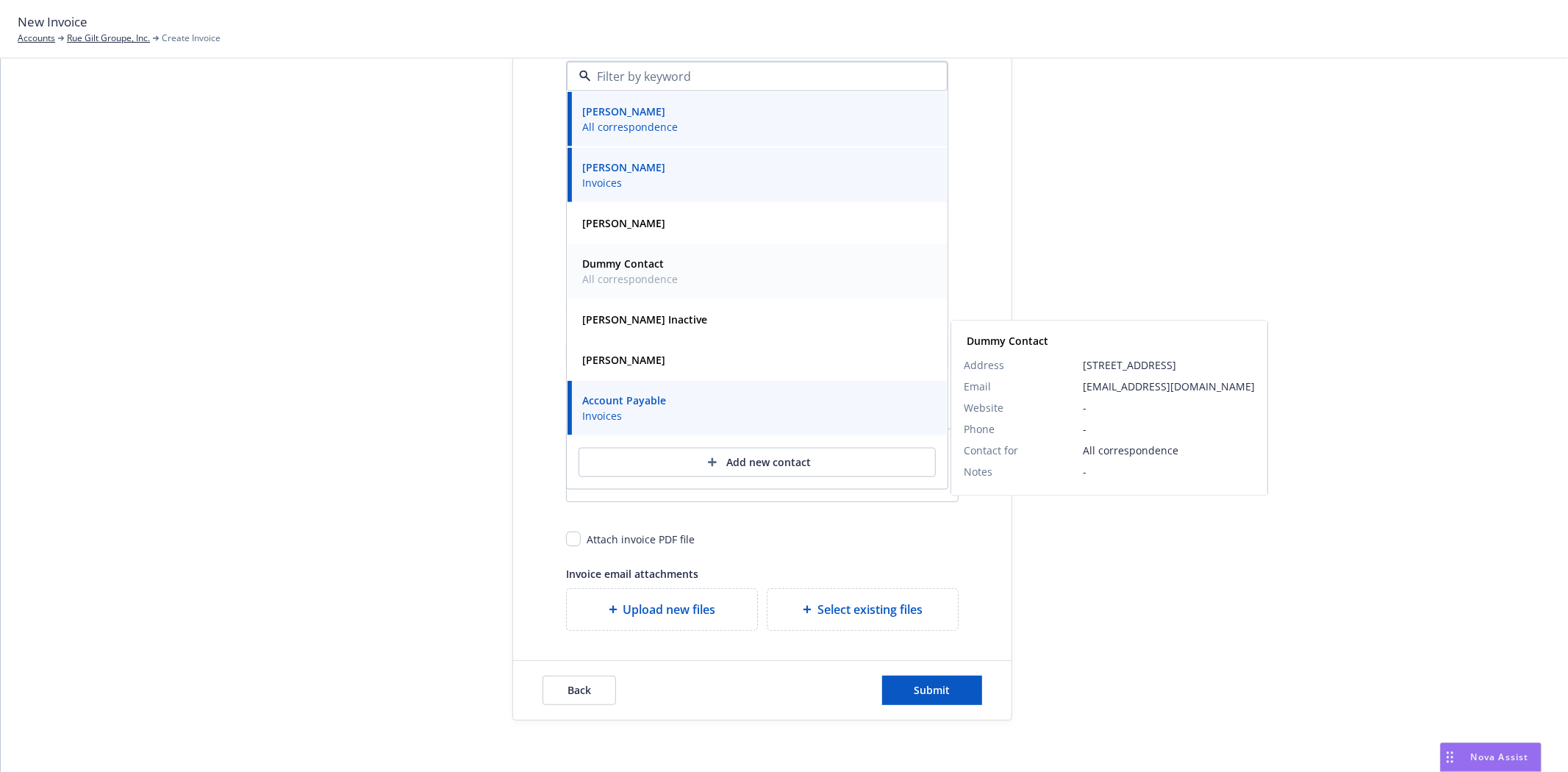
scroll to position [392, 0]
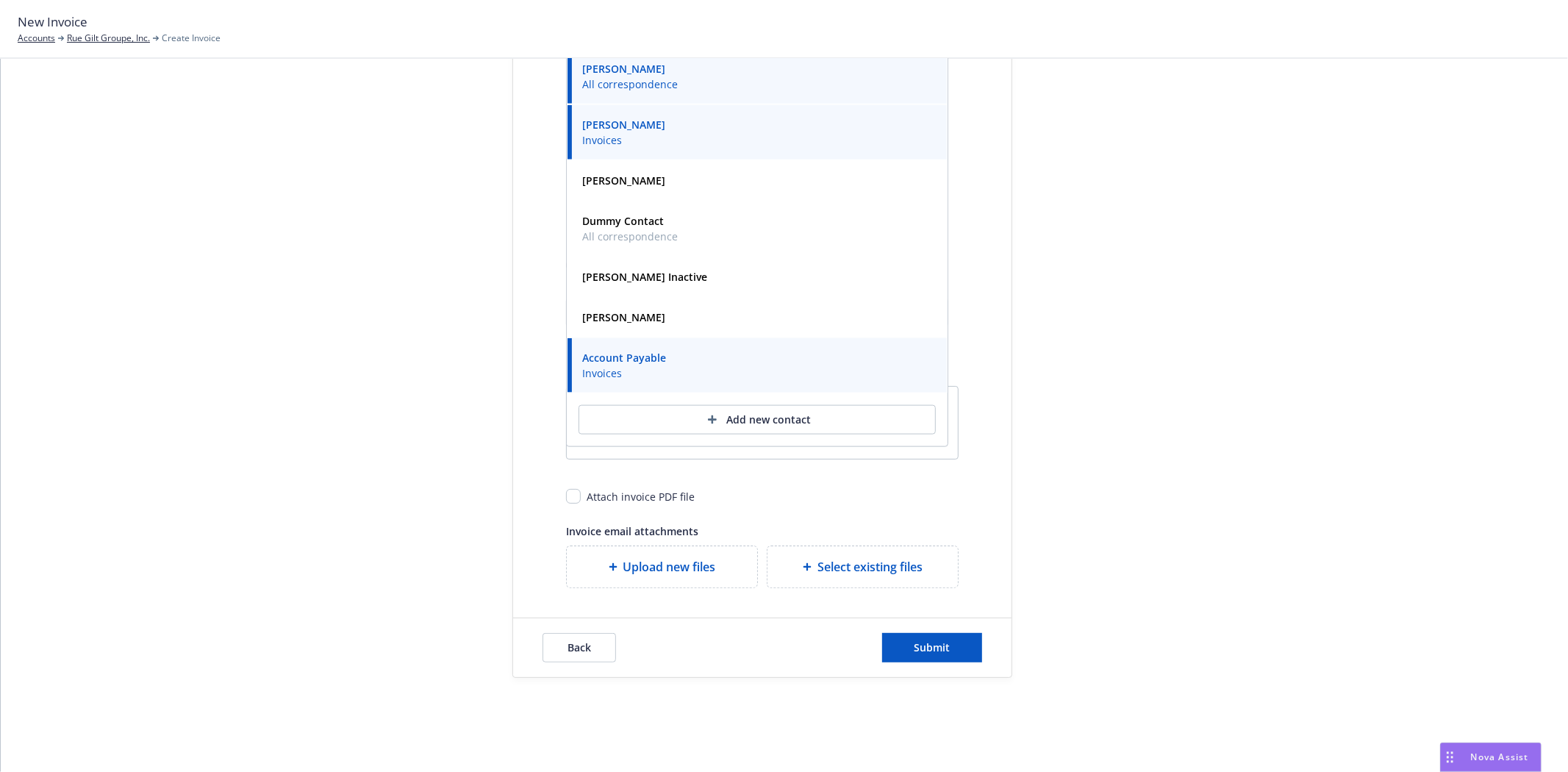
click at [311, 327] on div "Select billable items Review information 3 Share with client Share with client …" at bounding box center [784, 202] width 1532 height 951
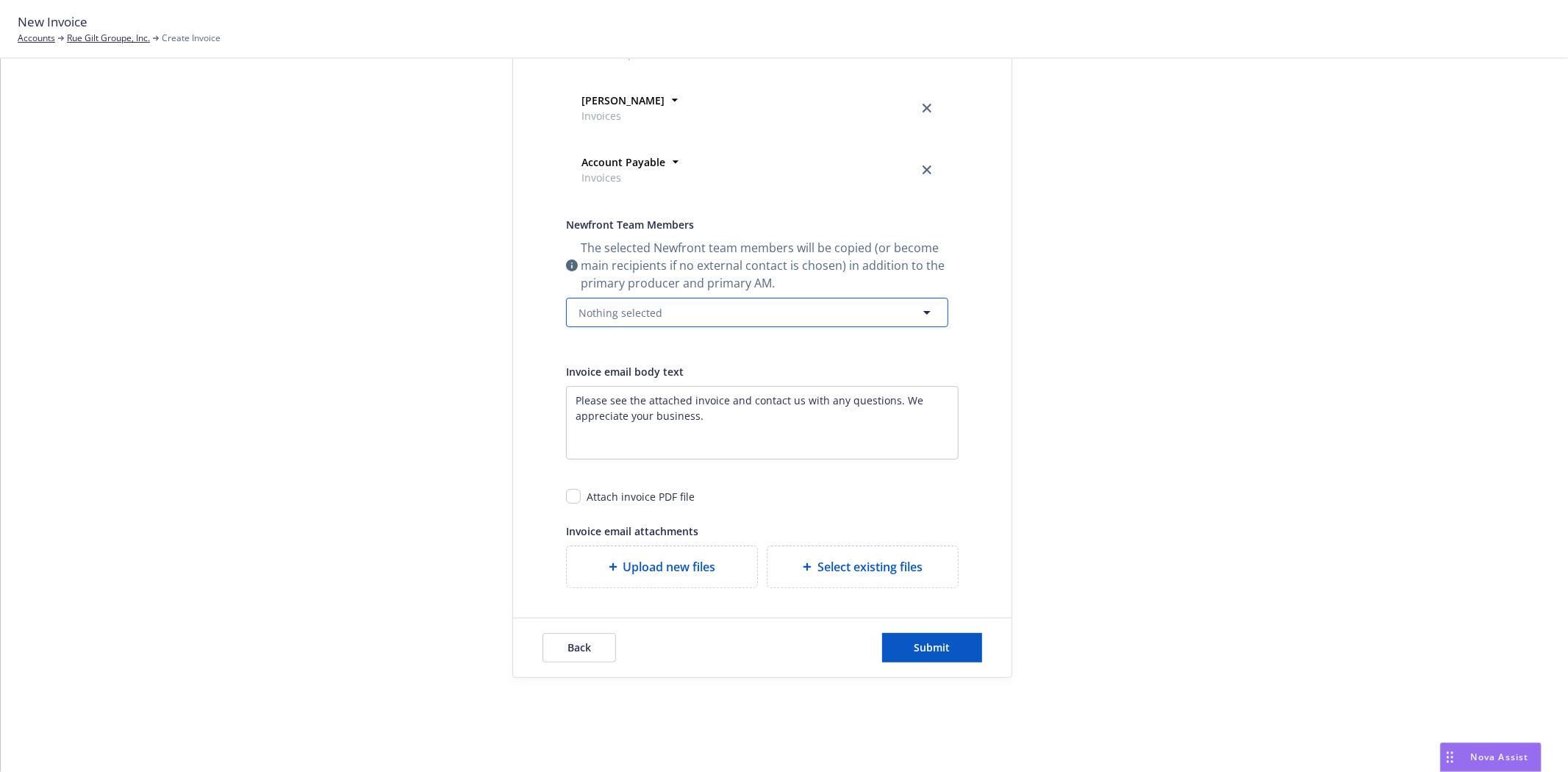
click at [634, 318] on span "Nothing selected" at bounding box center [621, 313] width 84 height 15
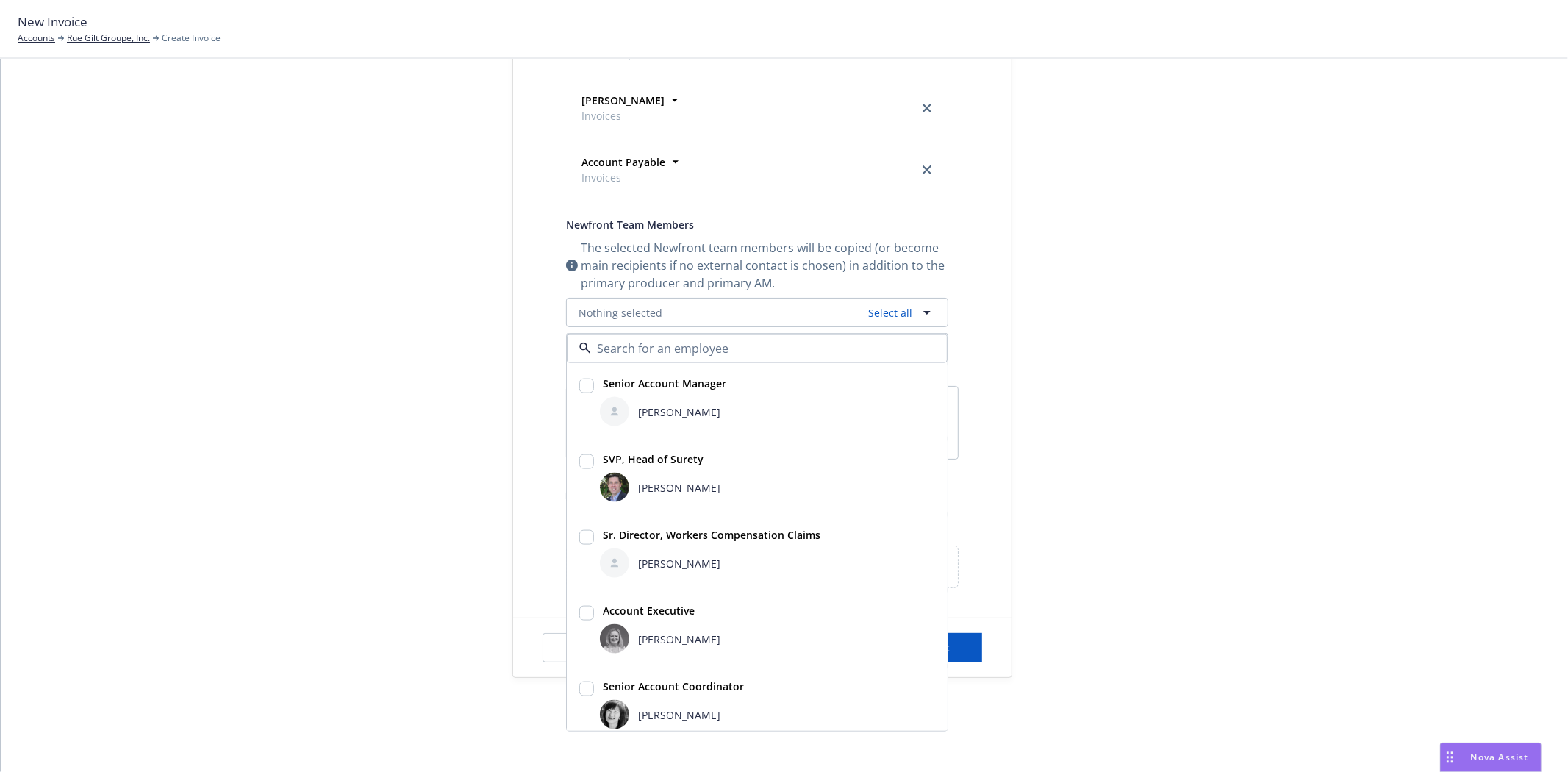
click at [615, 467] on div "SVP, Head of Surety" at bounding box center [652, 459] width 109 height 21
checkbox input "true"
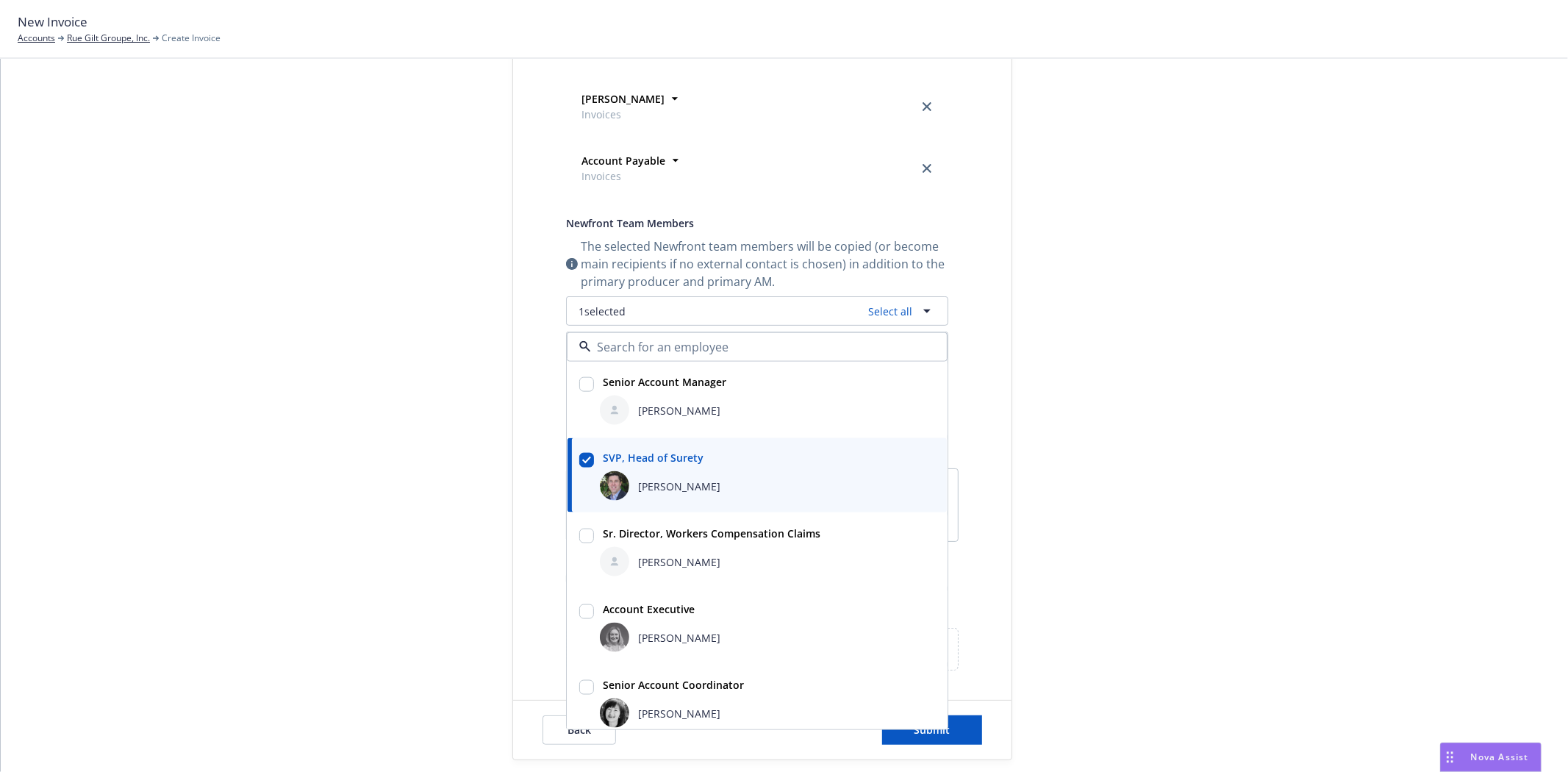
click at [597, 625] on div "Erin Bautista" at bounding box center [767, 638] width 341 height 35
checkbox input "true"
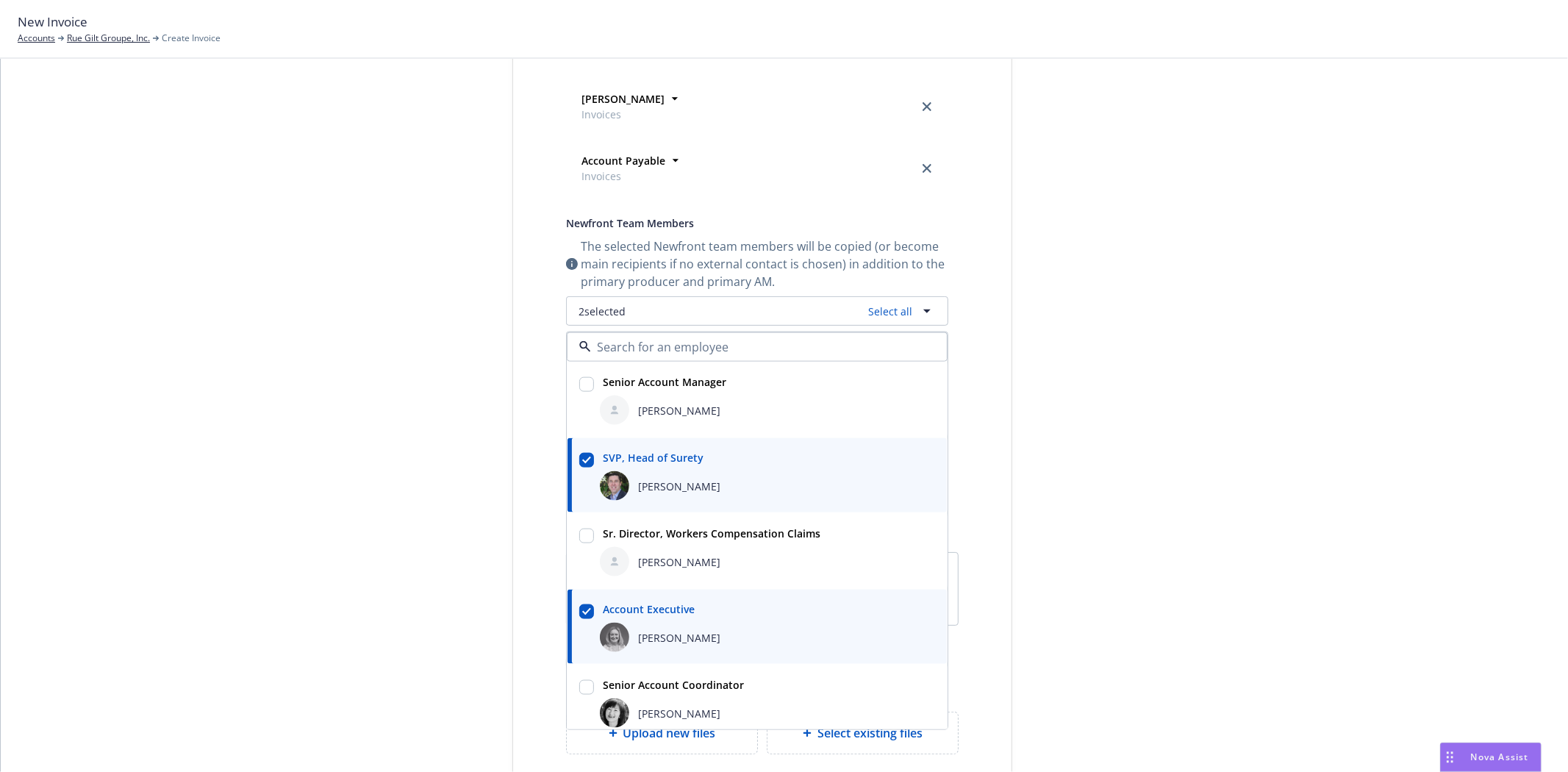
click at [390, 481] on div "Select billable items Review information 3 Share with client" at bounding box center [402, 285] width 162 height 1118
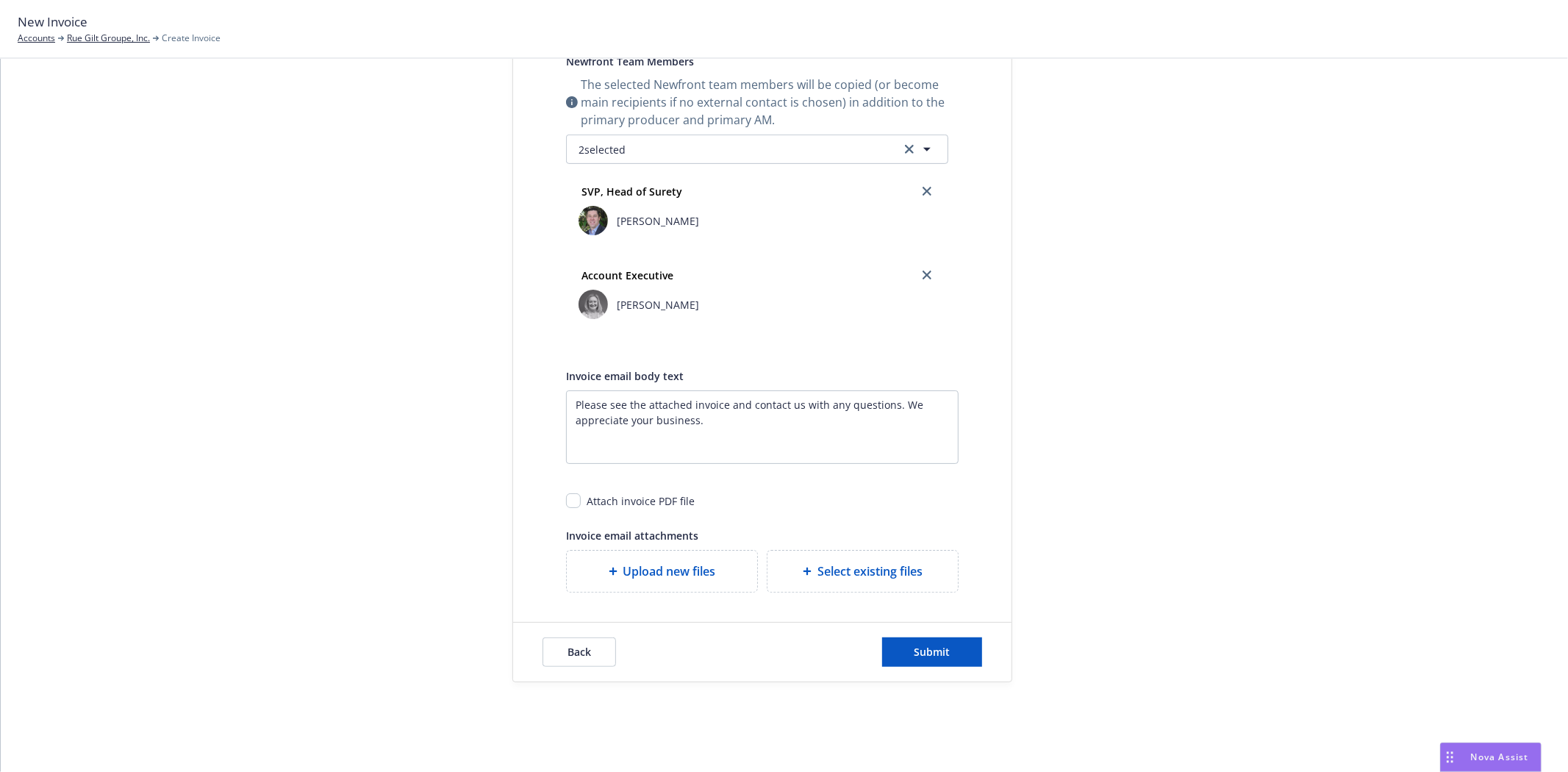
scroll to position [555, 0]
click at [569, 505] on input "checkbox" at bounding box center [573, 499] width 14 height 14
checkbox input "true"
click at [942, 641] on button "Submit" at bounding box center [932, 650] width 100 height 30
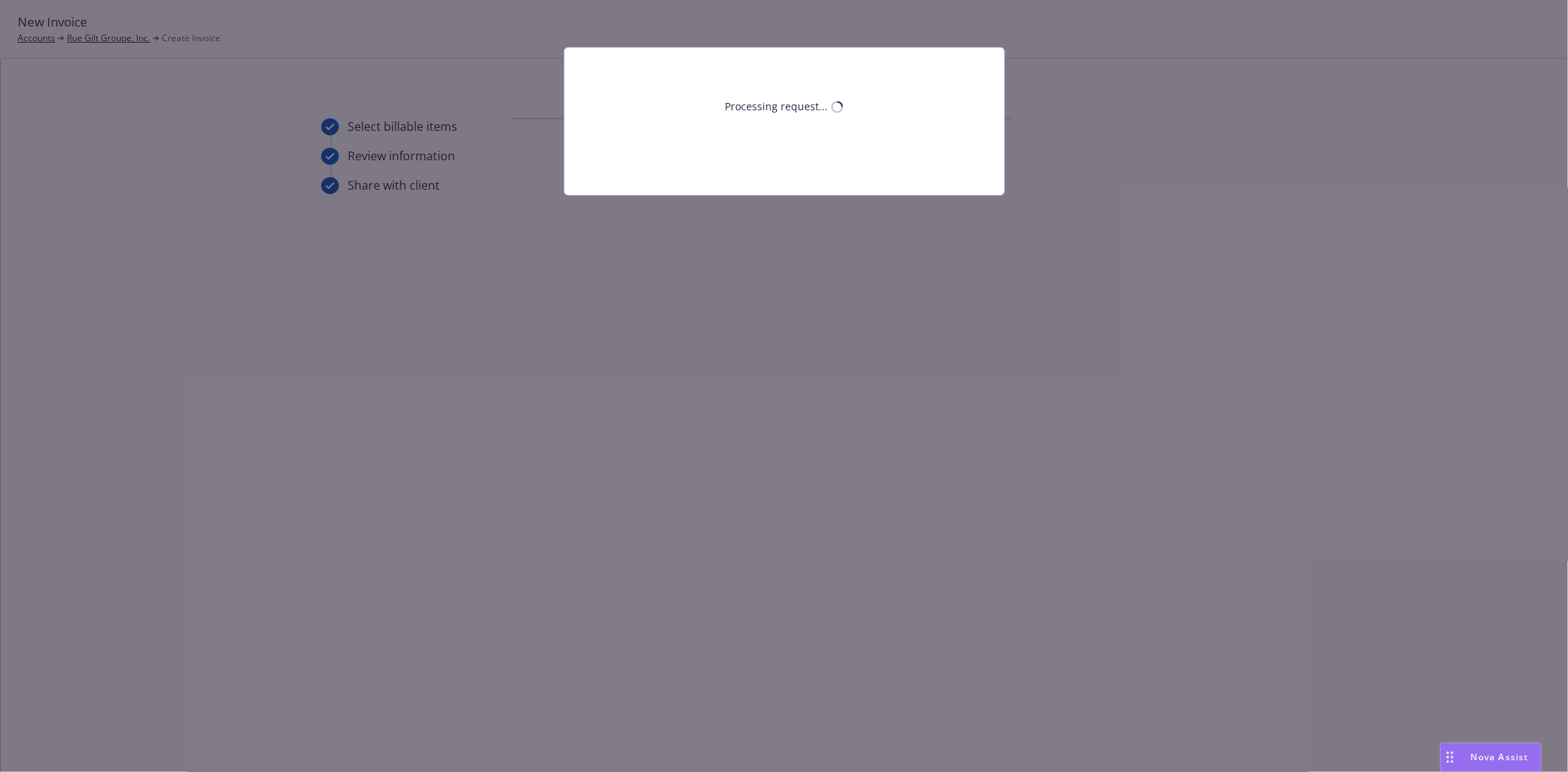
scroll to position [0, 0]
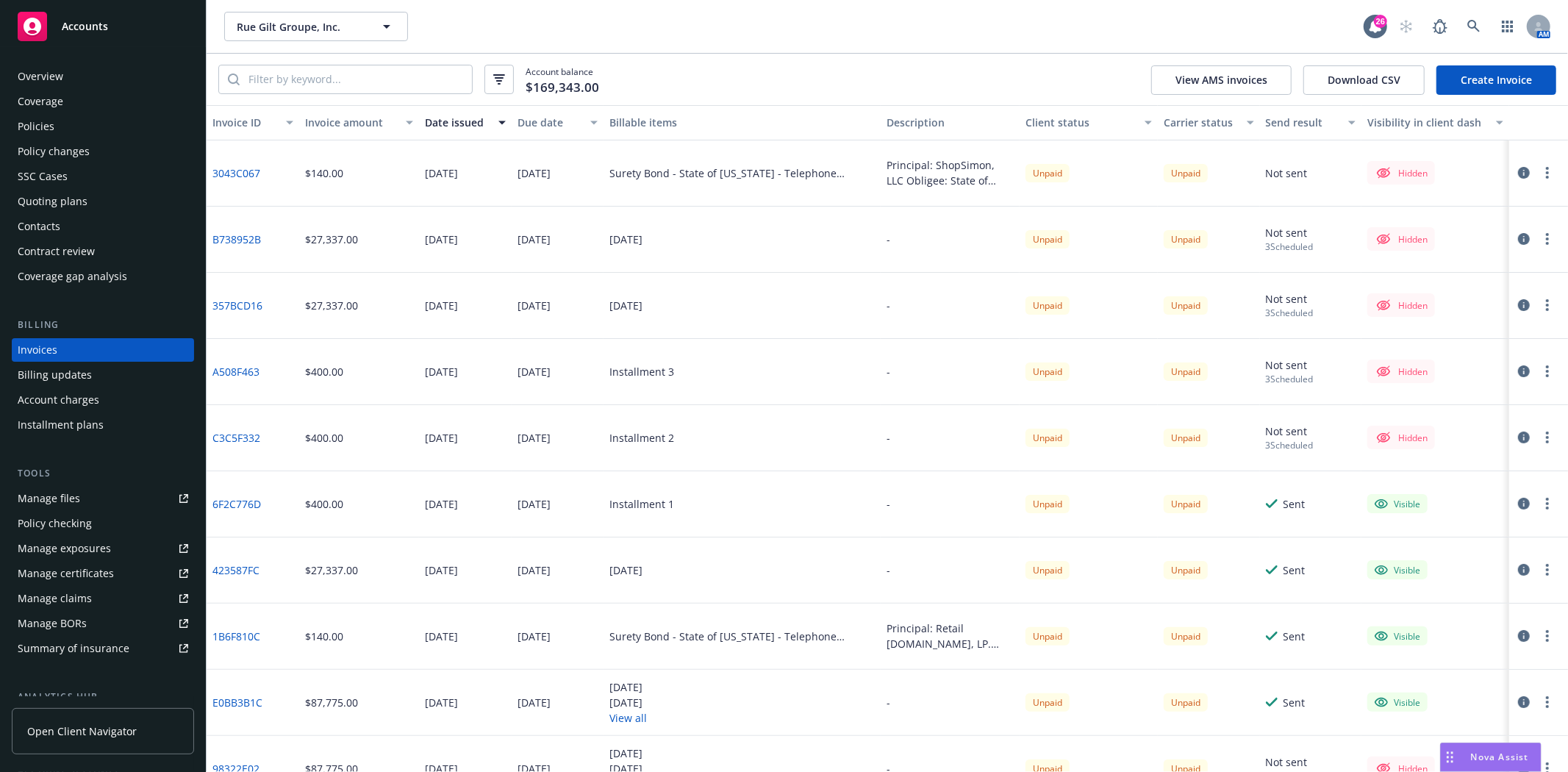
click at [1539, 175] on button "button" at bounding box center [1547, 172] width 17 height 17
click at [1432, 287] on link "Make it visible in client dash" at bounding box center [1450, 292] width 188 height 30
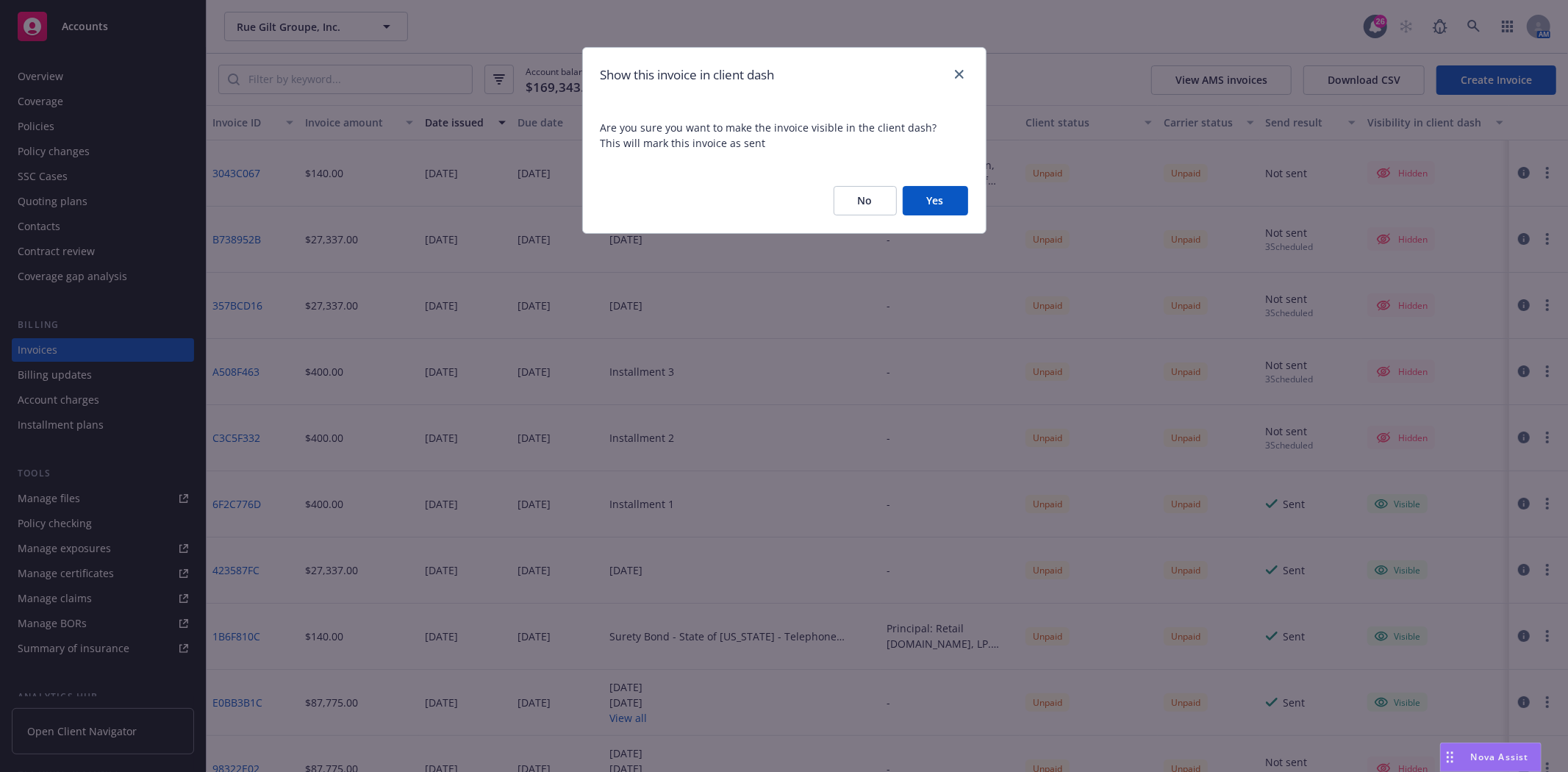
click at [928, 199] on button "Yes" at bounding box center [936, 201] width 65 height 30
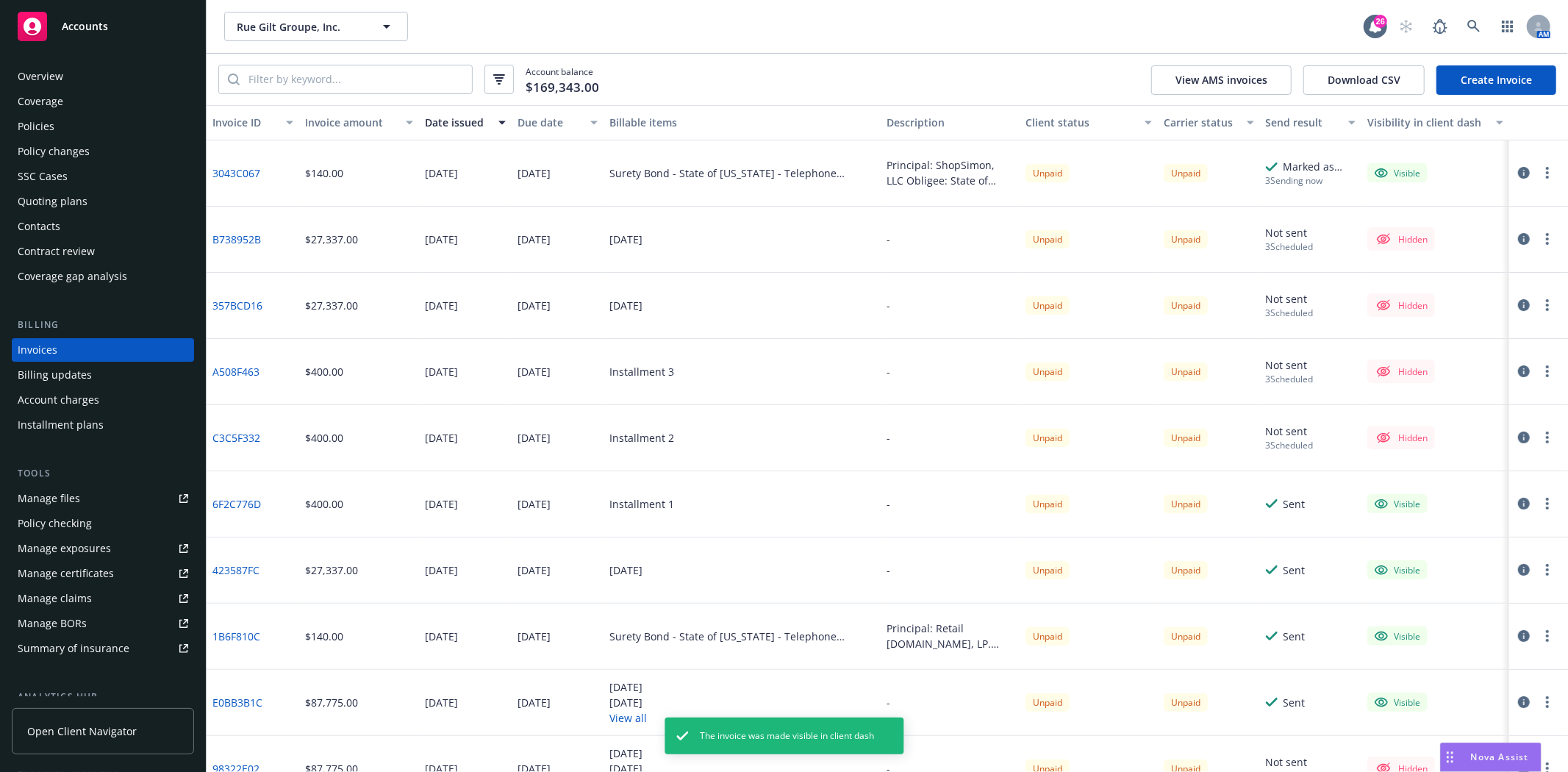
click at [1539, 167] on button "button" at bounding box center [1547, 172] width 17 height 17
click at [1408, 343] on link "Generate invoice PDF" at bounding box center [1450, 350] width 188 height 30
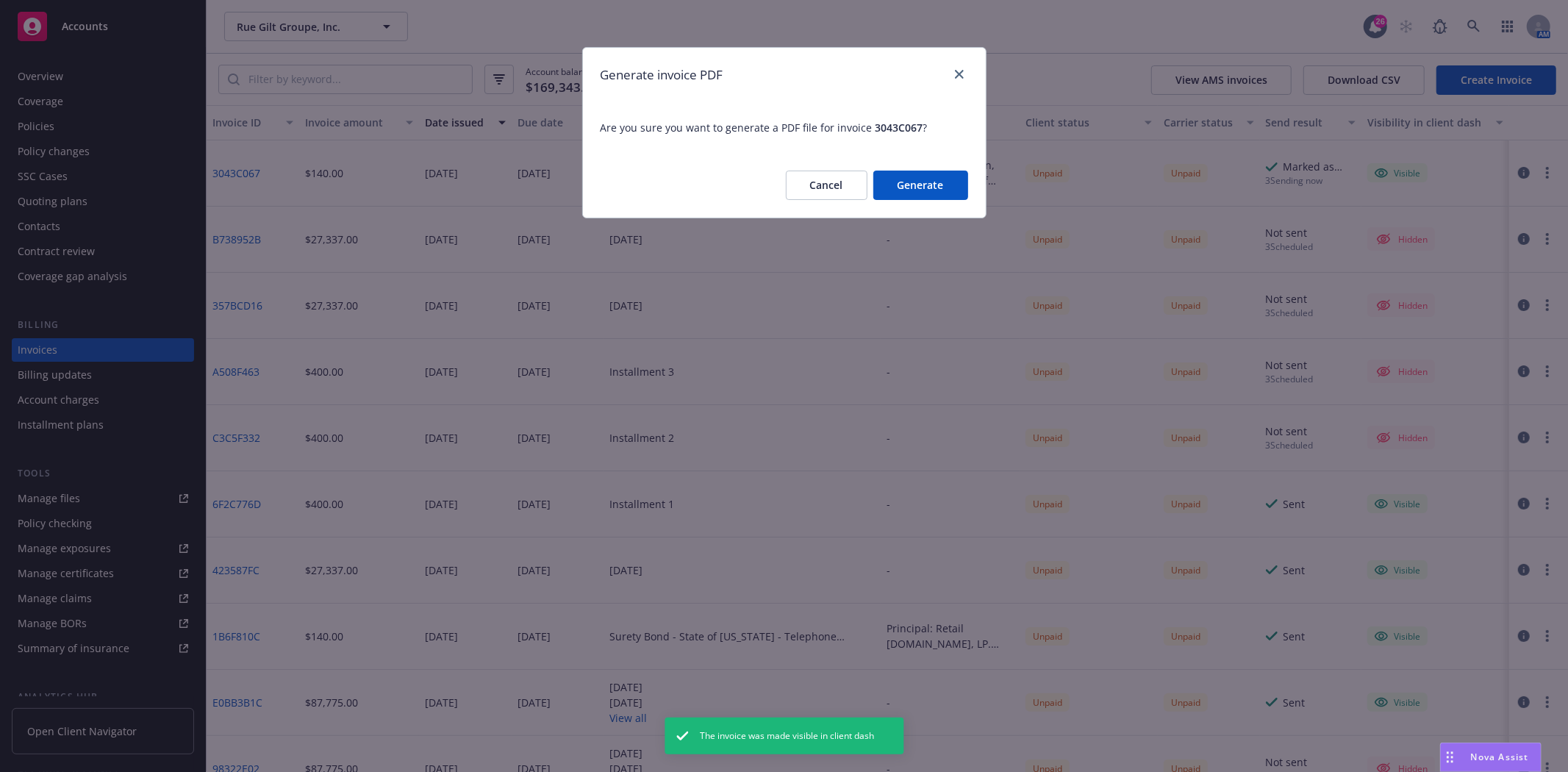
click at [944, 187] on button "Generate" at bounding box center [921, 185] width 95 height 30
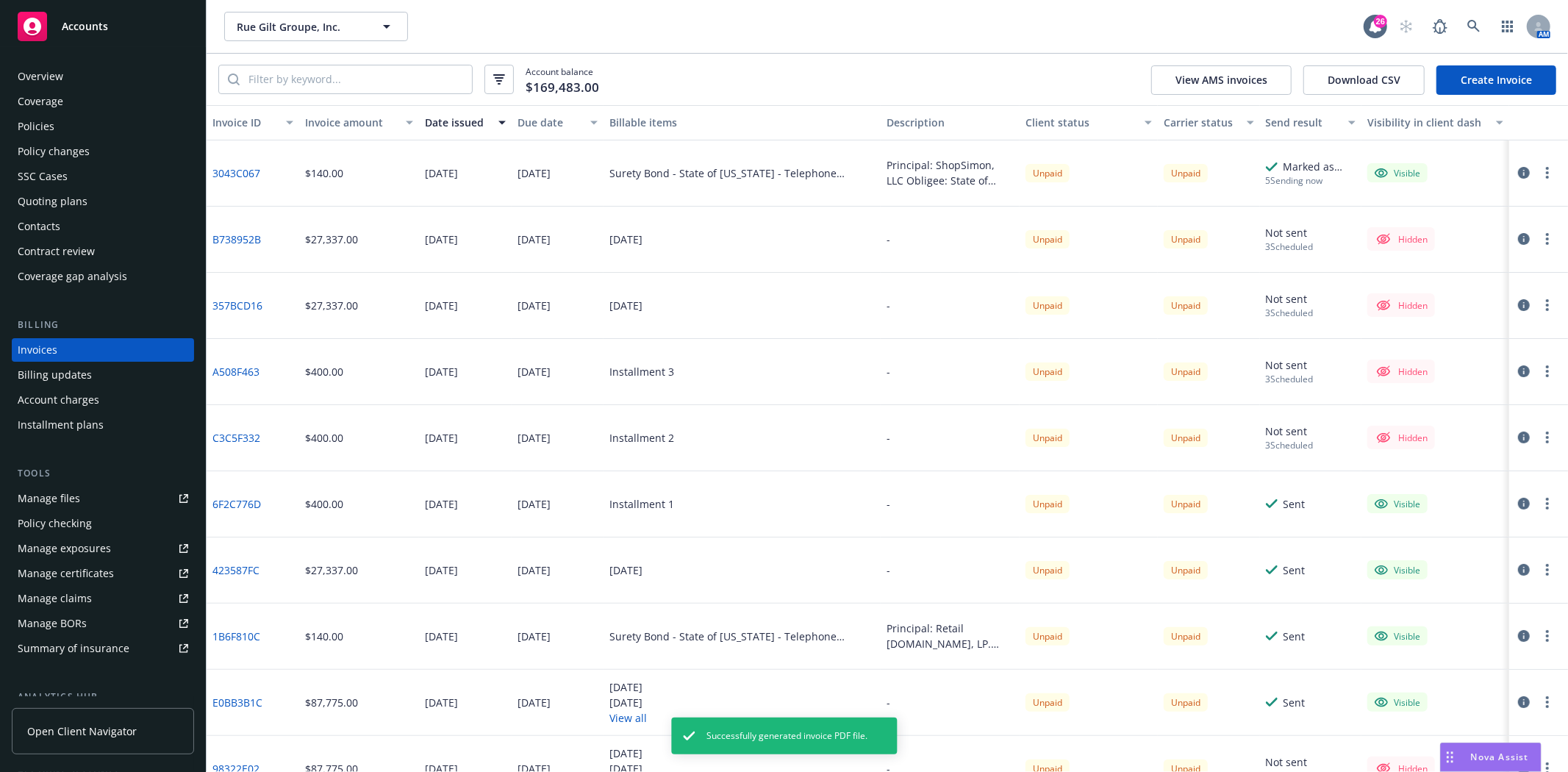
click at [1539, 170] on button "button" at bounding box center [1547, 172] width 17 height 17
click at [1430, 343] on link "Download invoice PDF" at bounding box center [1450, 350] width 188 height 30
